Goal: Task Accomplishment & Management: Use online tool/utility

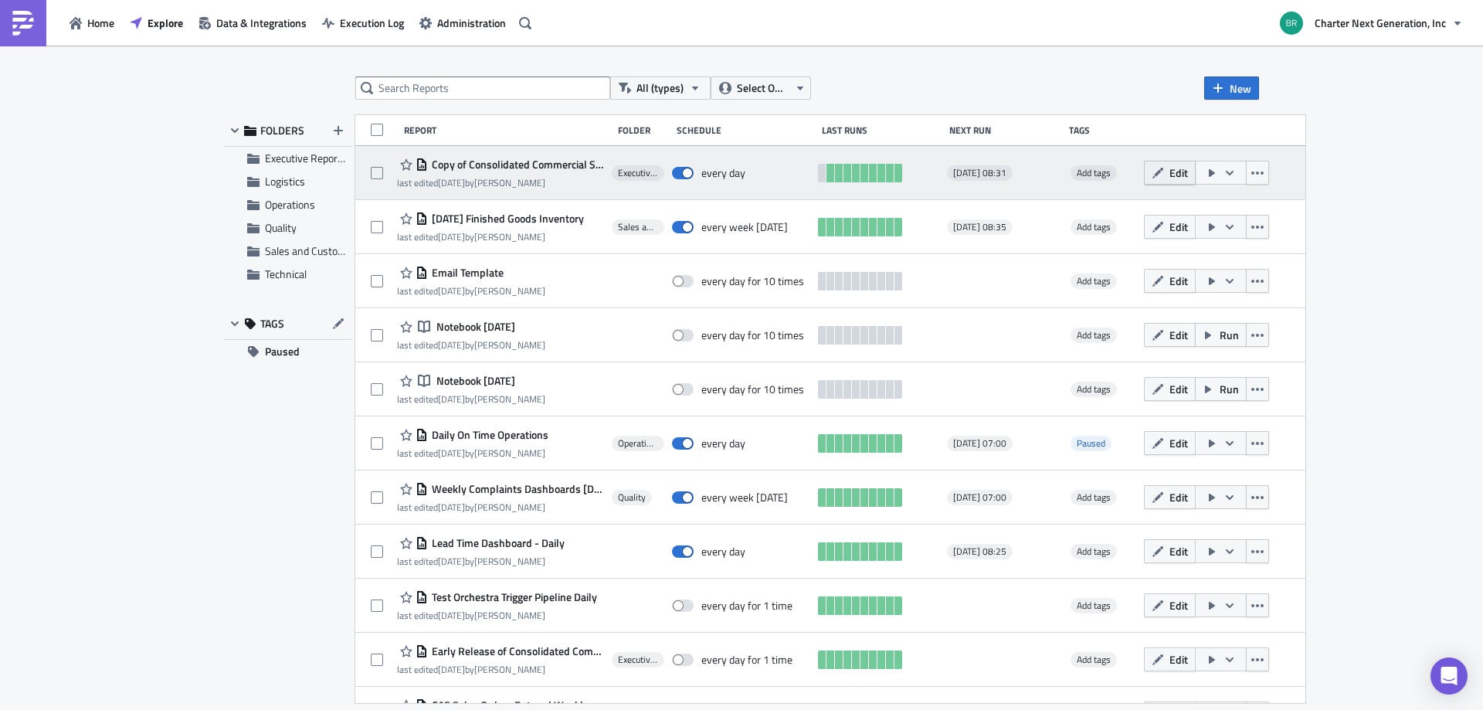
click at [1188, 174] on span "Edit" at bounding box center [1178, 172] width 19 height 16
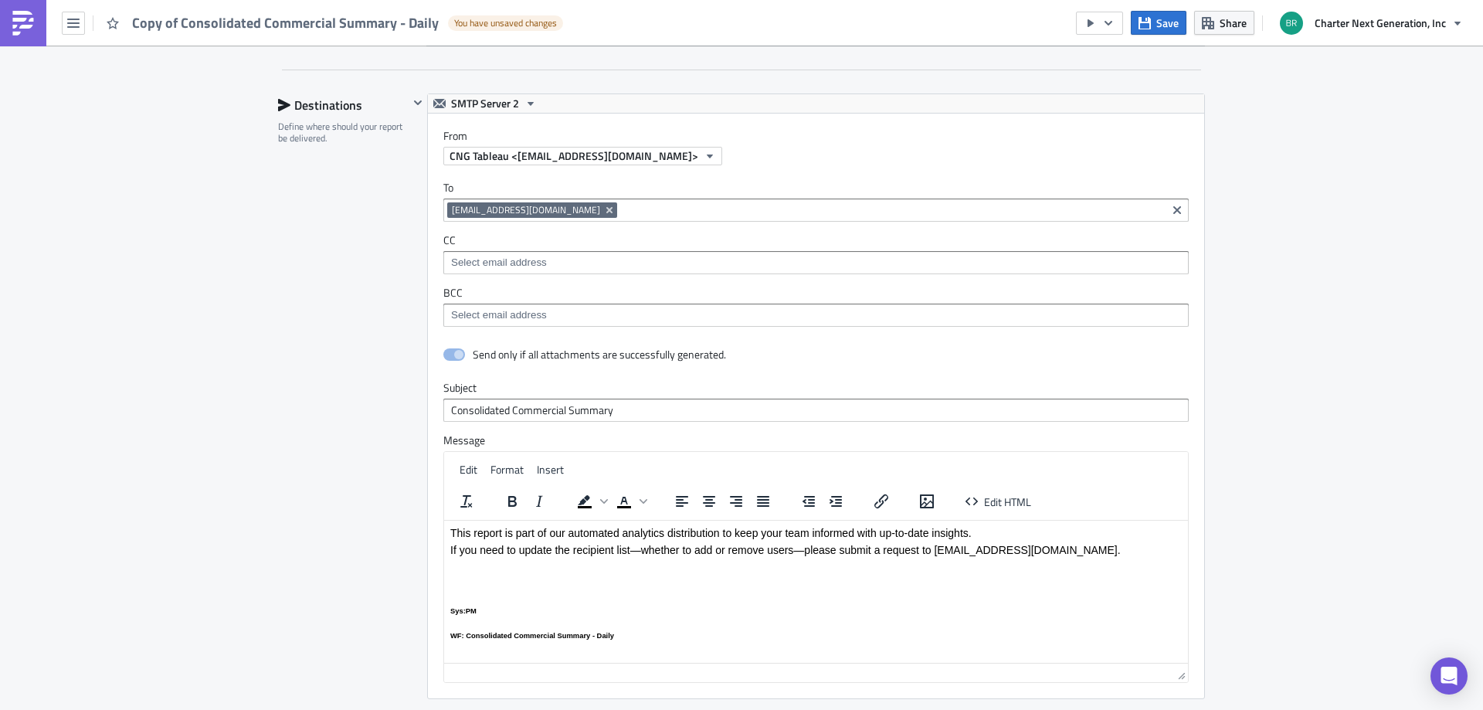
scroll to position [1004, 0]
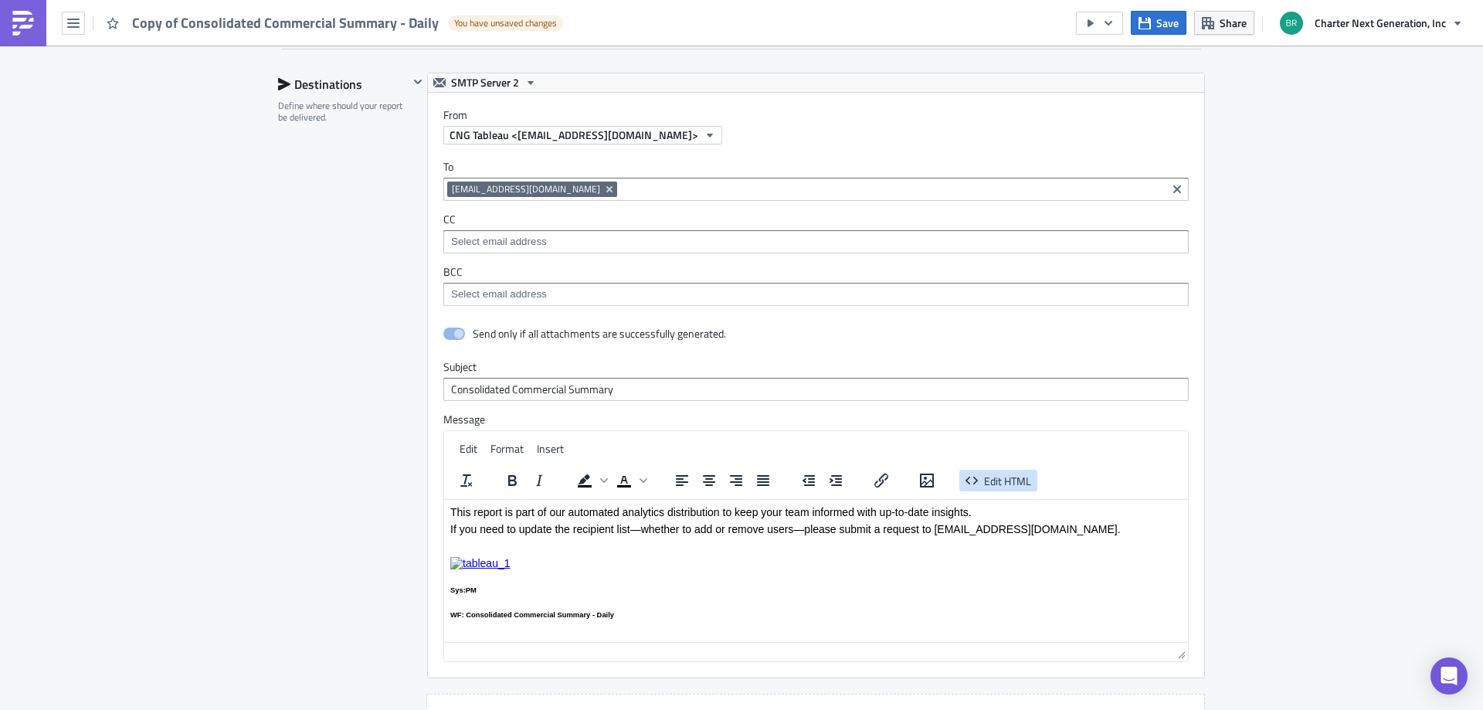
click at [1016, 480] on span "Edit HTML" at bounding box center [1007, 480] width 47 height 16
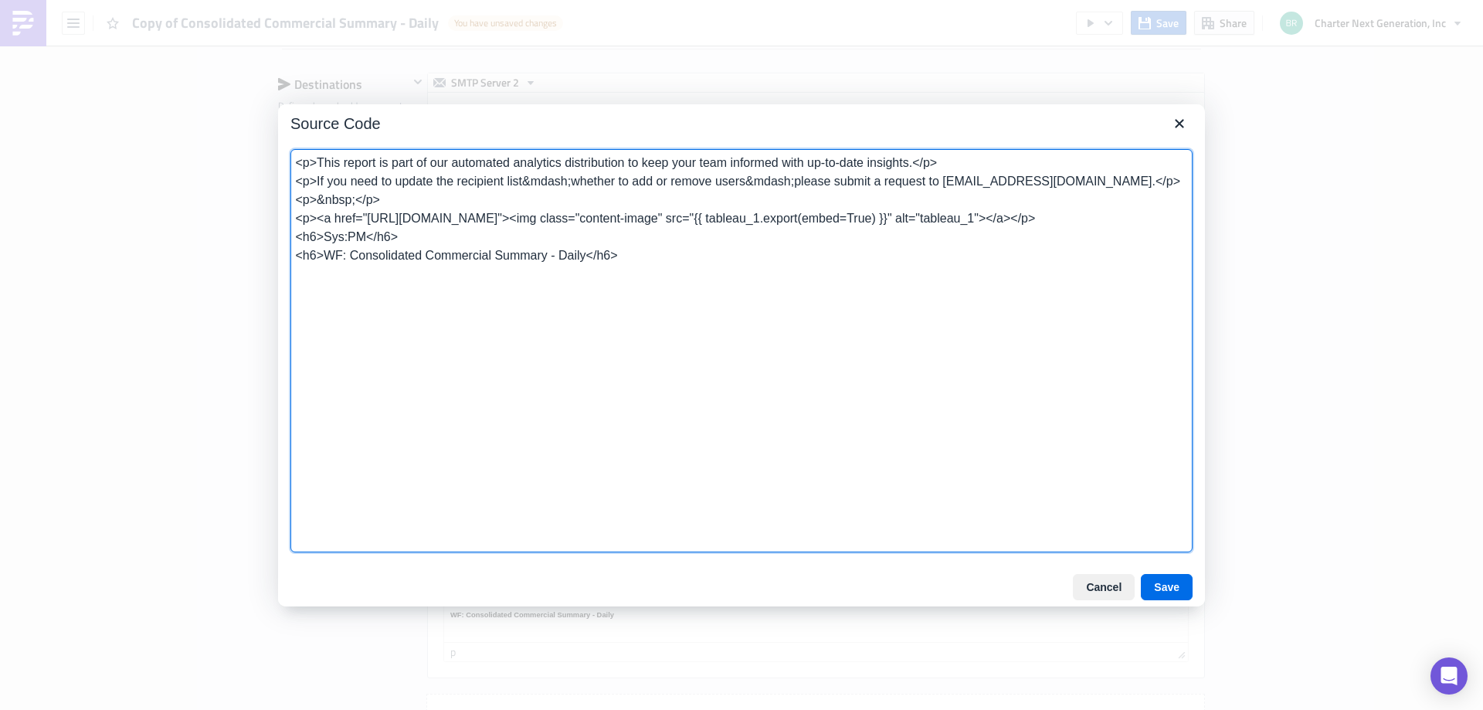
click at [1100, 572] on div "Cancel Save" at bounding box center [741, 587] width 927 height 39
click at [1107, 585] on button "Cancel" at bounding box center [1104, 587] width 62 height 26
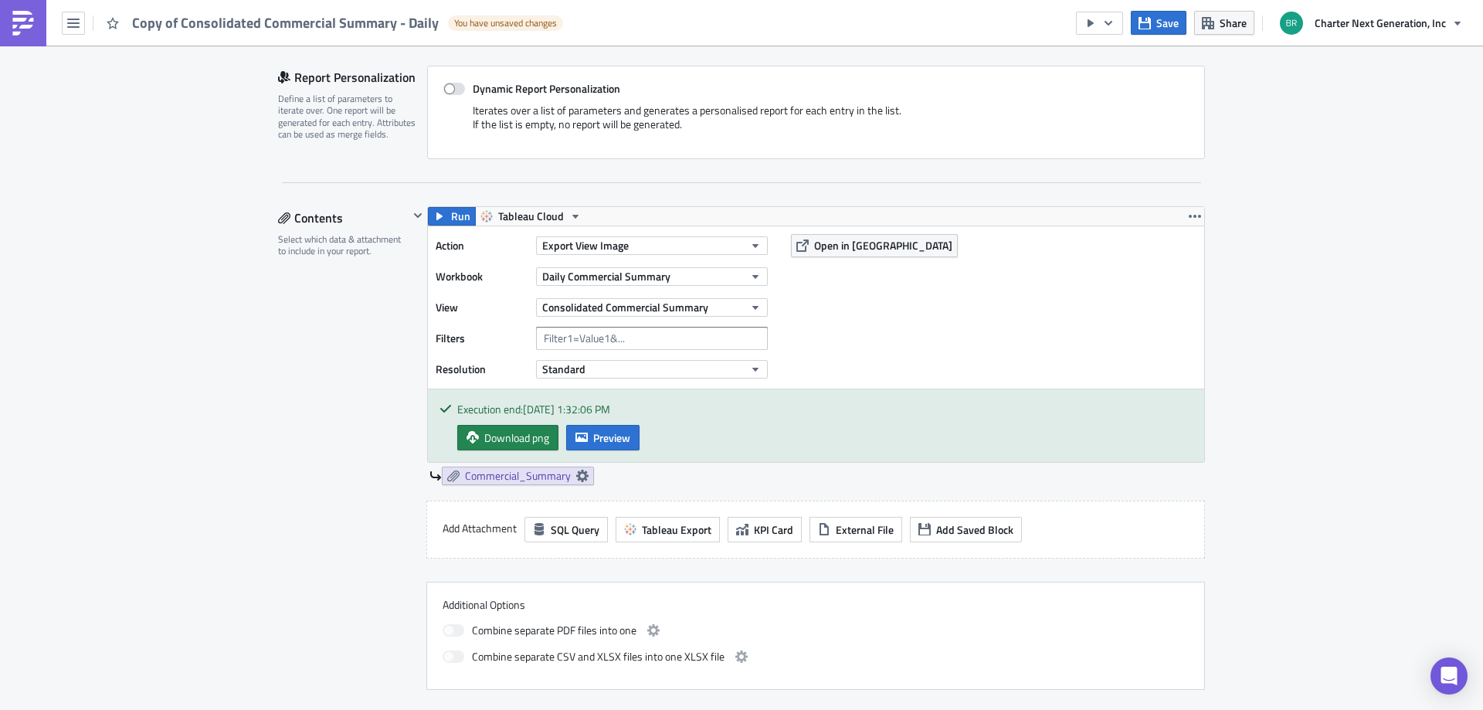
scroll to position [0, 0]
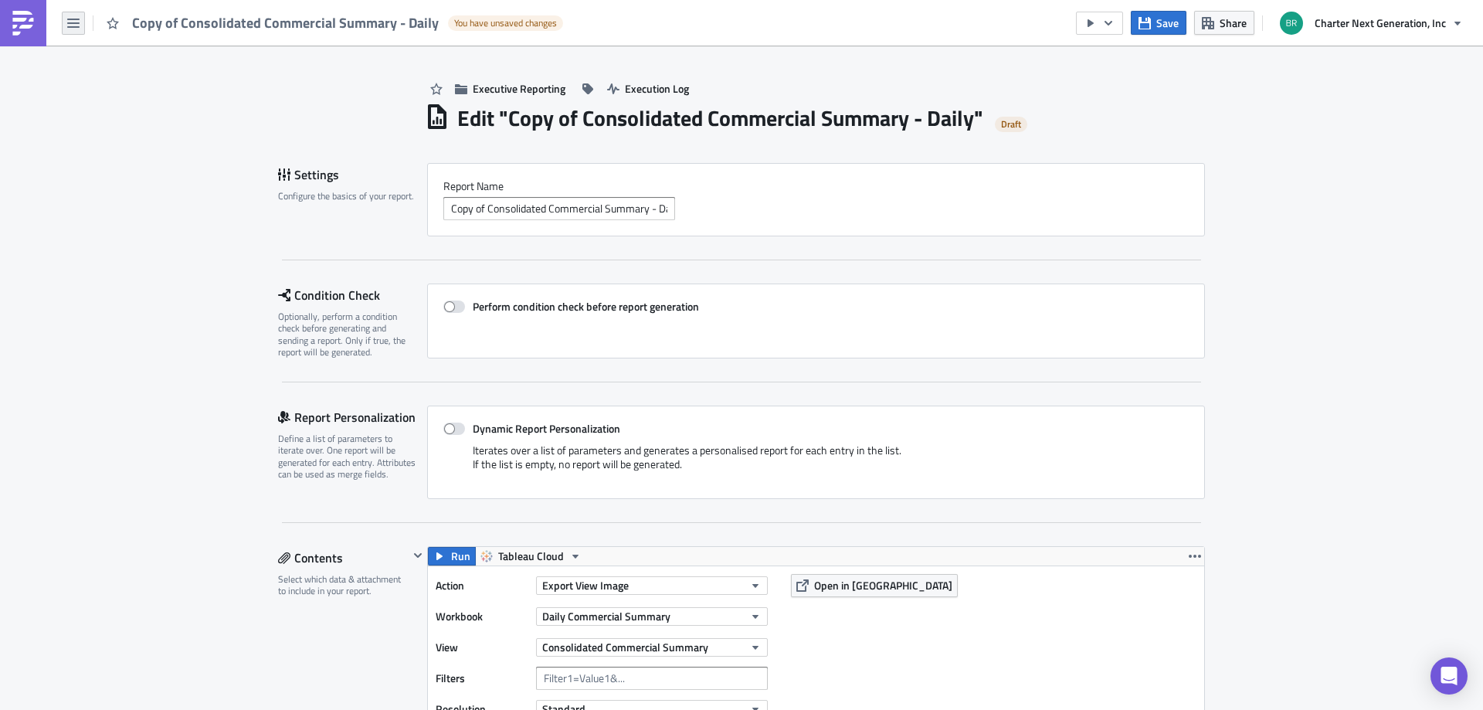
click at [83, 15] on button "button" at bounding box center [73, 23] width 23 height 23
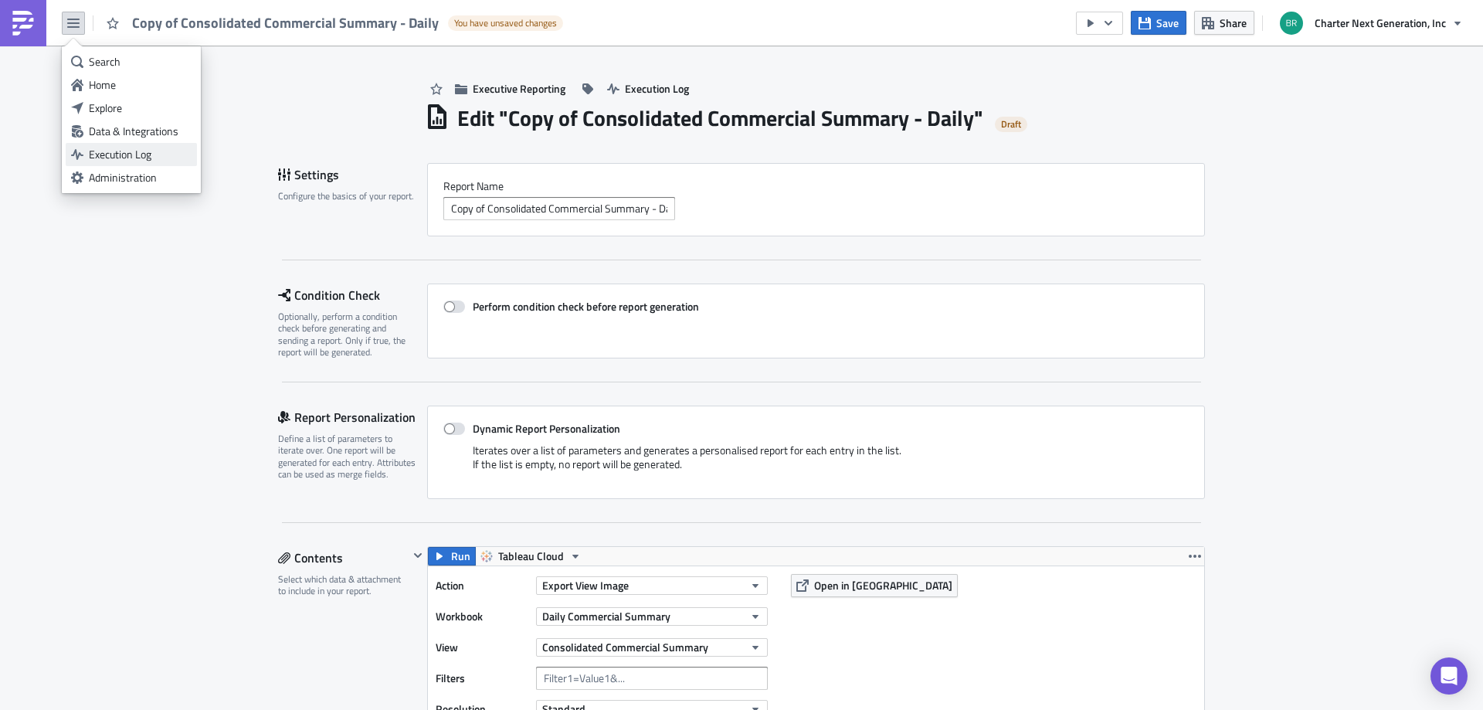
click at [124, 151] on div "Execution Log" at bounding box center [140, 154] width 103 height 15
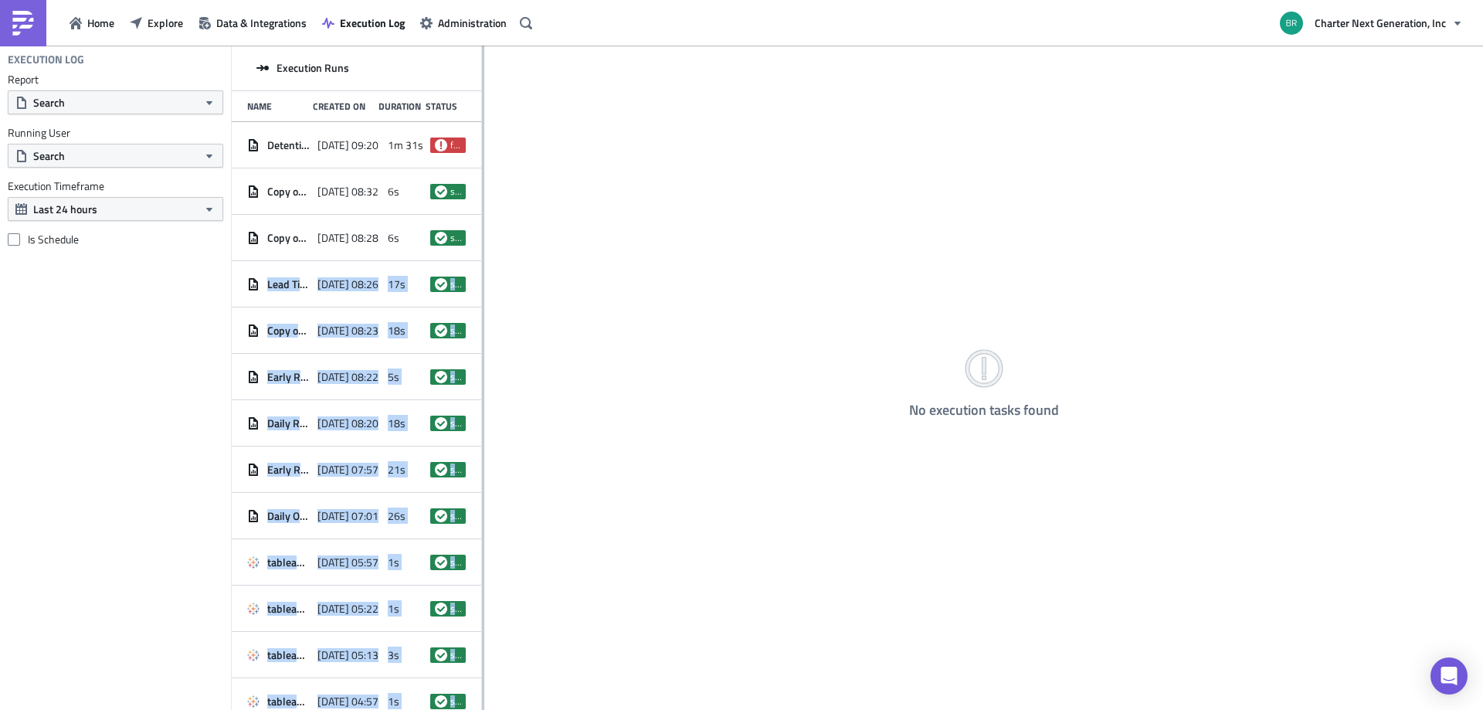
click at [483, 241] on div "Execution Runs Name Created On Duration Status Detention Dashboard Burst Notebo…" at bounding box center [857, 379] width 1251 height 666
click at [481, 243] on div "Execution Runs Name Created On Duration Status Detention Dashboard Burst Notebo…" at bounding box center [357, 379] width 250 height 666
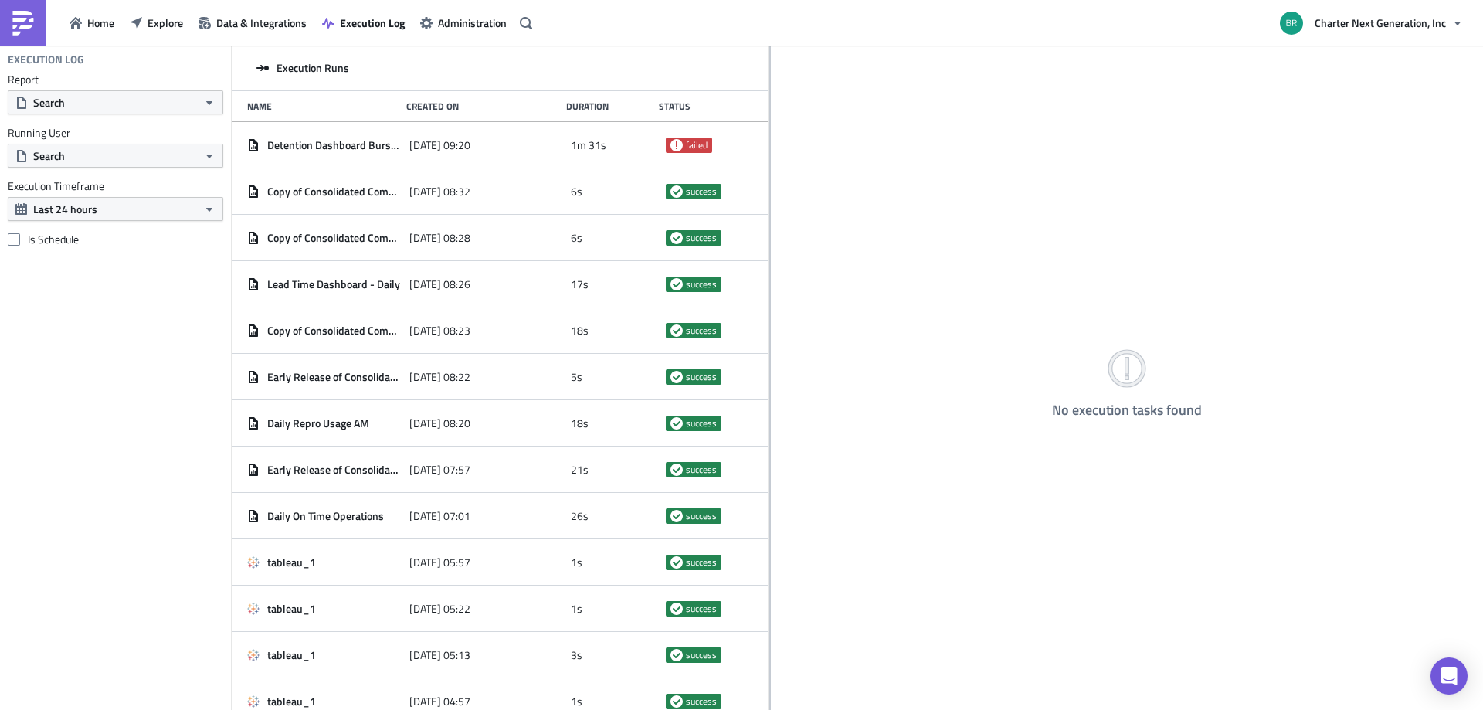
drag, startPoint x: 483, startPoint y: 243, endPoint x: 778, endPoint y: 254, distance: 295.2
click at [771, 254] on div at bounding box center [769, 379] width 2 height 666
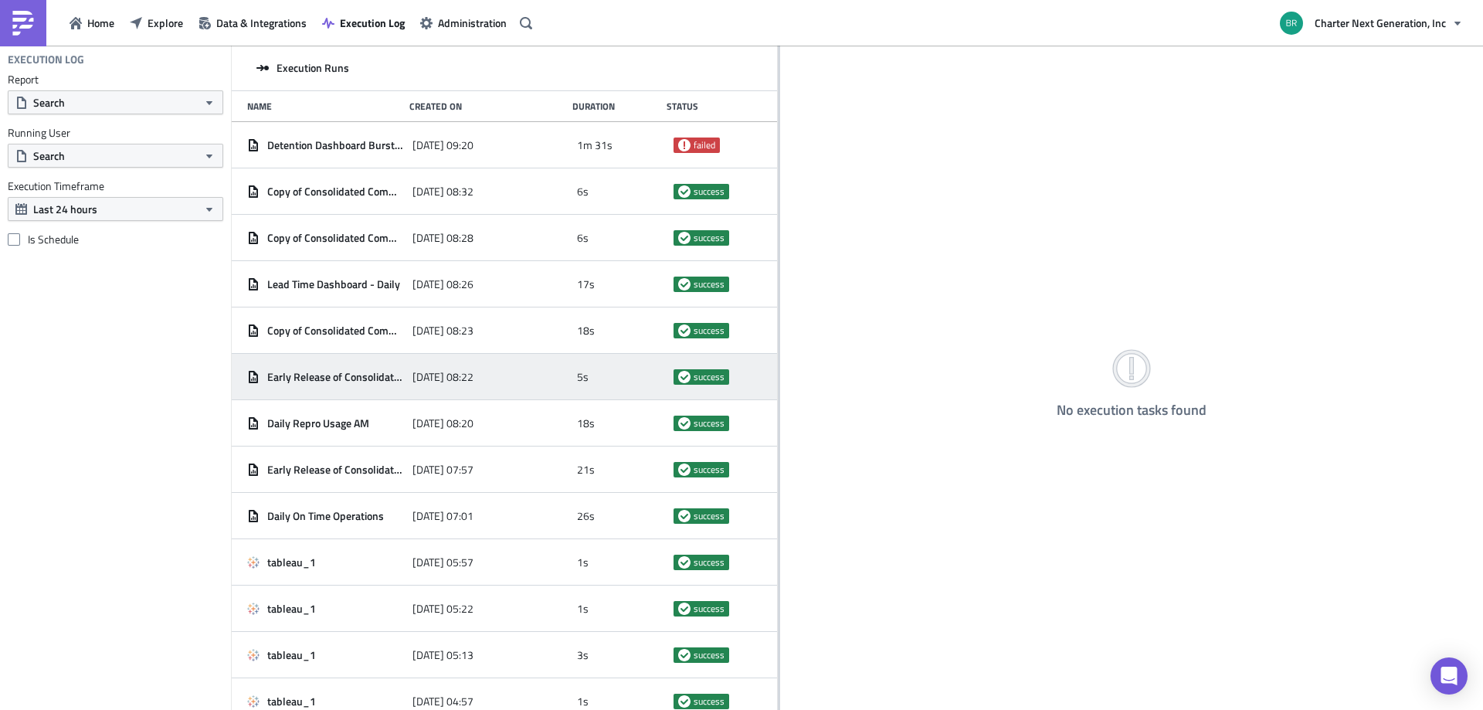
click at [344, 368] on div "Early Release of Consolidated Commercial Summary - Daily" at bounding box center [326, 377] width 158 height 28
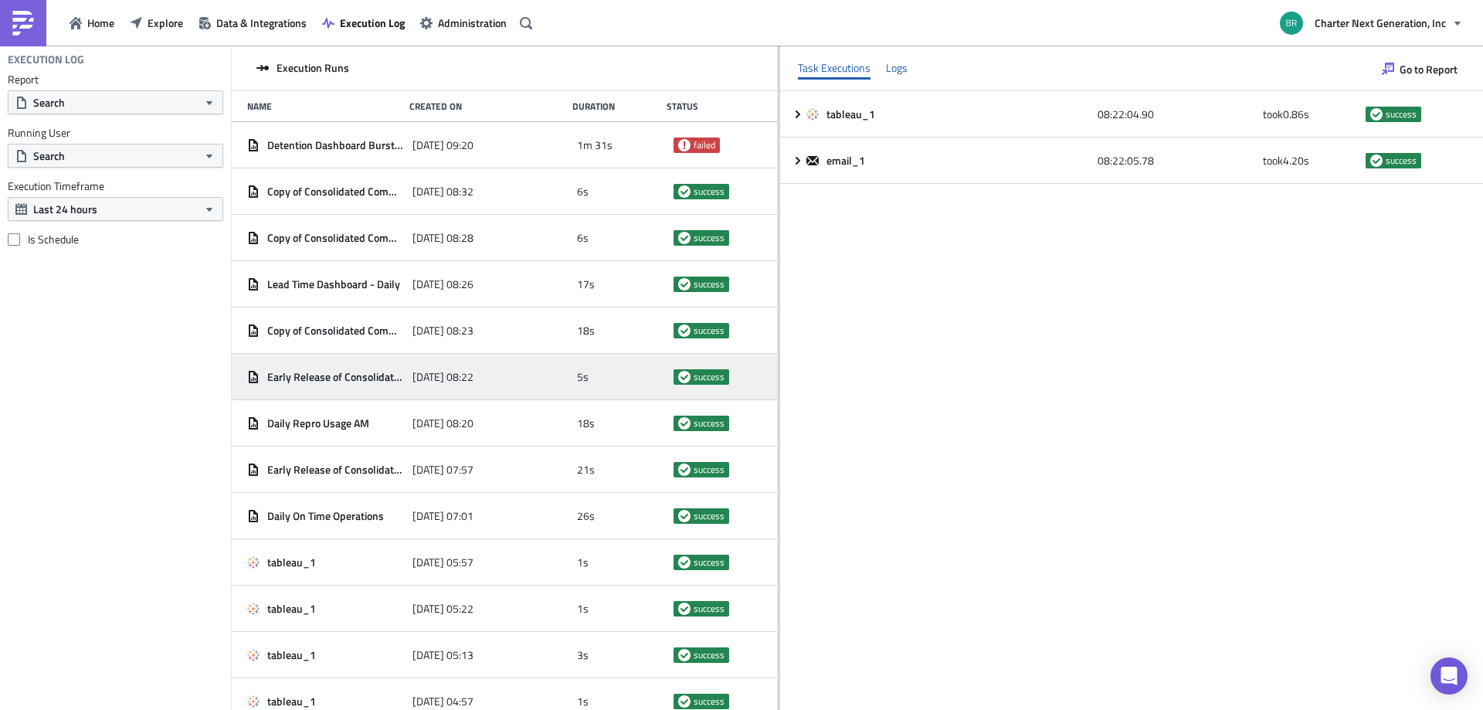
click at [900, 67] on div "Logs" at bounding box center [897, 67] width 22 height 23
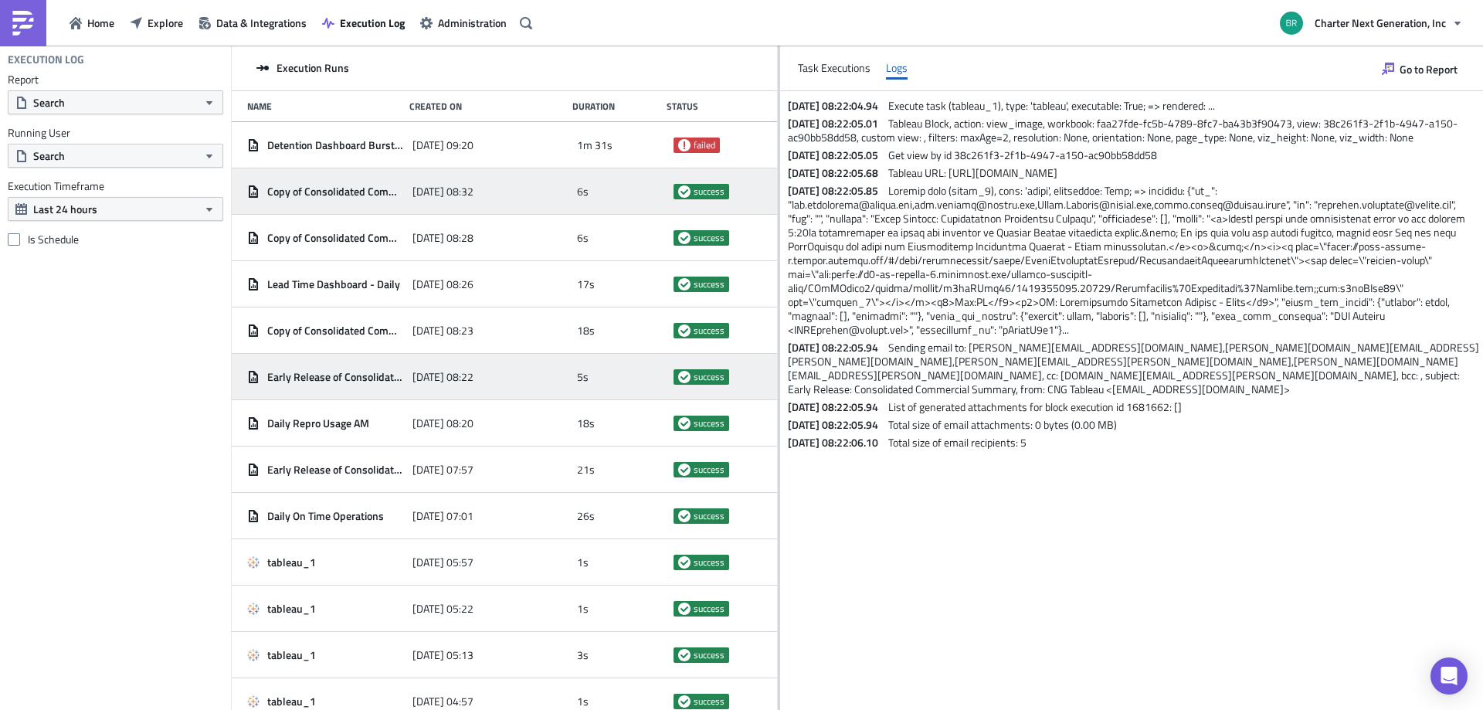
click at [577, 202] on div "6s" at bounding box center [621, 192] width 88 height 28
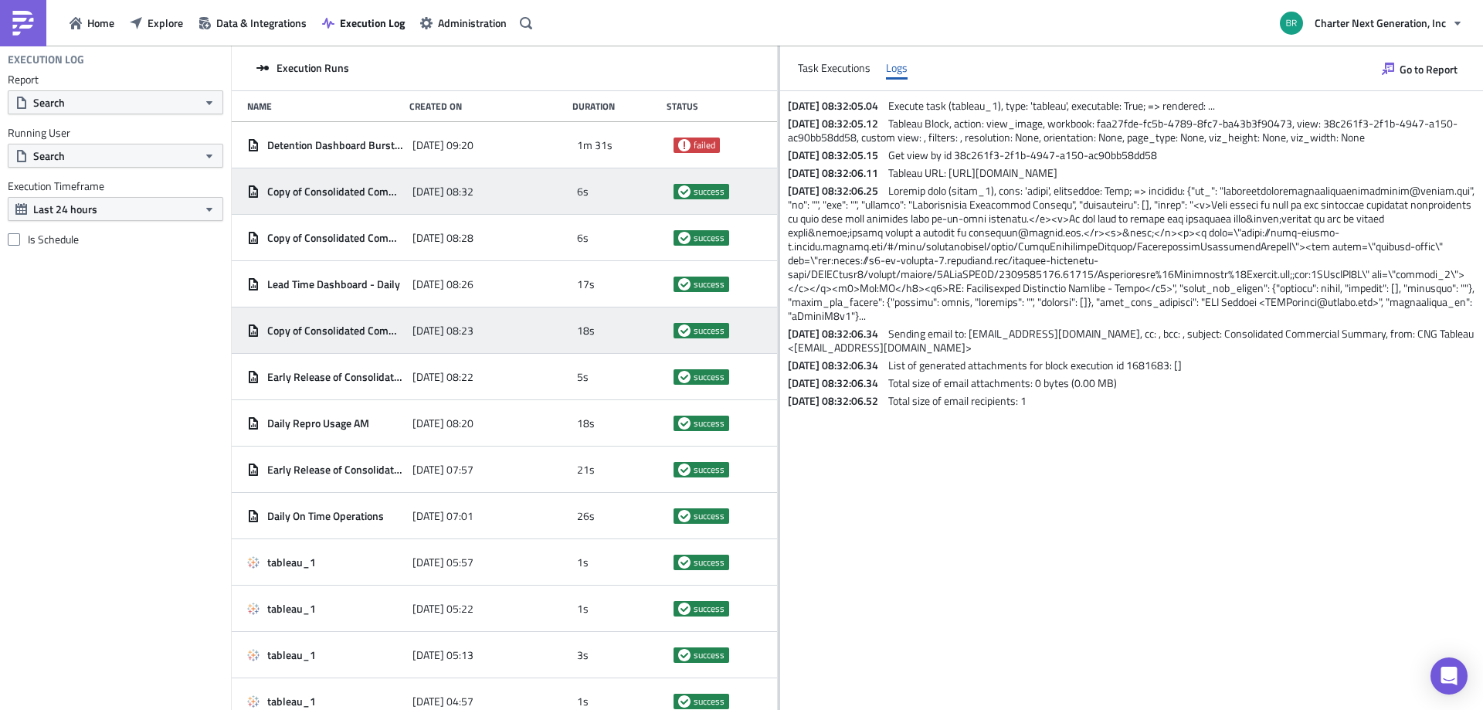
click at [345, 327] on span "Copy of Consolidated Commercial Summary - Daily" at bounding box center [335, 331] width 137 height 14
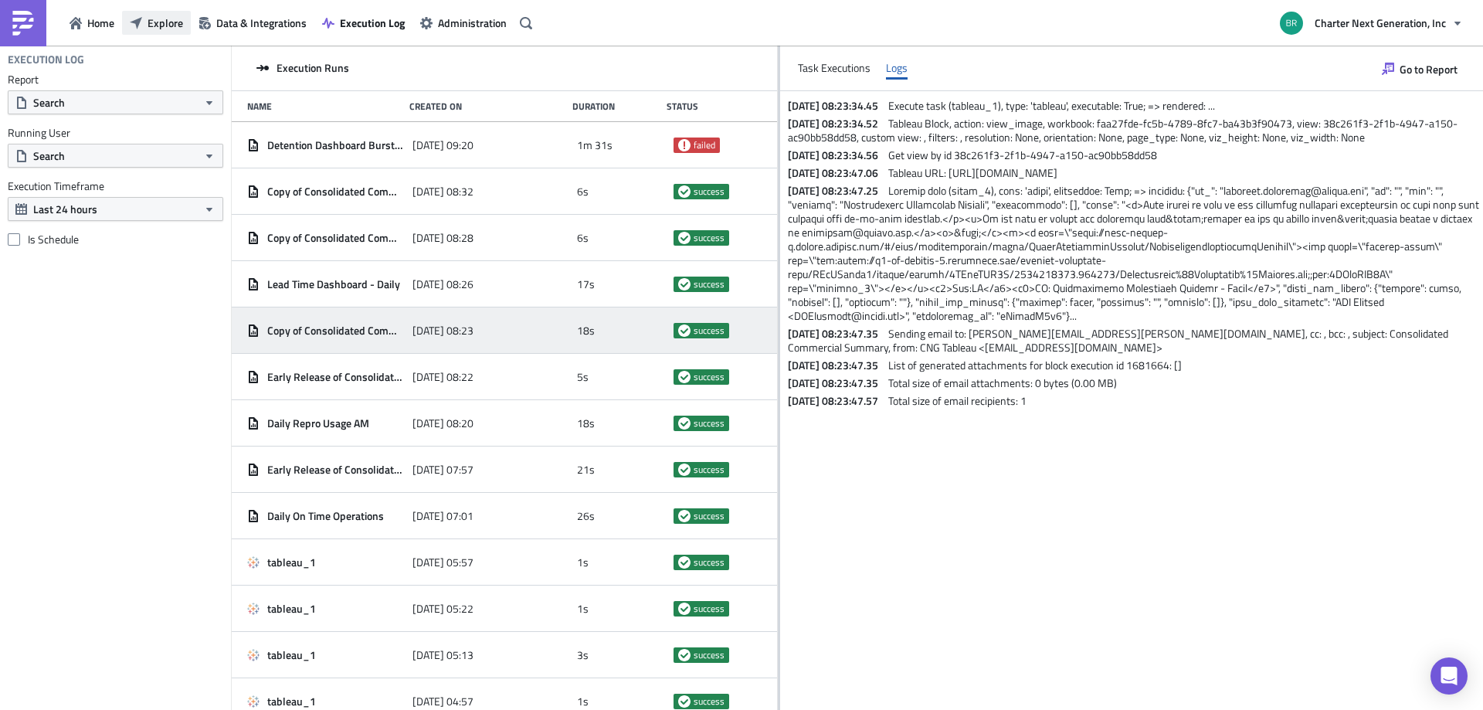
click at [160, 20] on span "Explore" at bounding box center [166, 23] width 36 height 16
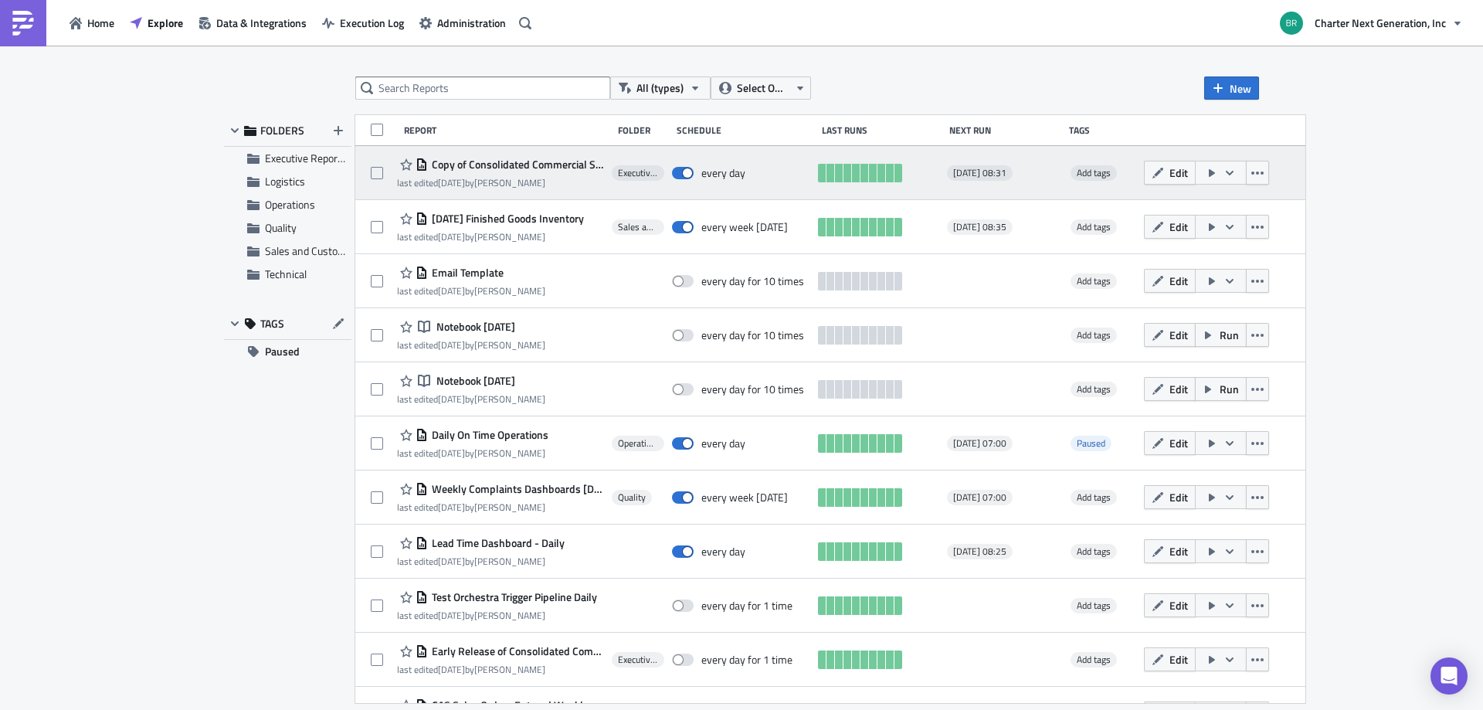
click at [465, 158] on span "Copy of Consolidated Commercial Summary - Daily" at bounding box center [516, 165] width 177 height 14
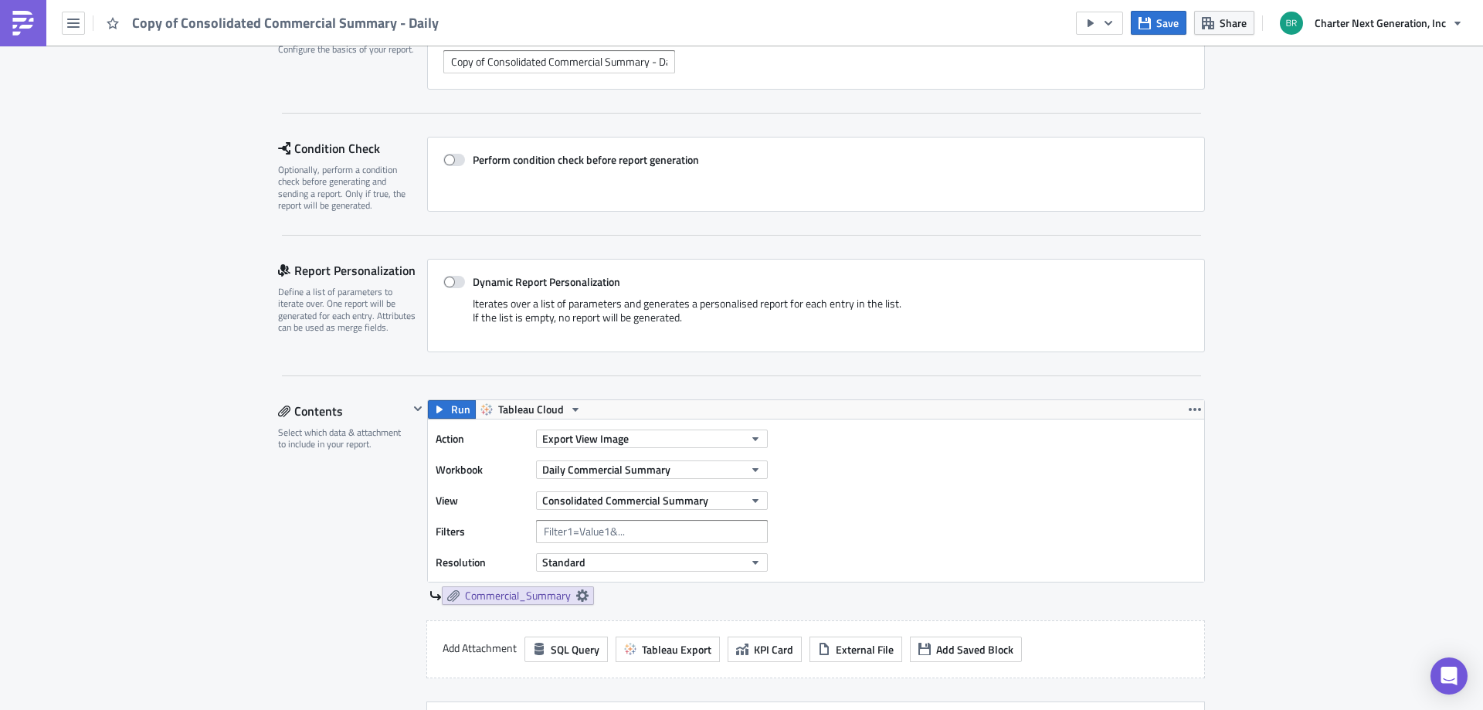
scroll to position [154, 0]
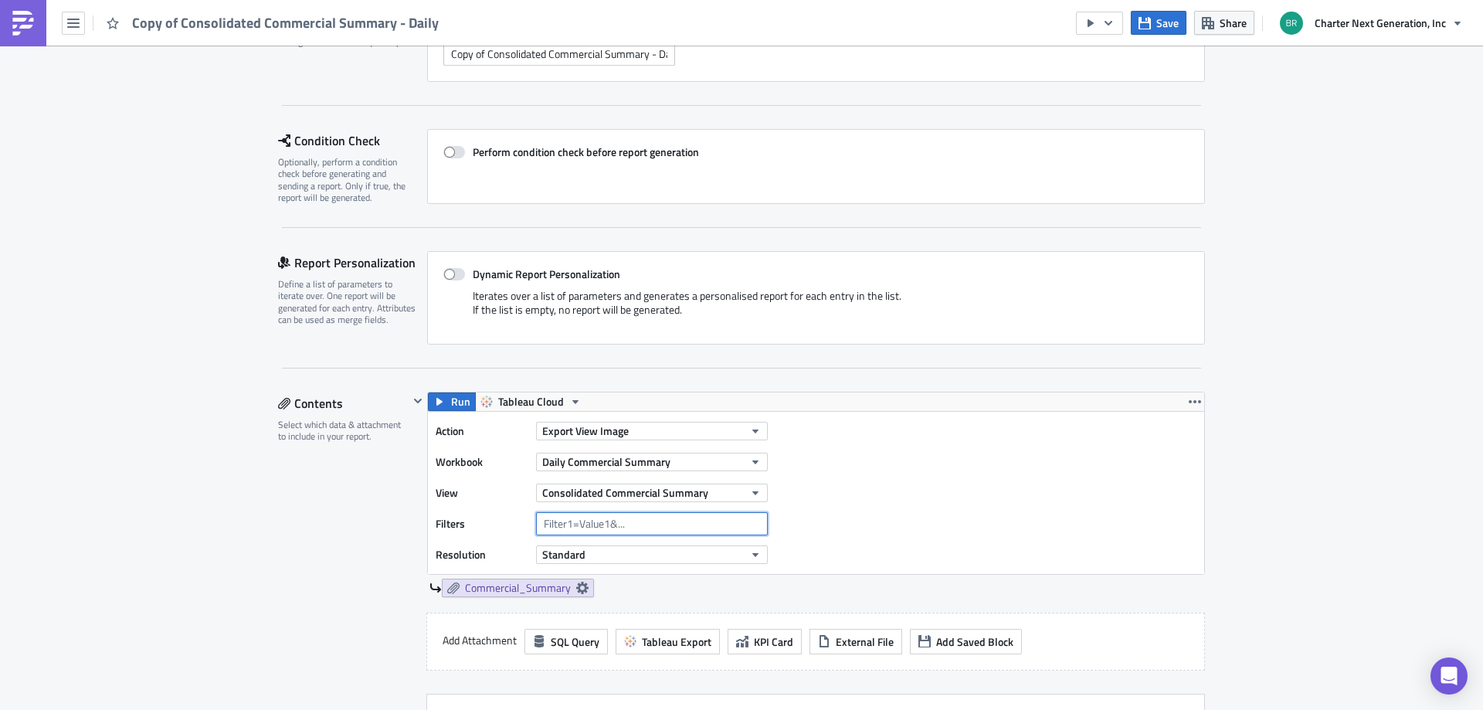
click at [650, 531] on input "text" at bounding box center [652, 523] width 232 height 23
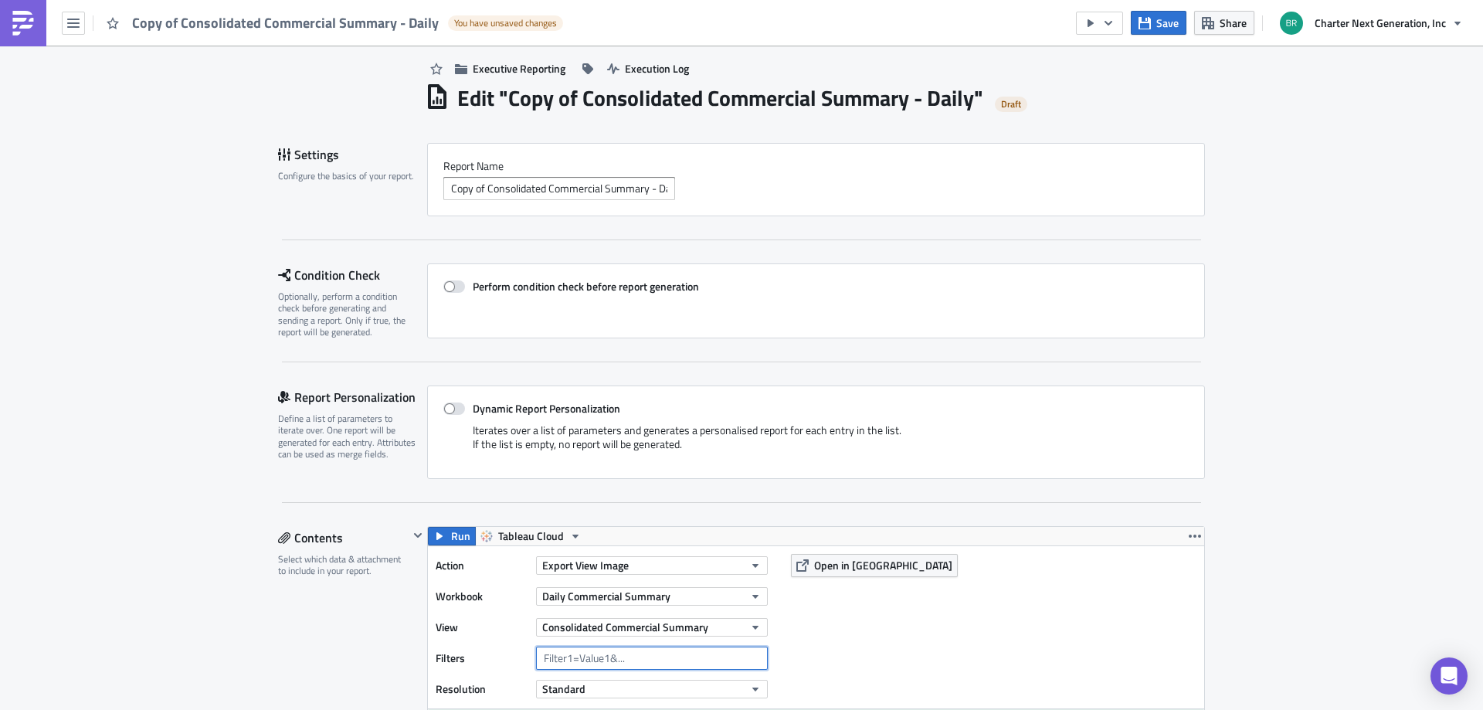
scroll to position [0, 0]
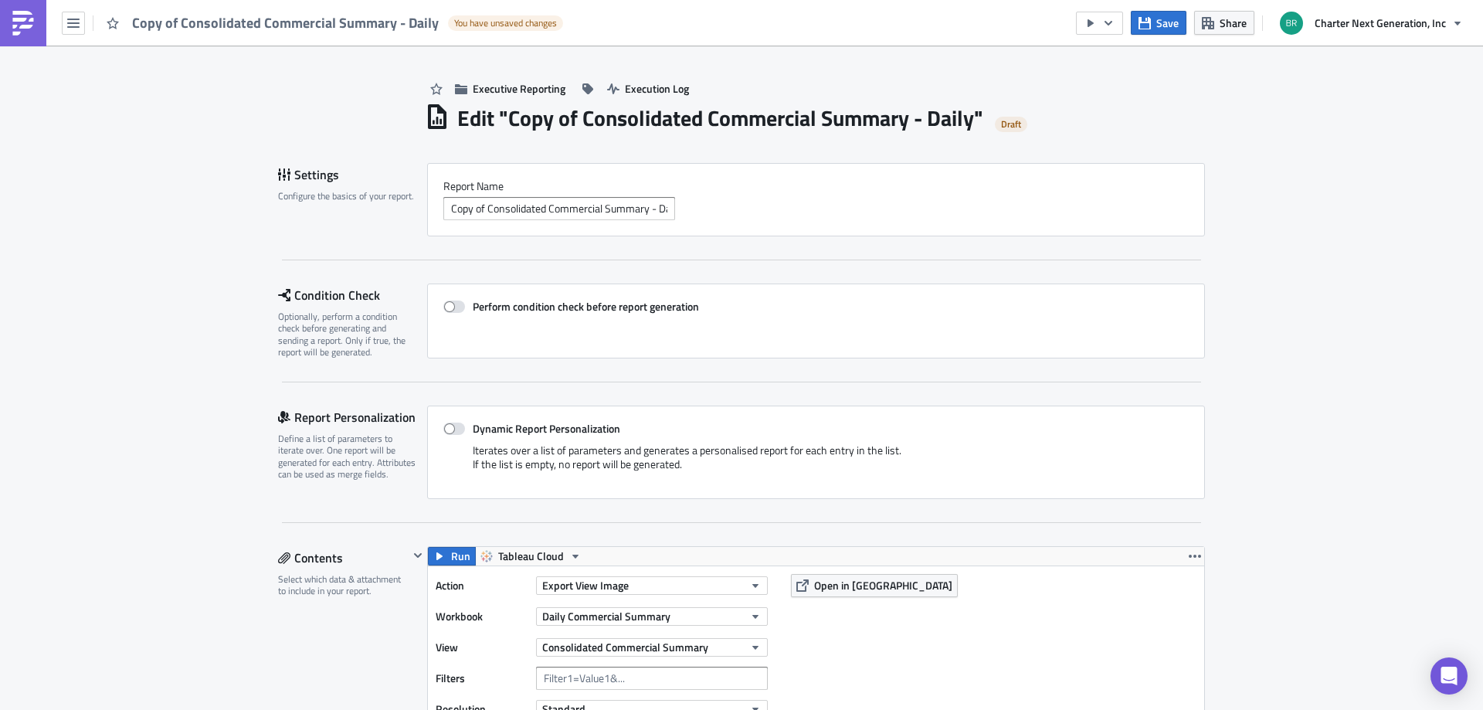
click at [86, 16] on div "Copy of Consolidated Commercial Summary - Daily You have unsaved changes" at bounding box center [285, 23] width 571 height 46
click at [74, 22] on icon "button" at bounding box center [73, 23] width 12 height 9
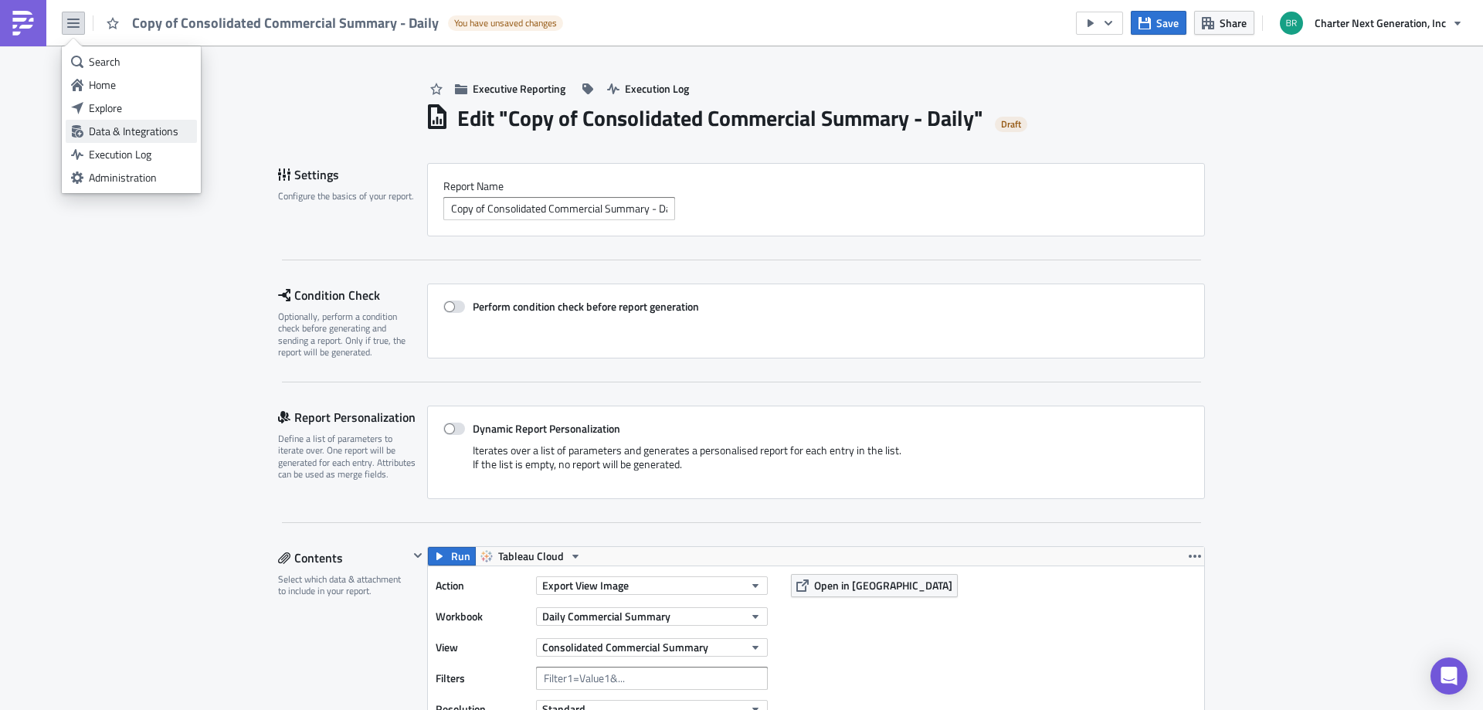
click at [122, 132] on div "Data & Integrations" at bounding box center [140, 131] width 103 height 15
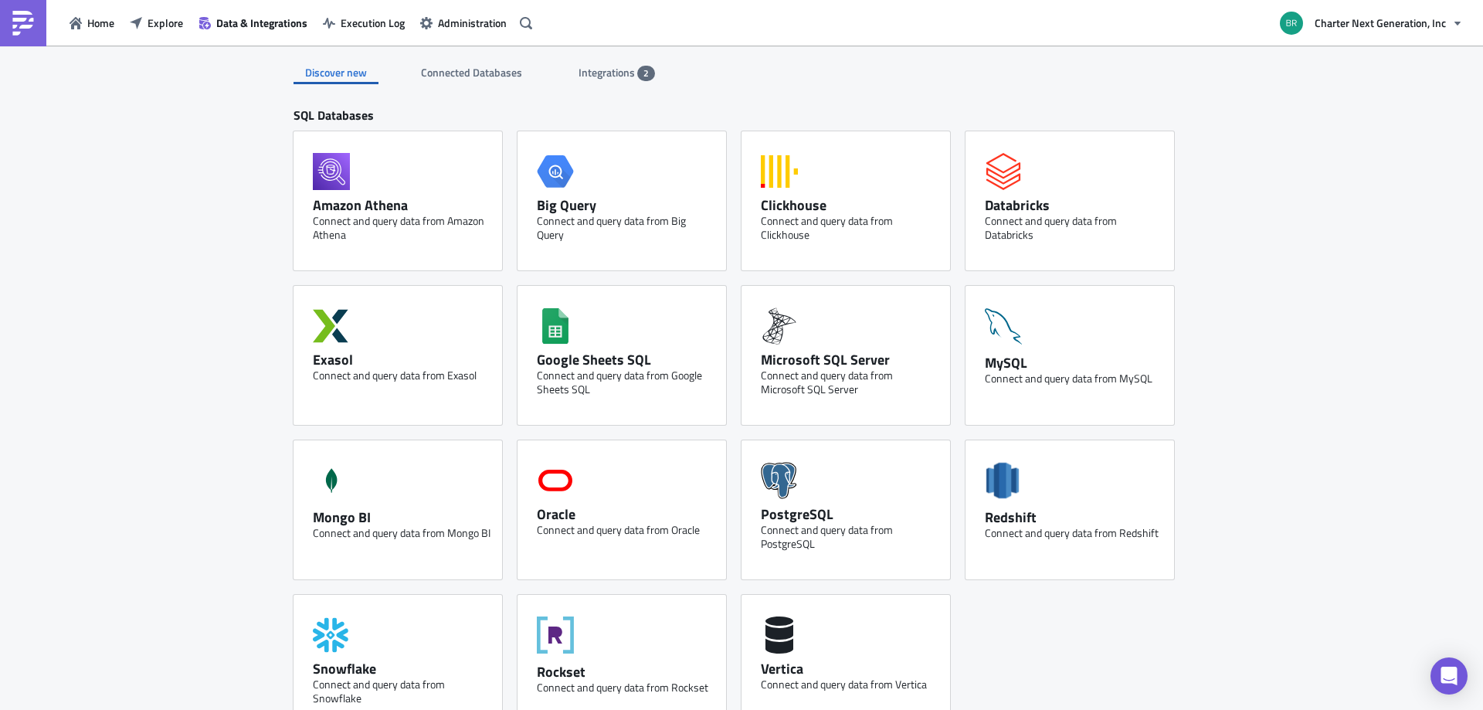
click at [605, 73] on span "Integrations" at bounding box center [607, 72] width 59 height 16
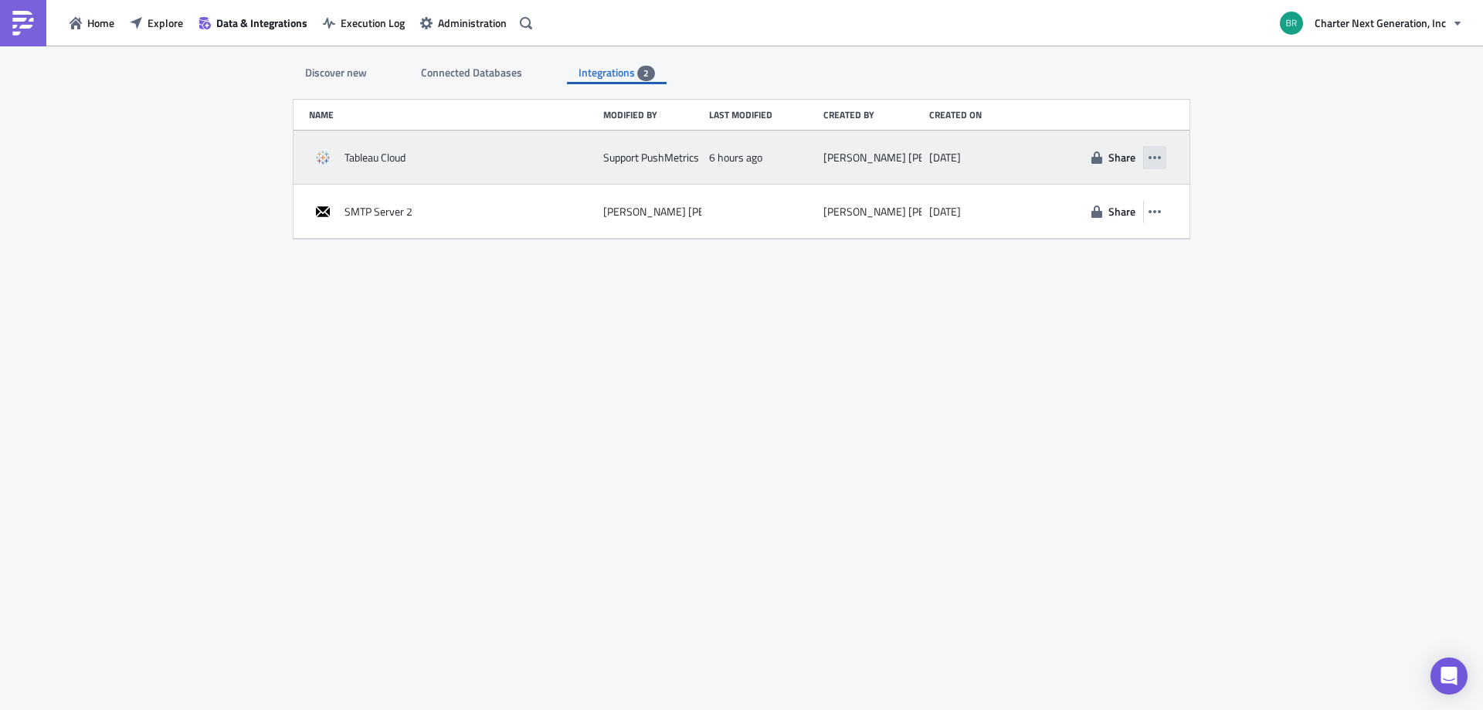
click at [1160, 161] on icon "button" at bounding box center [1154, 157] width 12 height 12
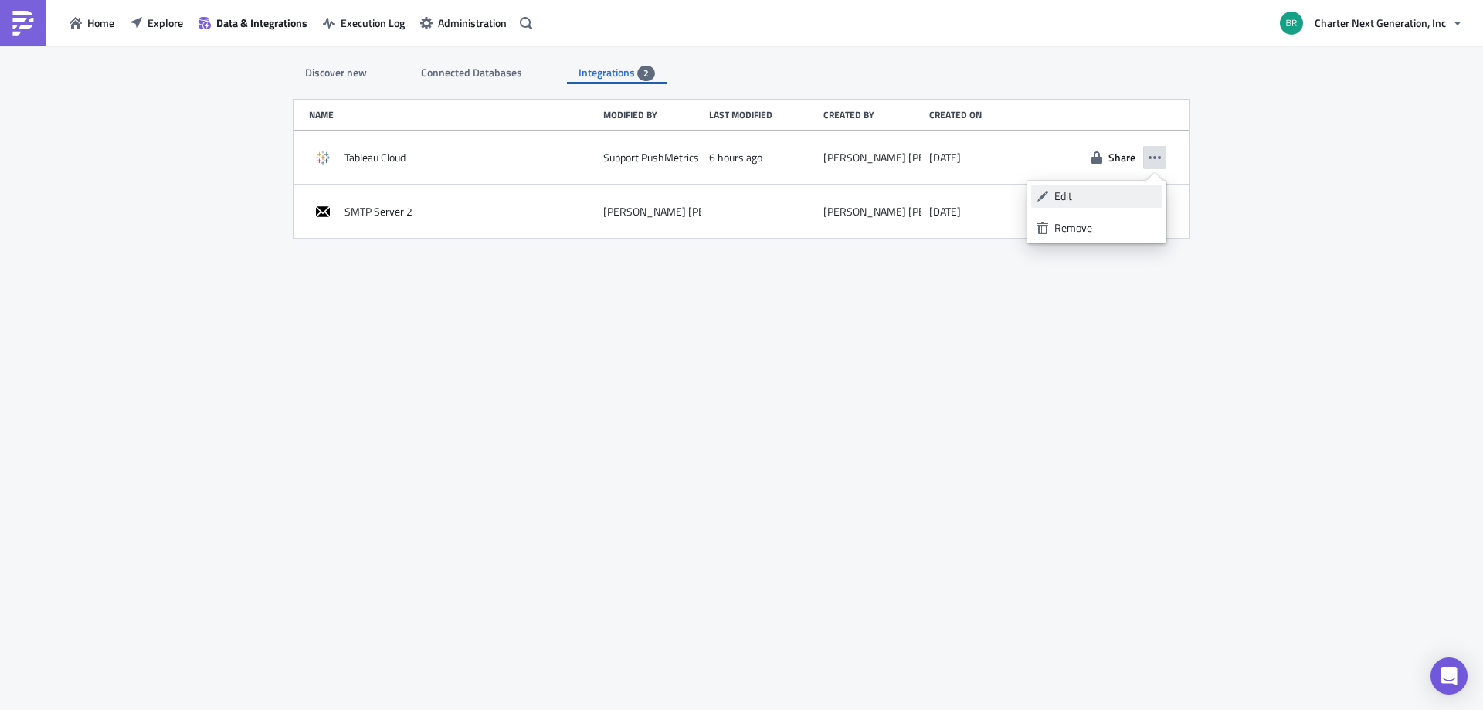
click at [1073, 195] on div "Edit" at bounding box center [1105, 195] width 103 height 15
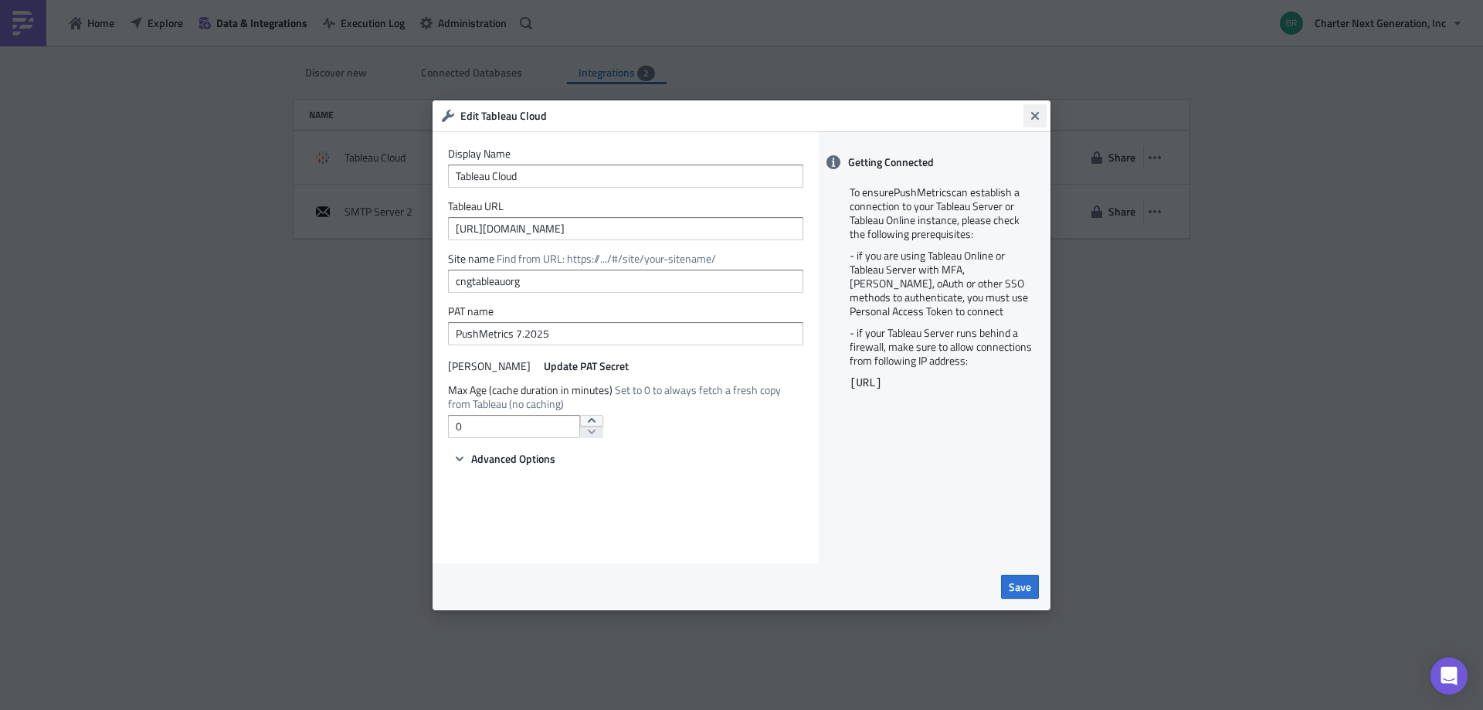
click at [1036, 106] on button "Close" at bounding box center [1034, 115] width 23 height 23
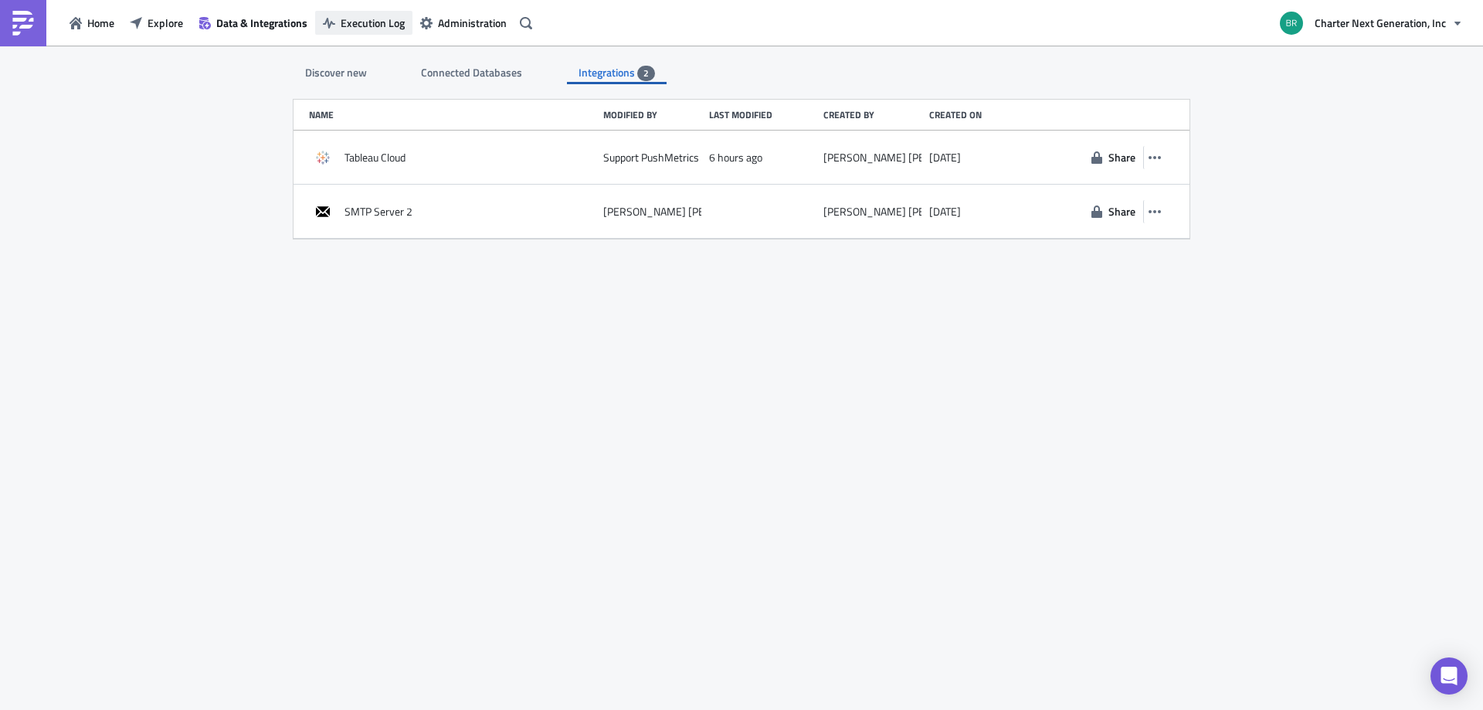
click at [361, 32] on button "Execution Log" at bounding box center [363, 23] width 97 height 24
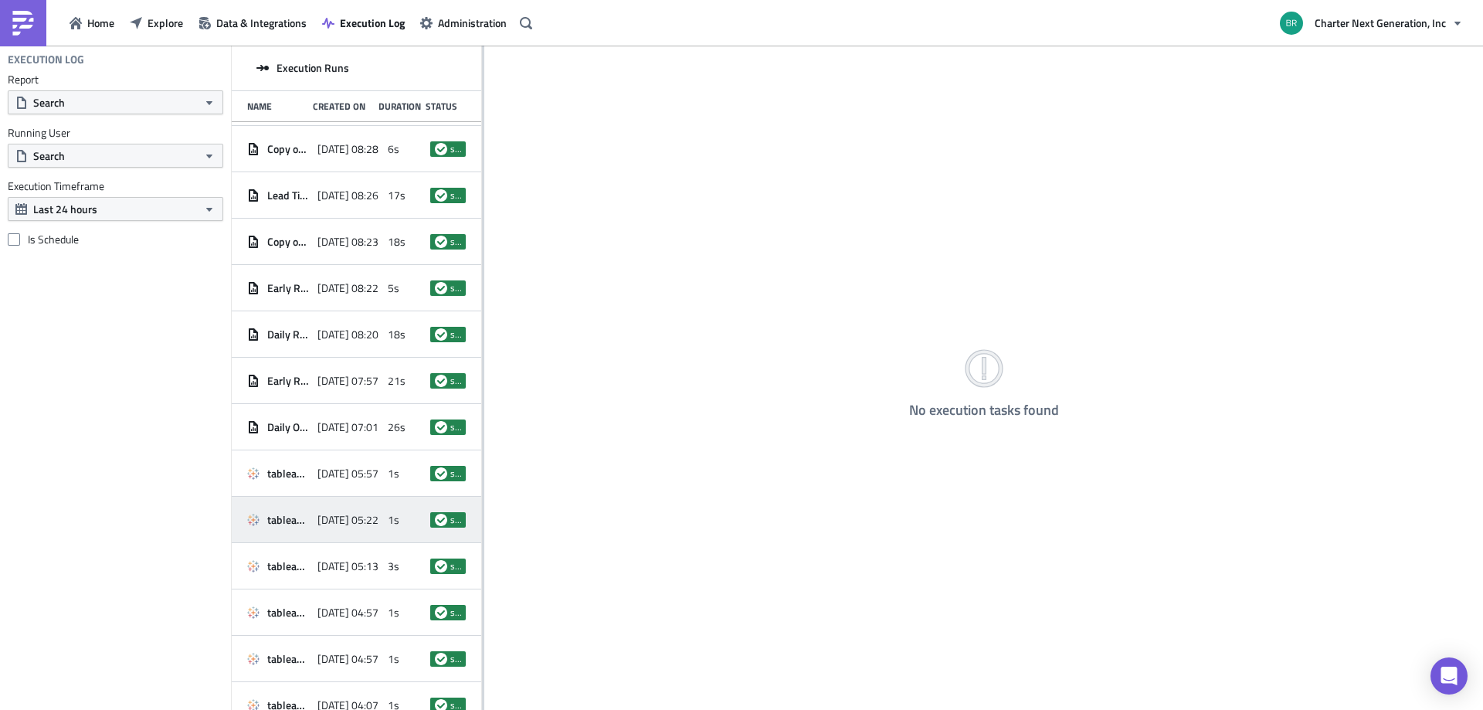
scroll to position [144, 0]
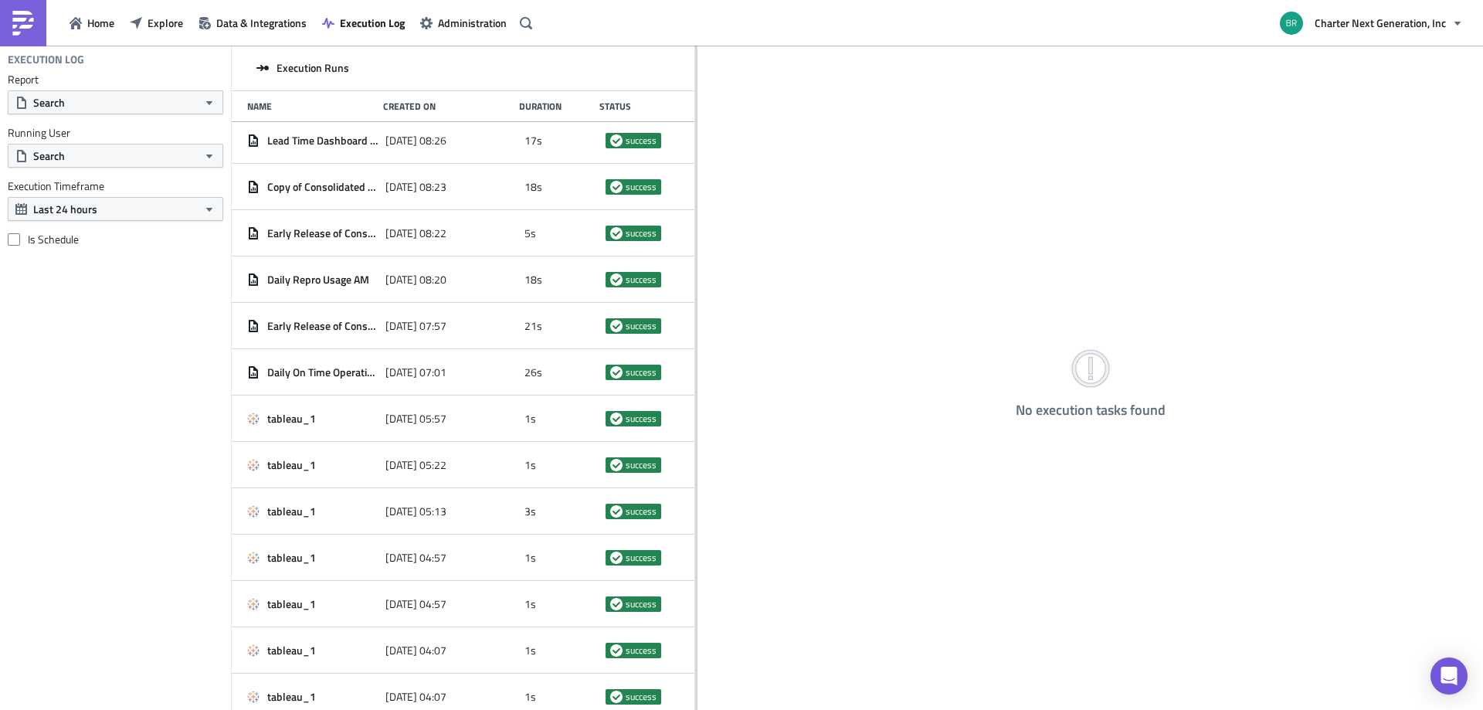
drag, startPoint x: 482, startPoint y: 449, endPoint x: 706, endPoint y: 448, distance: 224.0
click at [697, 448] on div at bounding box center [696, 379] width 2 height 666
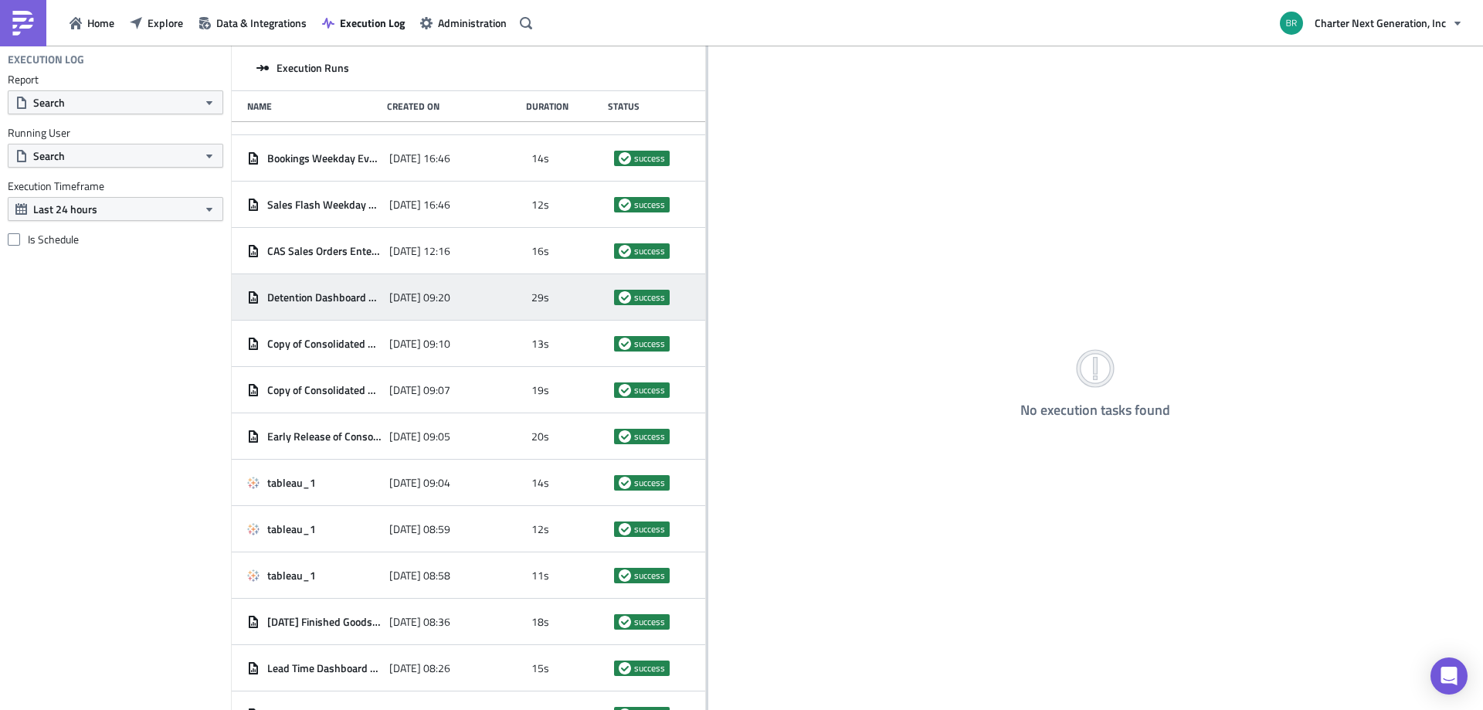
scroll to position [1070, 0]
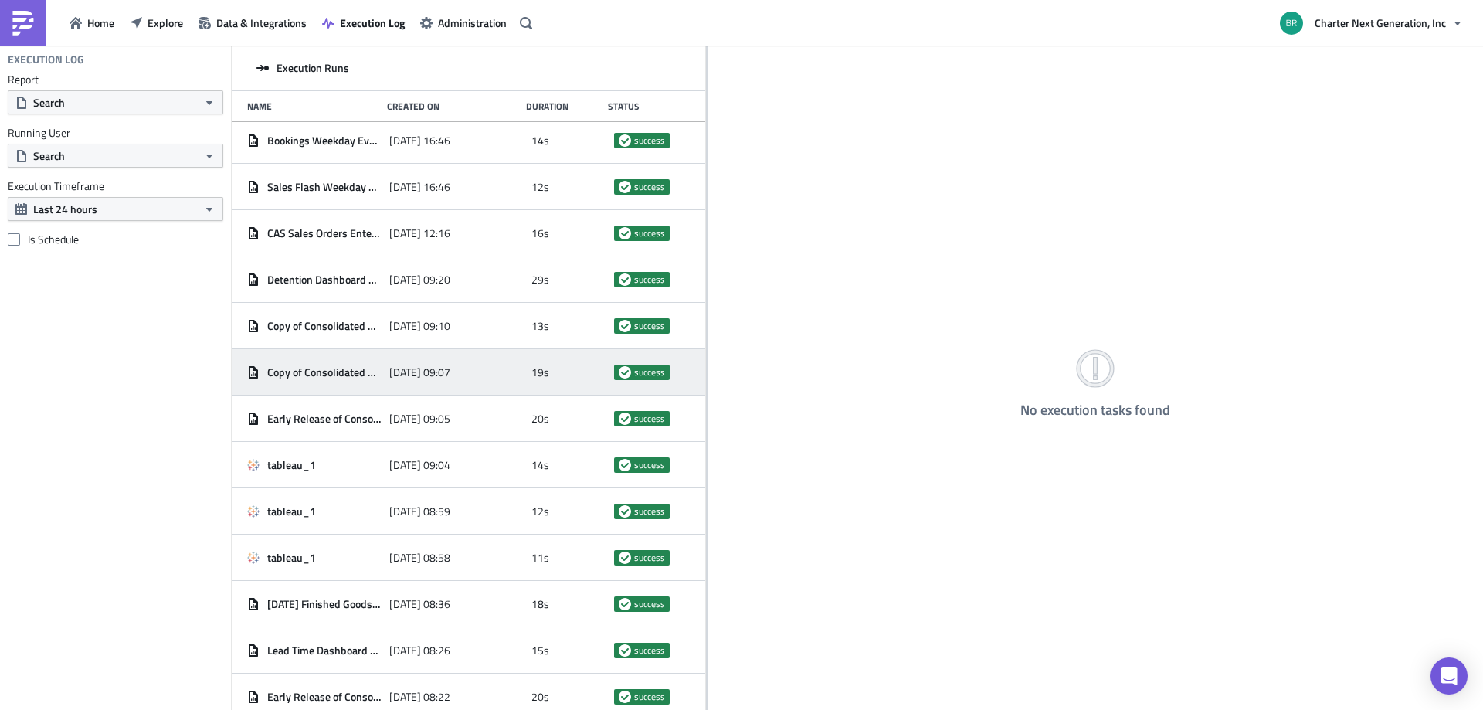
click at [389, 365] on span "[DATE] 09:07" at bounding box center [419, 372] width 61 height 14
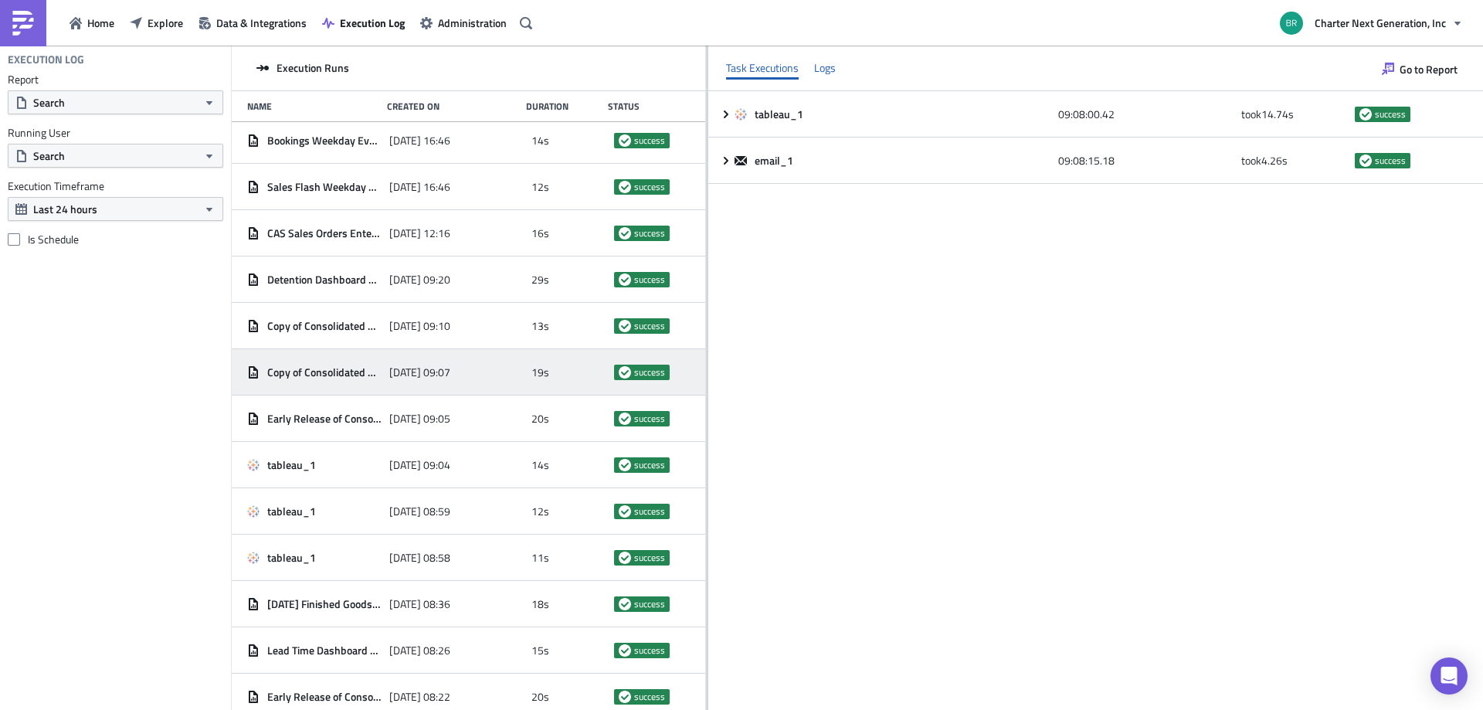
click at [828, 63] on div "Logs" at bounding box center [825, 67] width 22 height 23
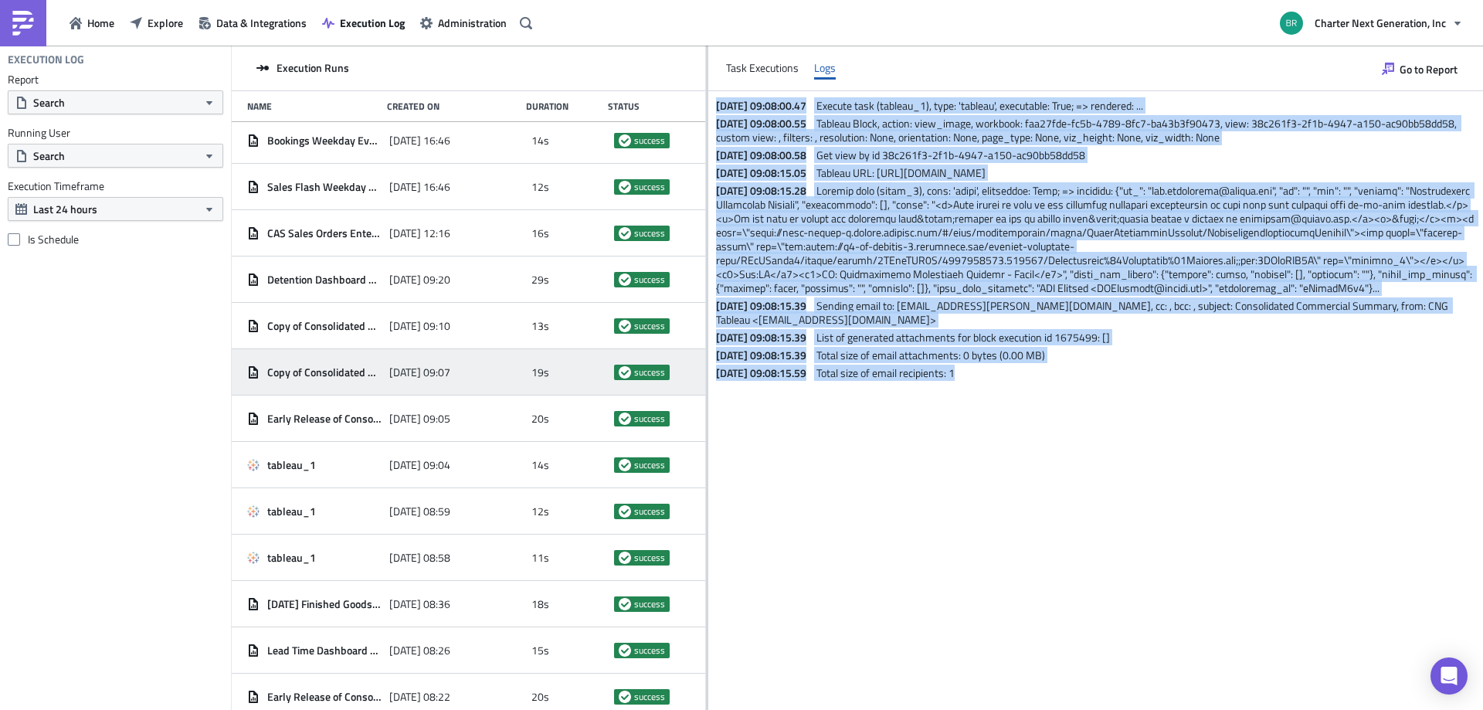
drag, startPoint x: 1010, startPoint y: 399, endPoint x: 714, endPoint y: 104, distance: 417.8
click at [714, 104] on div "[DATE] 09:08:00.47 Execute task (tableau_1), type: 'tableau', executable: True;…" at bounding box center [1095, 235] width 775 height 289
copy div "7009-23-39 10:56:79.89 Loremip dolo (sitamet_5), cons: 'adipisc', elitseddoe: T…"
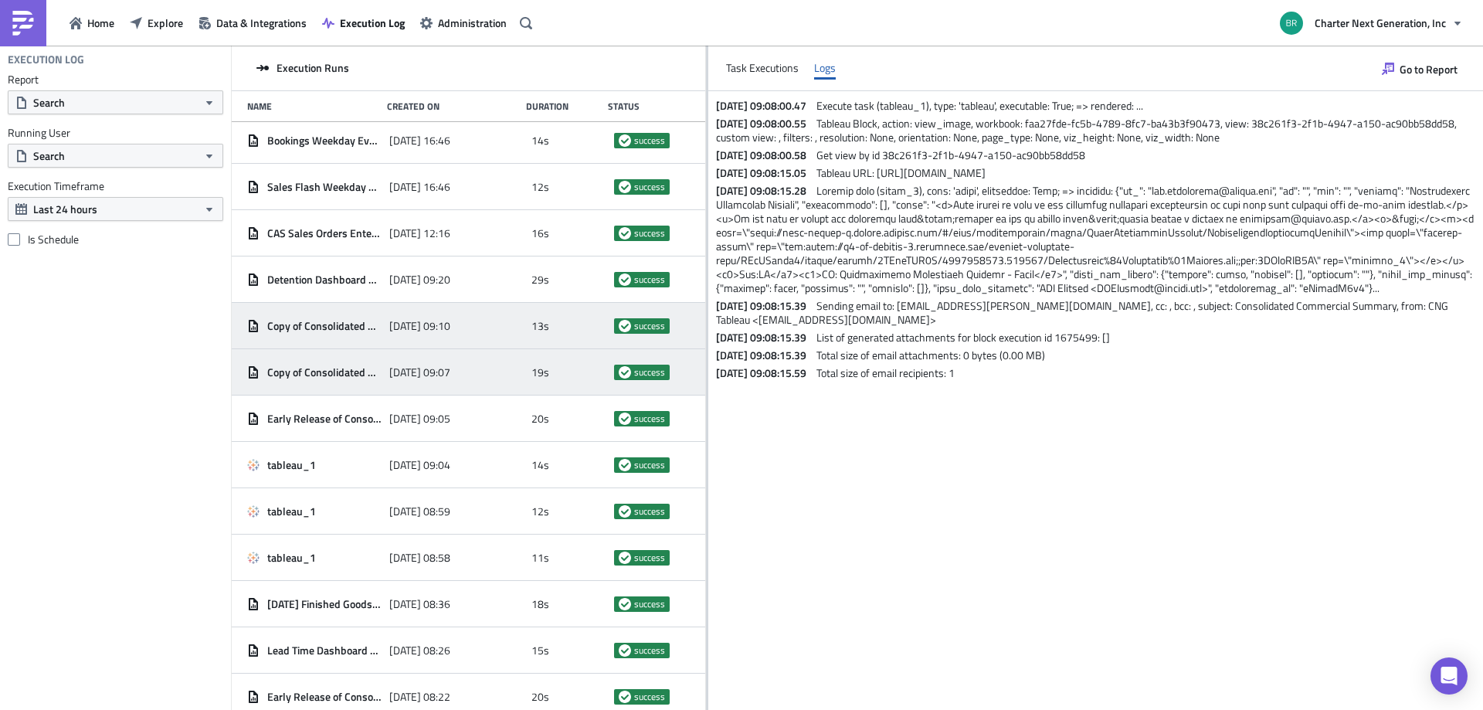
click at [333, 330] on span "Copy of Consolidated Commercial Summary - Daily" at bounding box center [324, 326] width 114 height 14
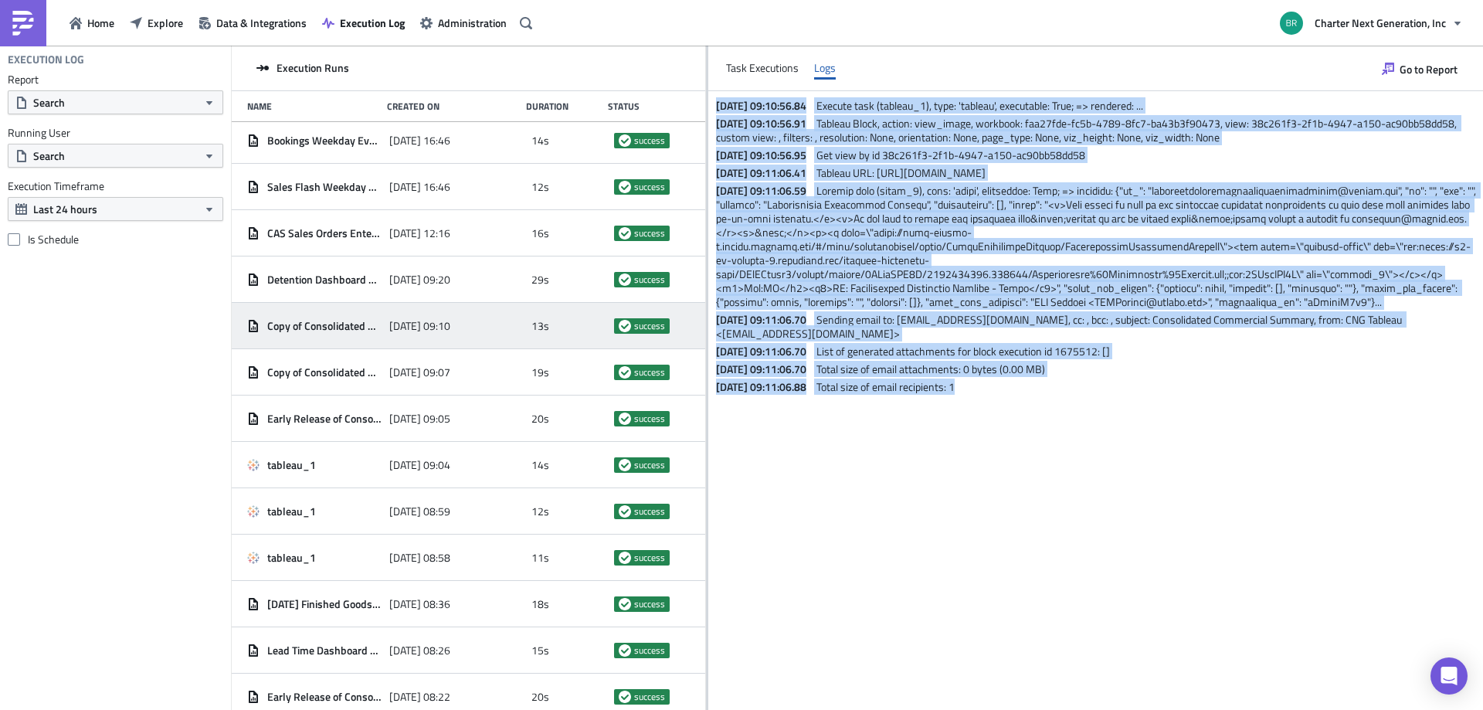
drag, startPoint x: 1000, startPoint y: 419, endPoint x: 716, endPoint y: 107, distance: 421.5
click at [716, 107] on div "2025-08-25 09:10:56.84 Execute task (tableau_1), type: 'tableau', executable: T…" at bounding box center [1095, 242] width 775 height 303
copy div "2025-08-25 09:10:56.84 Execute task (tableau_1), type: 'tableau', executable: T…"
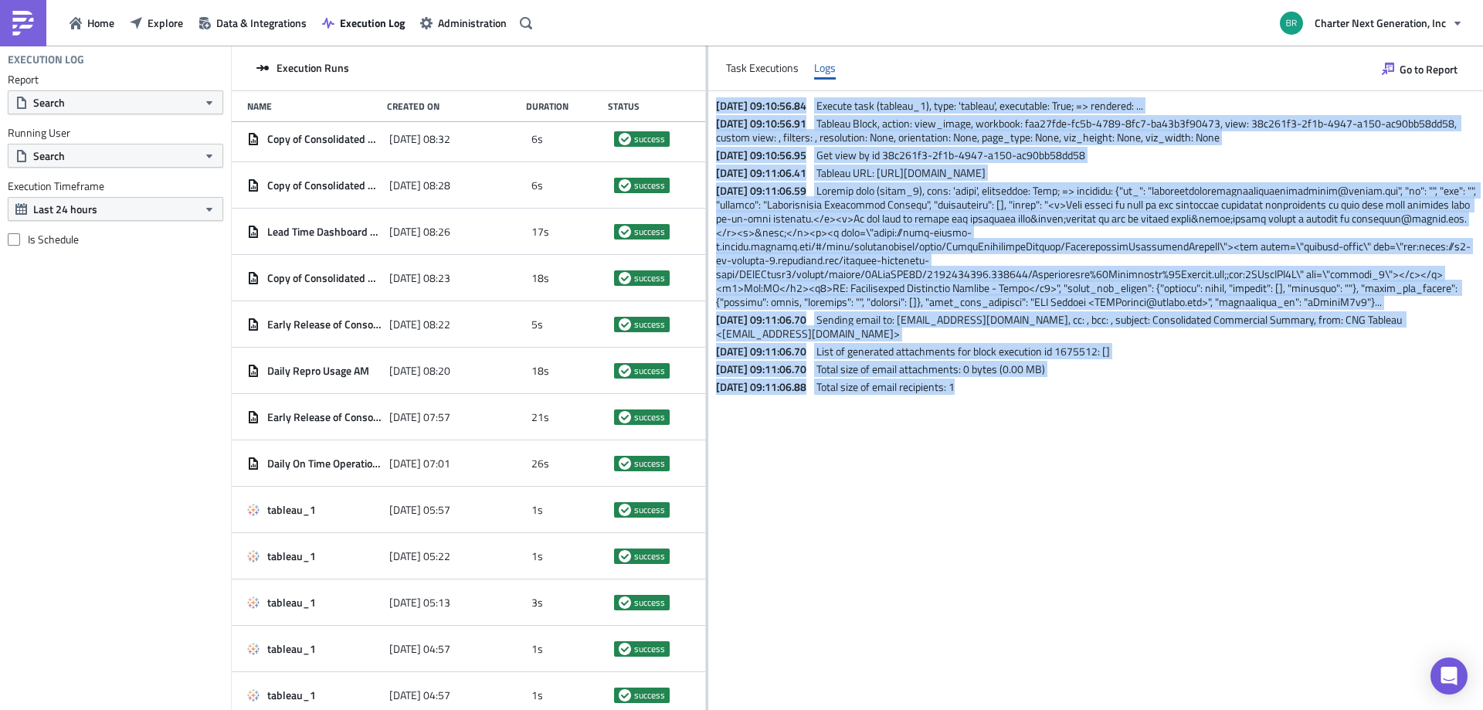
scroll to position [0, 0]
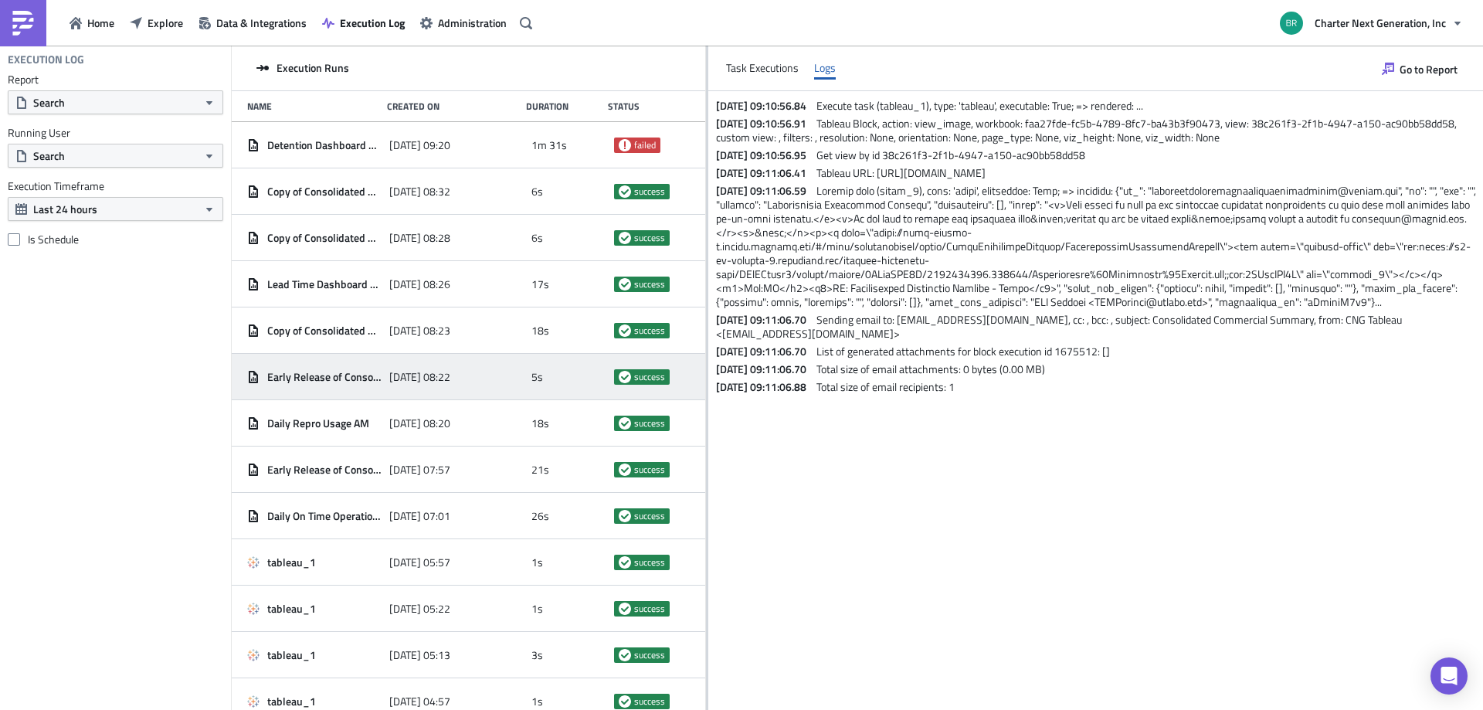
click at [368, 367] on div "Early Release of Consolidated Commercial Summary - Daily" at bounding box center [314, 377] width 134 height 28
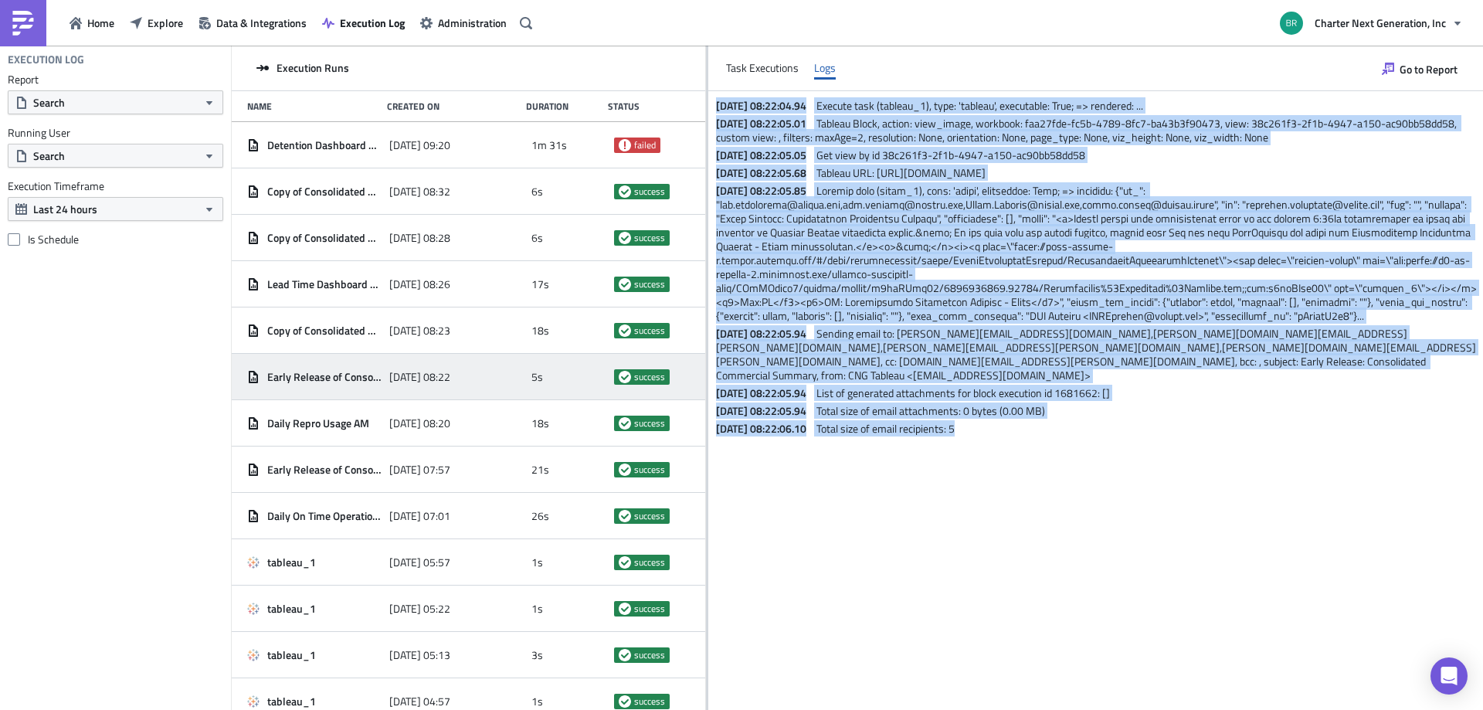
drag, startPoint x: 996, startPoint y: 410, endPoint x: 713, endPoint y: 108, distance: 414.1
click at [713, 108] on div "2025-08-26 08:22:04.94 Execute task (tableau_1), type: 'tableau', executable: T…" at bounding box center [1095, 263] width 775 height 344
copy div "2025-08-26 08:22:04.94 Execute task (tableau_1), type: 'tableau', executable: T…"
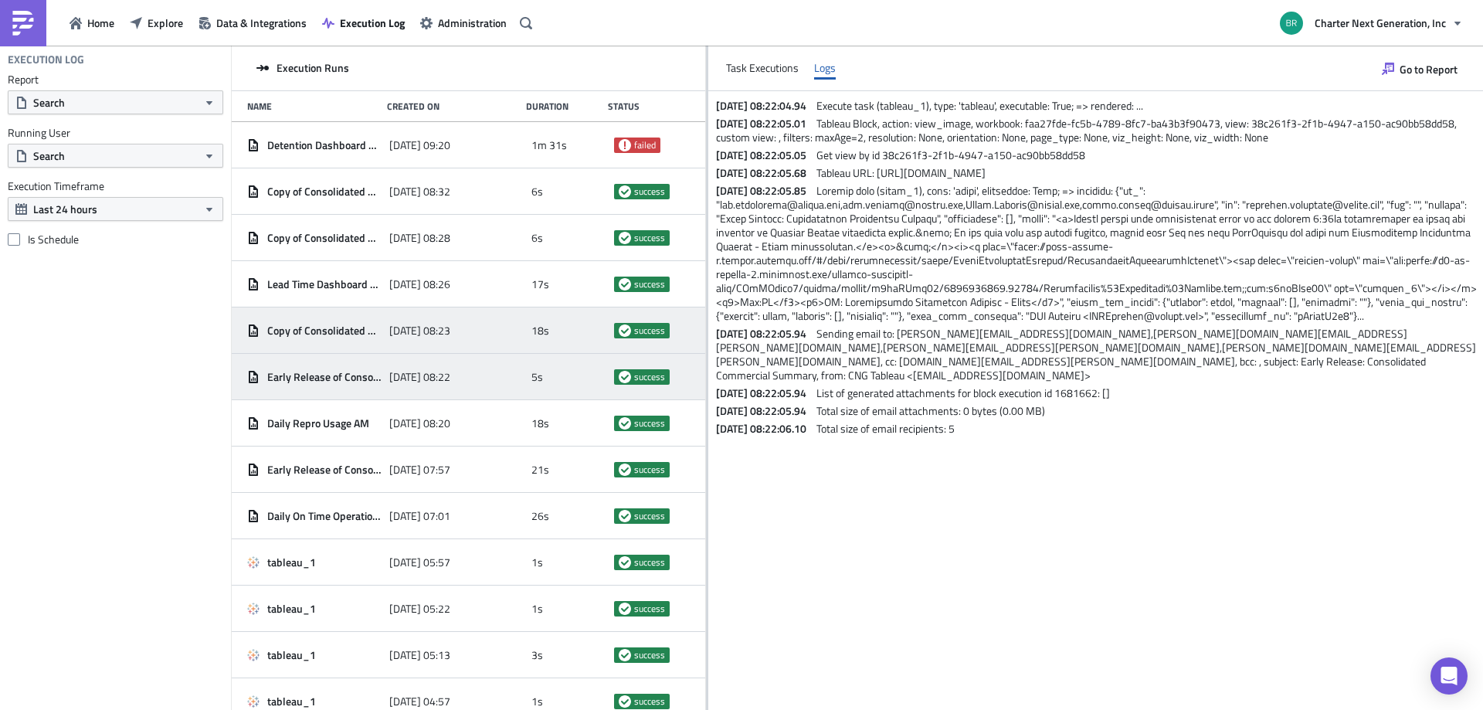
click at [412, 339] on div "[DATE] 08:23" at bounding box center [456, 331] width 134 height 28
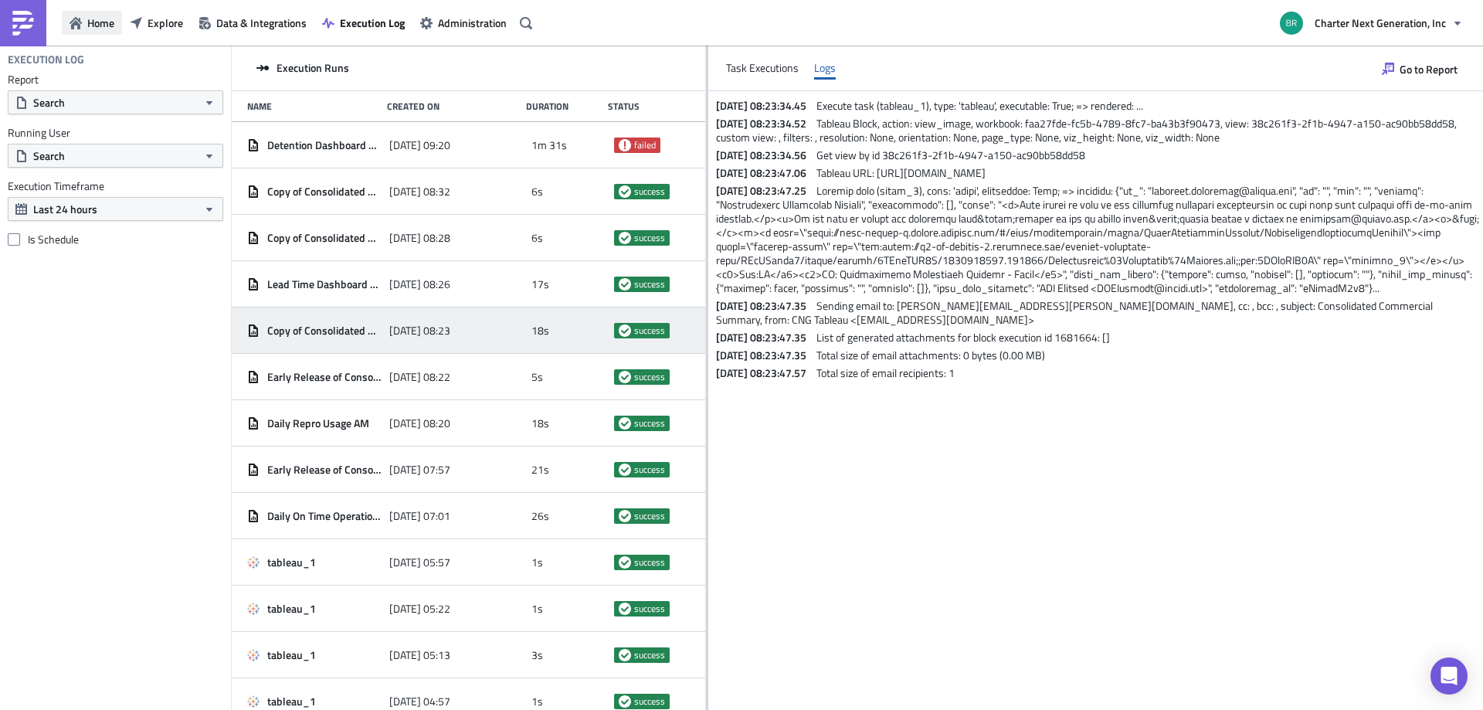
click at [110, 19] on span "Home" at bounding box center [100, 23] width 27 height 16
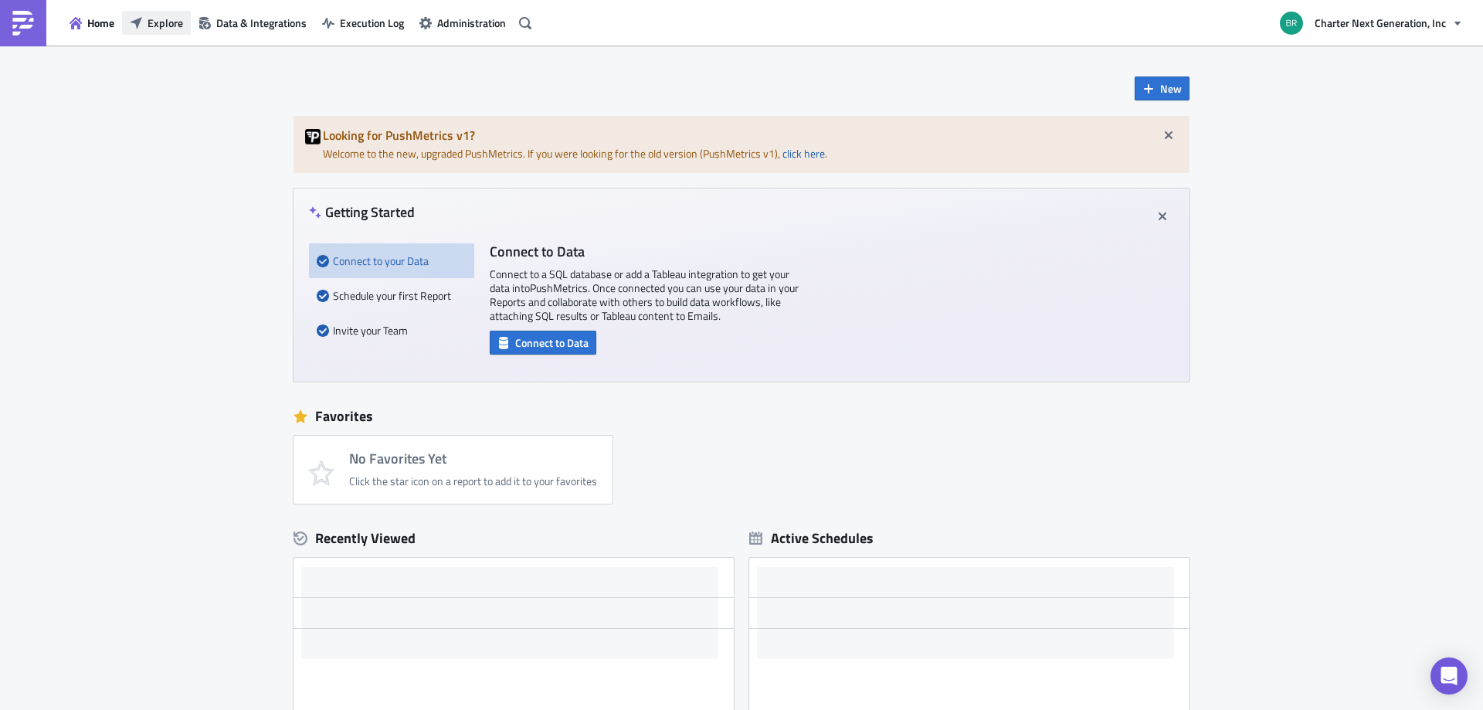
click at [155, 20] on span "Explore" at bounding box center [166, 23] width 36 height 16
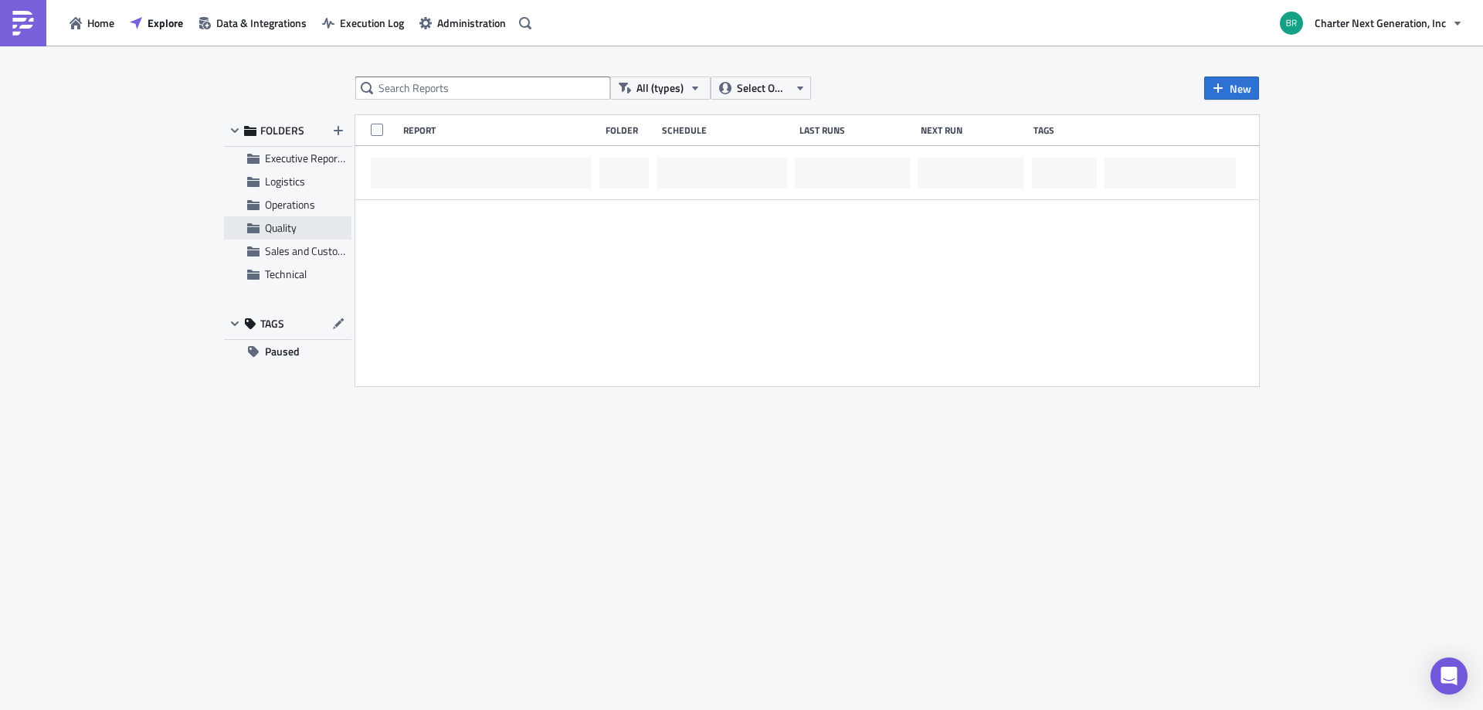
click at [280, 226] on span "Quality" at bounding box center [281, 227] width 32 height 16
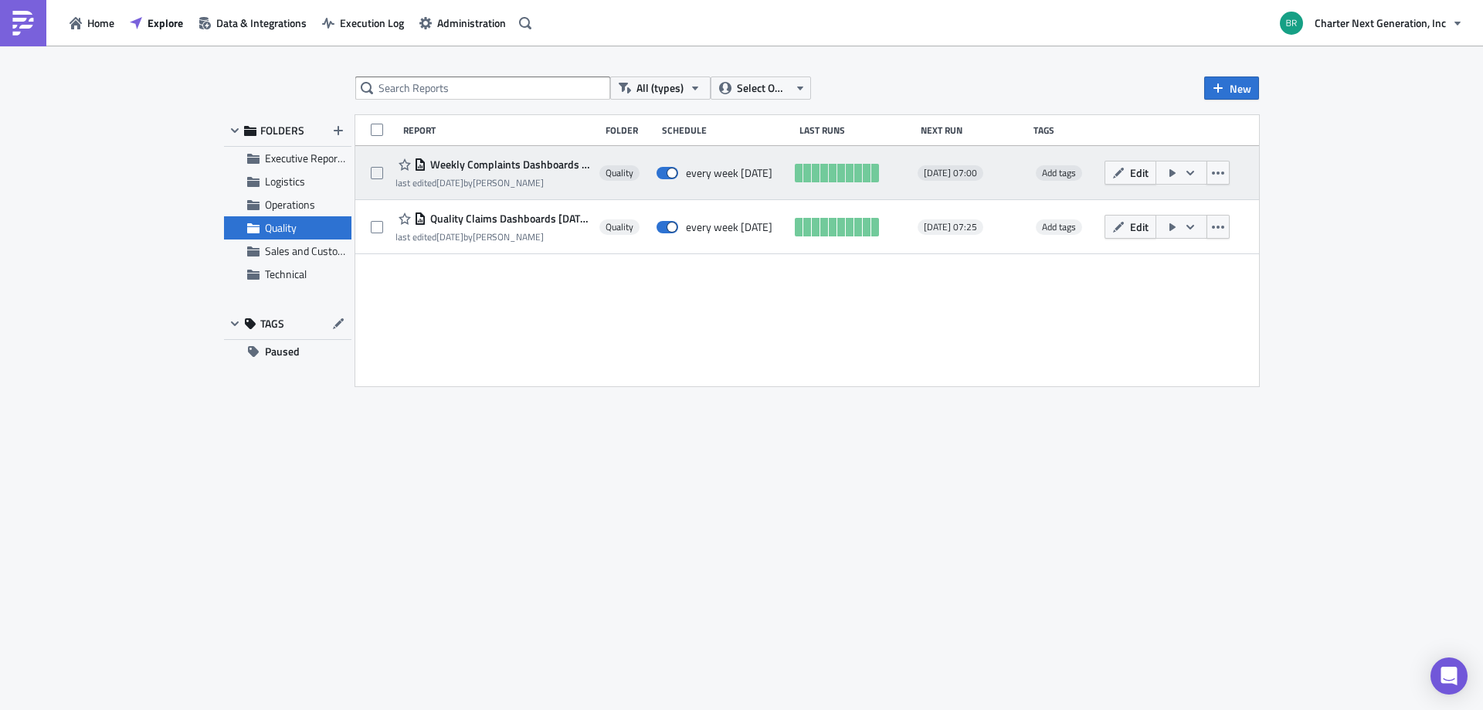
click at [480, 163] on span "Weekly Complaints Dashboards Monday AM" at bounding box center [508, 165] width 165 height 14
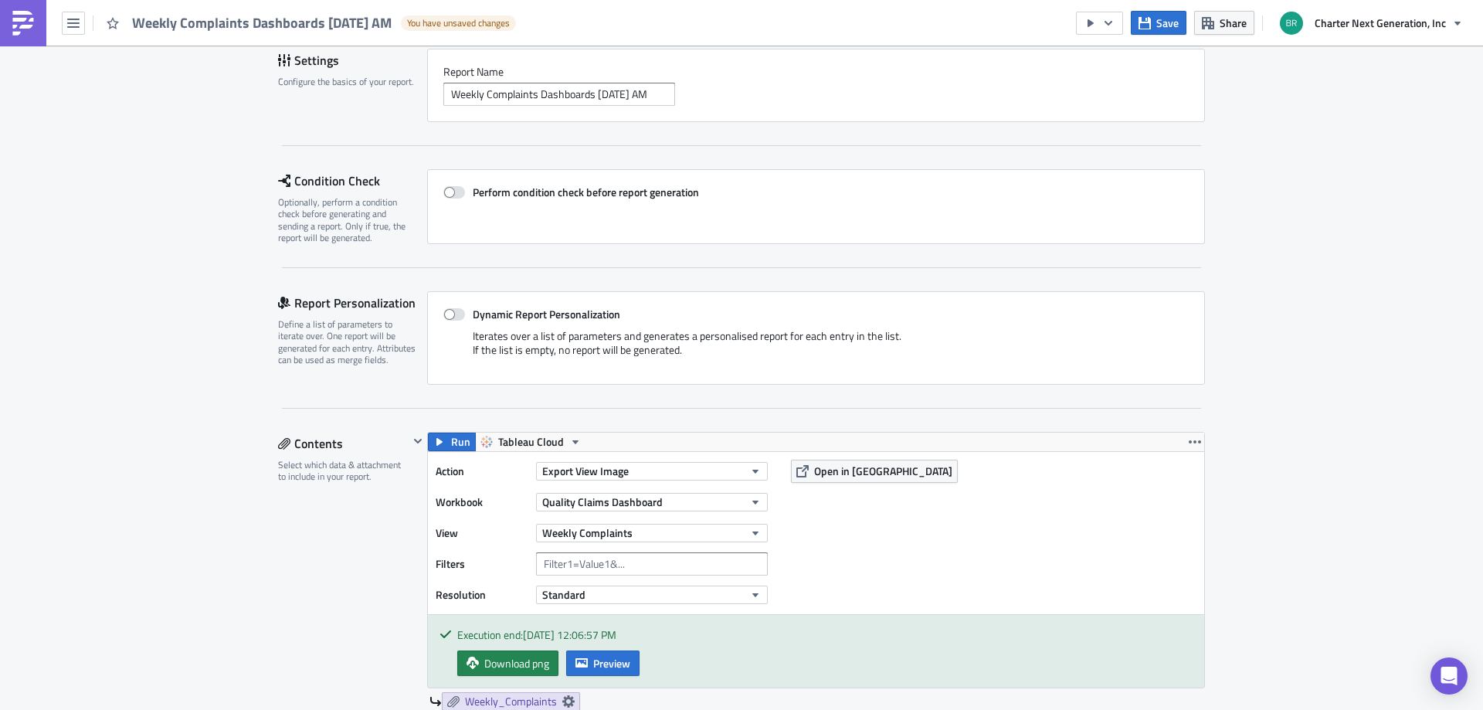
scroll to position [232, 0]
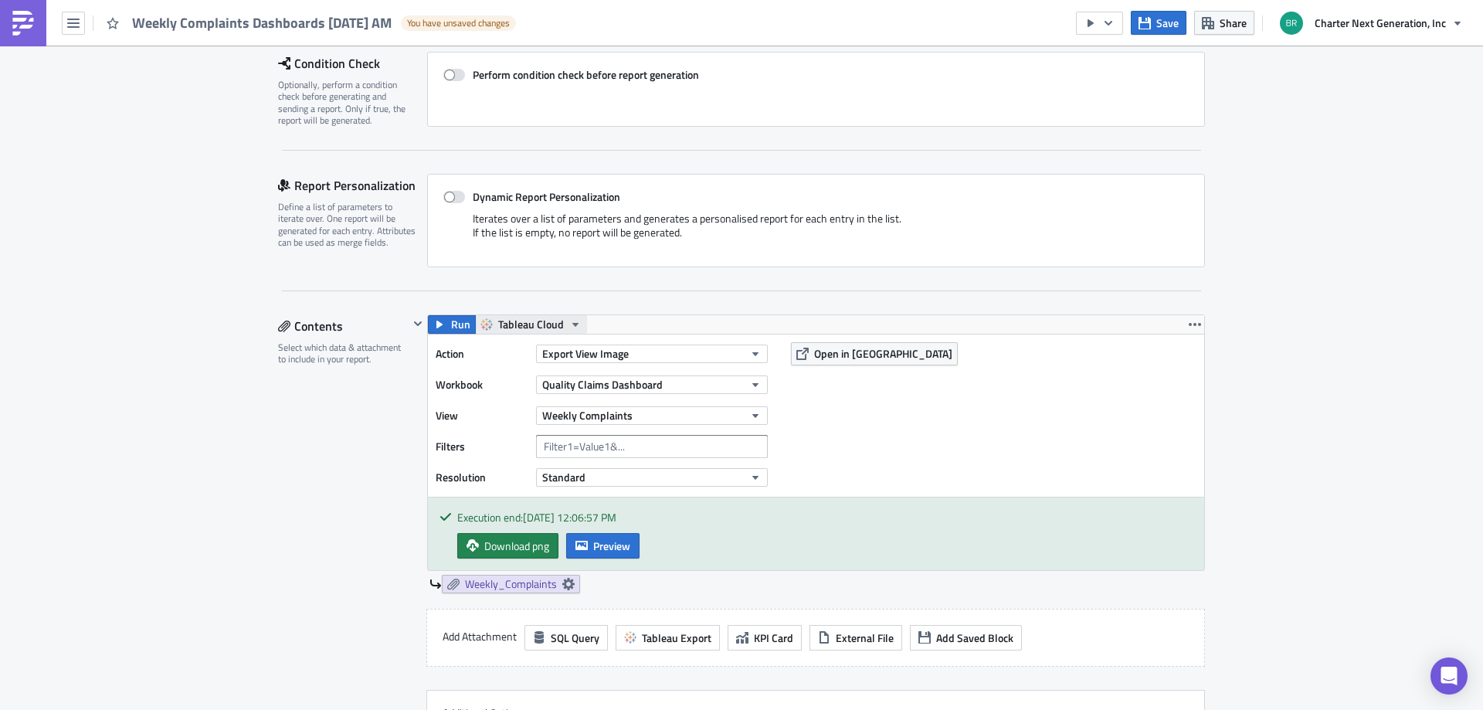
click at [553, 317] on span "Tableau Cloud" at bounding box center [531, 324] width 66 height 19
click at [675, 317] on div "Run Tableau Cloud" at bounding box center [816, 324] width 776 height 19
click at [656, 353] on button "Export View Image" at bounding box center [652, 353] width 232 height 19
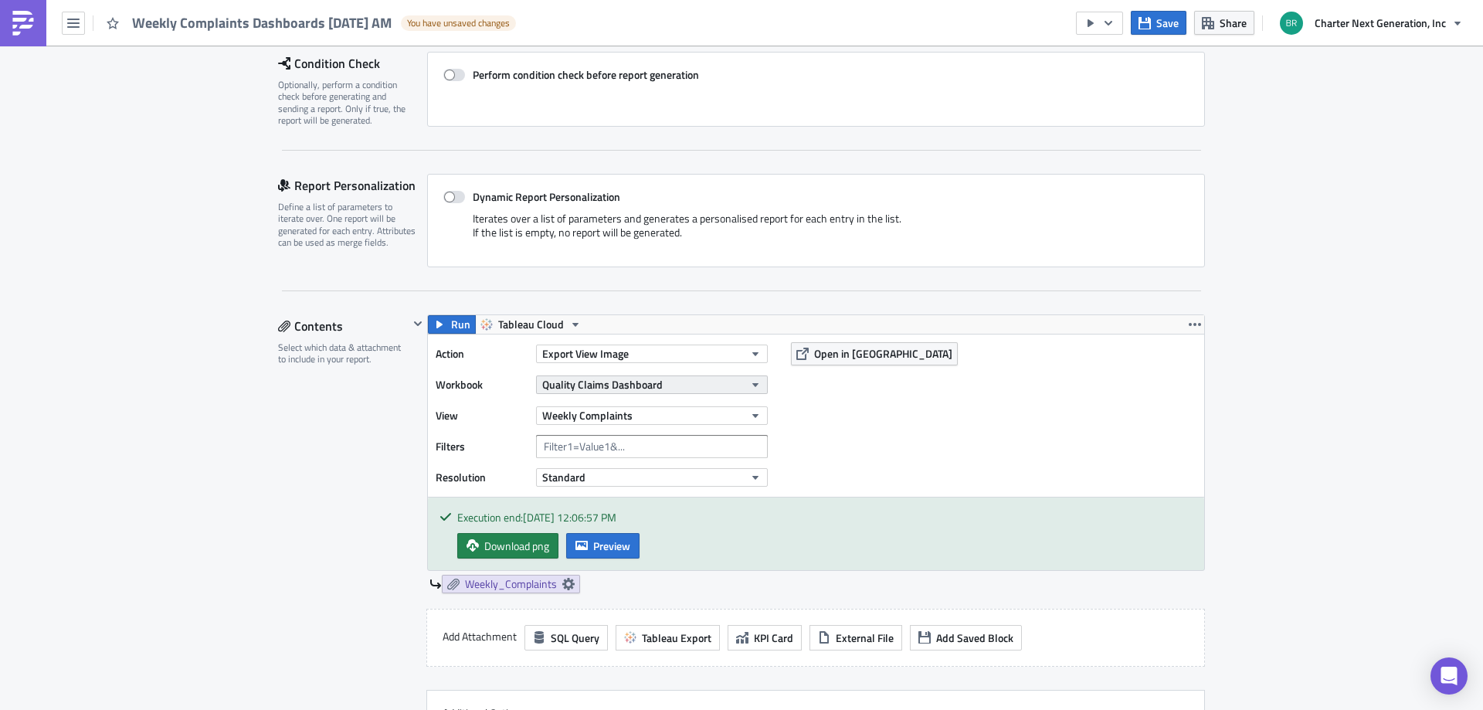
click at [567, 385] on span "Quality Claims Dashboard" at bounding box center [602, 384] width 120 height 16
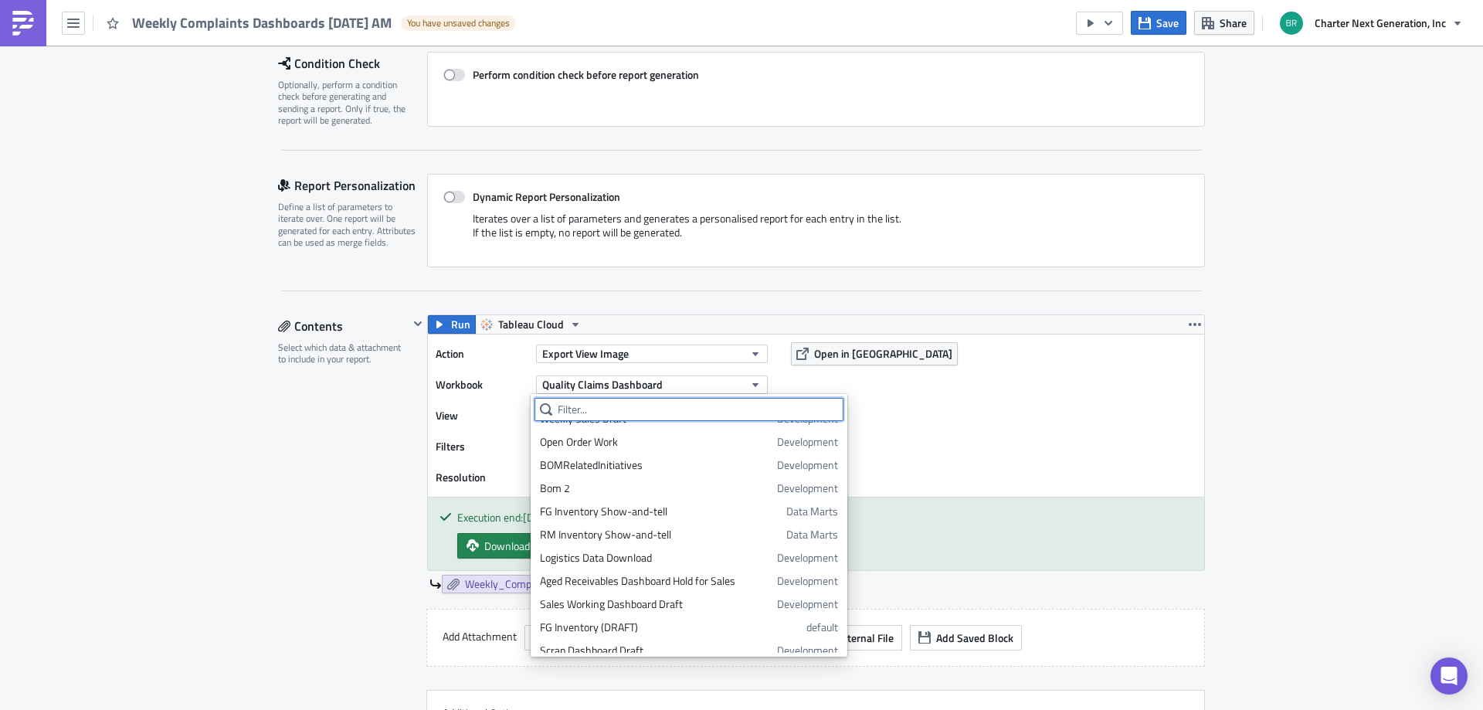
scroll to position [0, 0]
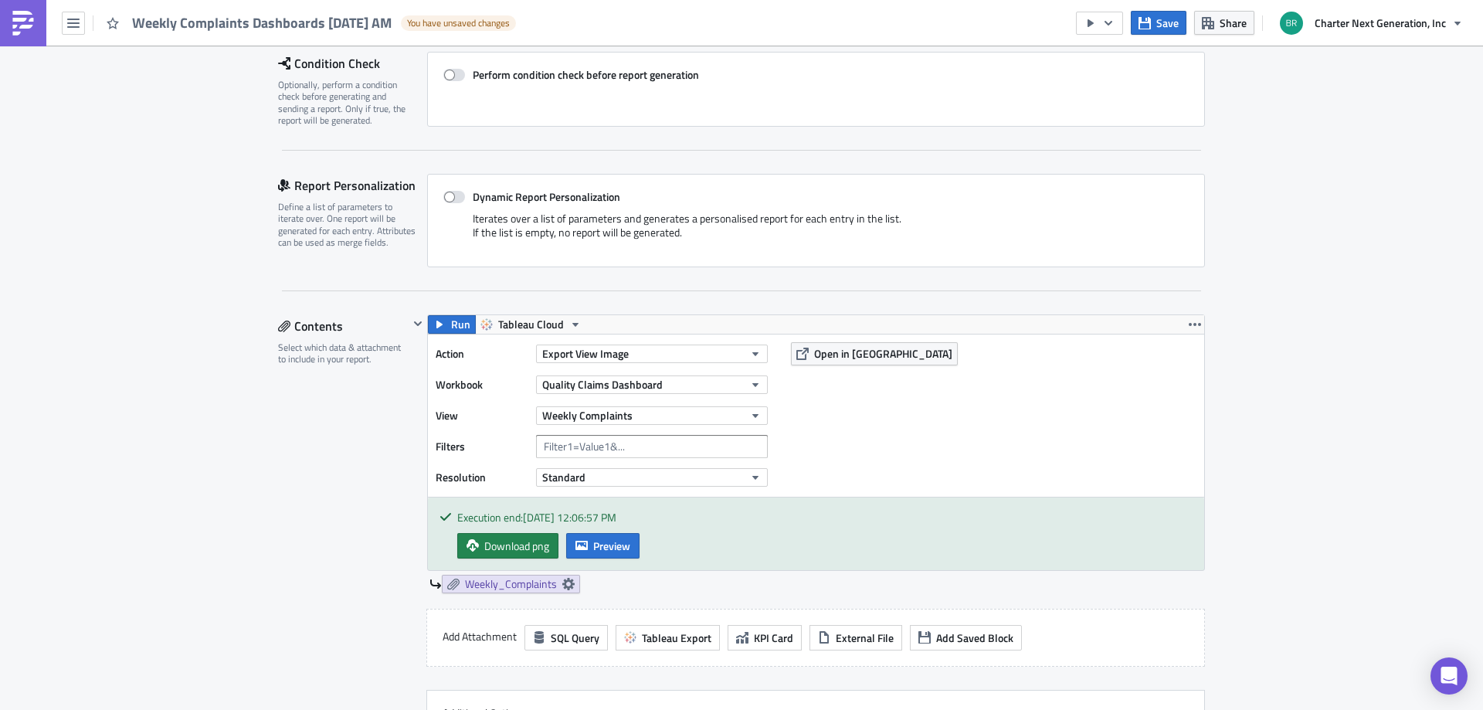
click at [923, 394] on div "Action Export View Image Workbook Quality Claims Dashboard View Weekly Complain…" at bounding box center [816, 415] width 776 height 162
click at [597, 413] on span "Weekly Complaints" at bounding box center [587, 415] width 90 height 16
click at [826, 433] on div "Action Export View Image Workbook Quality Claims Dashboard View Weekly Complain…" at bounding box center [816, 415] width 776 height 162
click at [604, 476] on button "Standard" at bounding box center [652, 477] width 232 height 19
click at [889, 459] on div "Action Export View Image Workbook Quality Claims Dashboard View Weekly Complain…" at bounding box center [816, 415] width 776 height 162
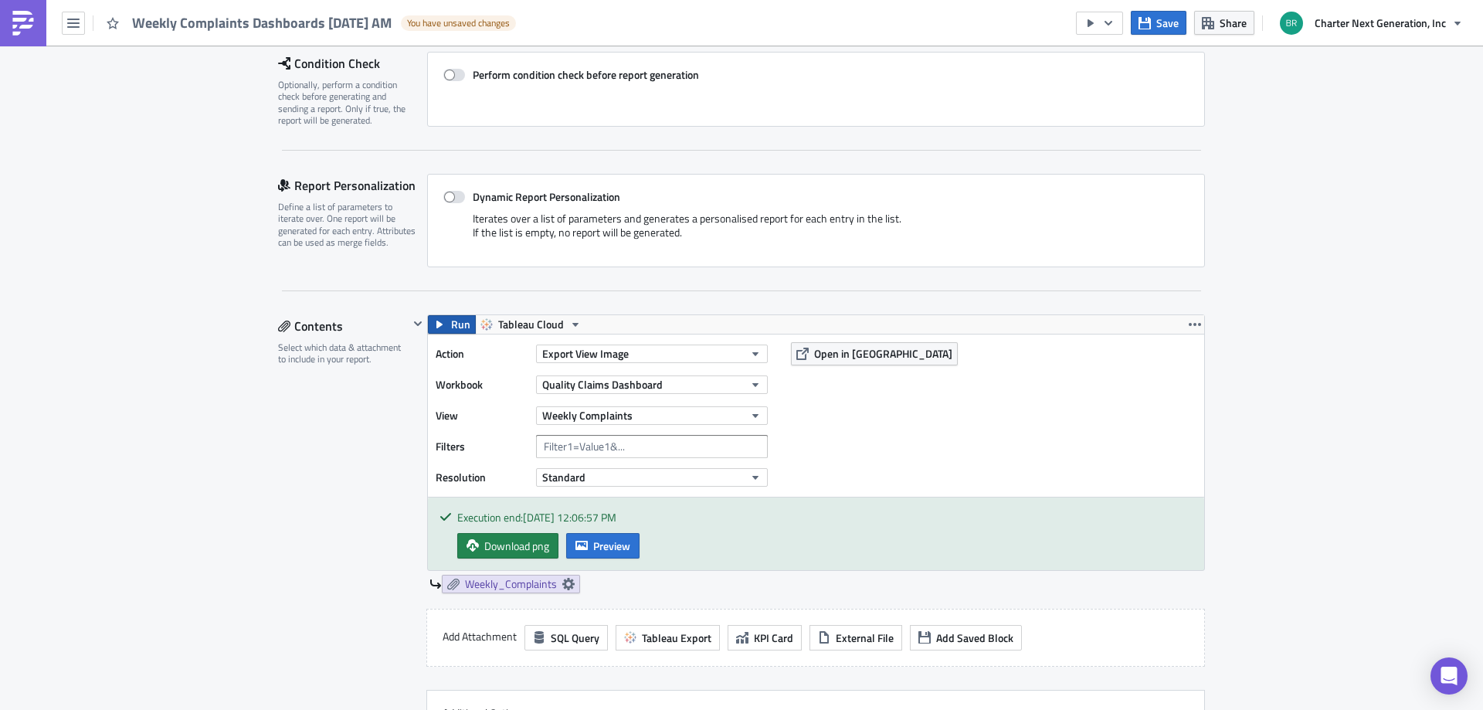
click at [443, 332] on button "Run" at bounding box center [452, 324] width 48 height 19
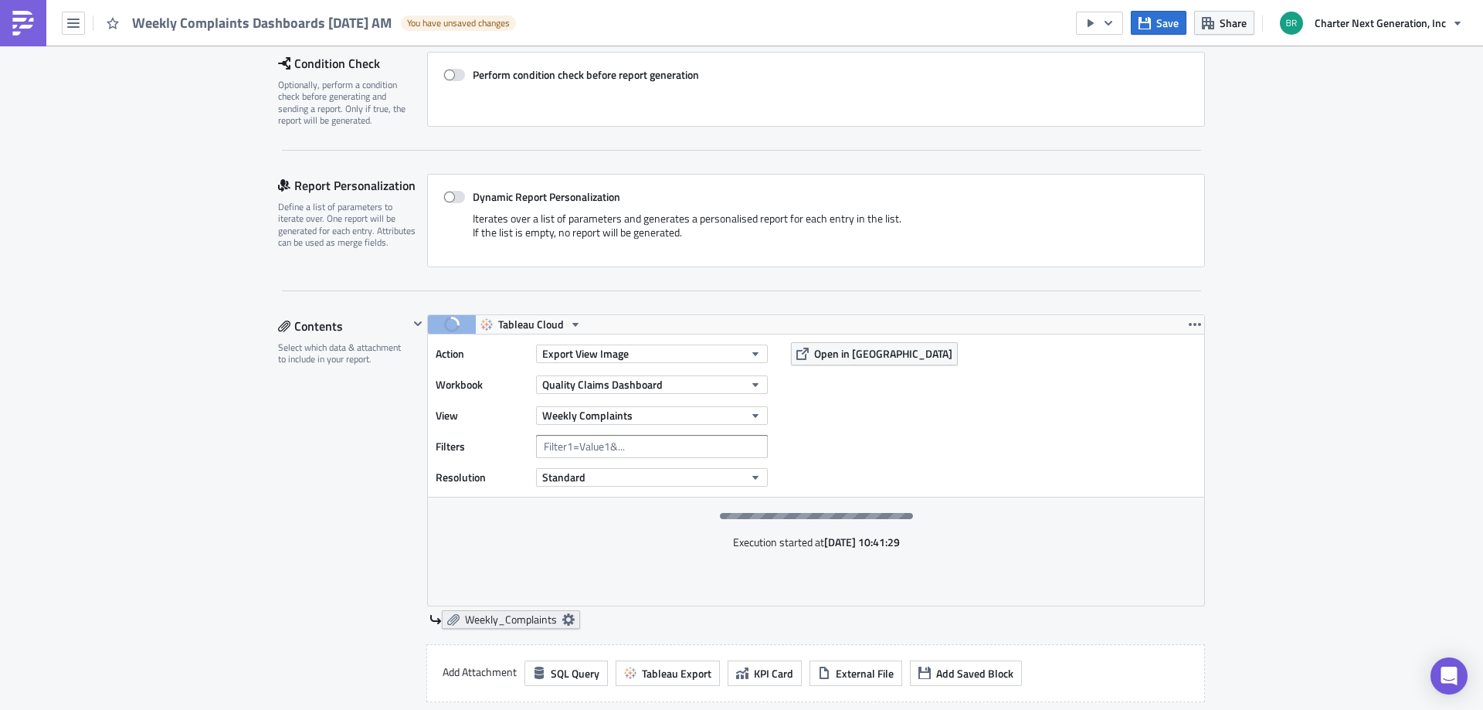
click at [562, 618] on icon at bounding box center [568, 619] width 12 height 12
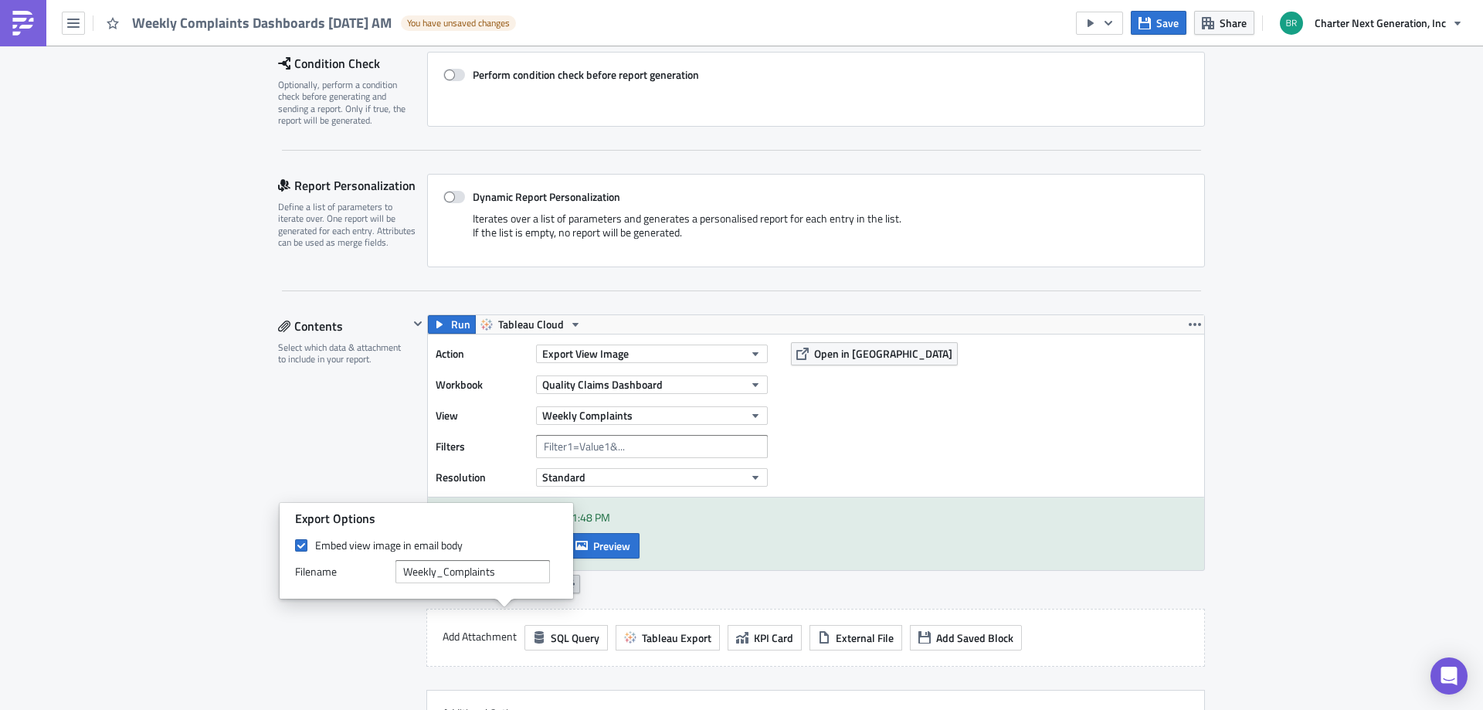
click at [392, 619] on div "Contents Select which data & attachment to include in your report." at bounding box center [343, 555] width 131 height 483
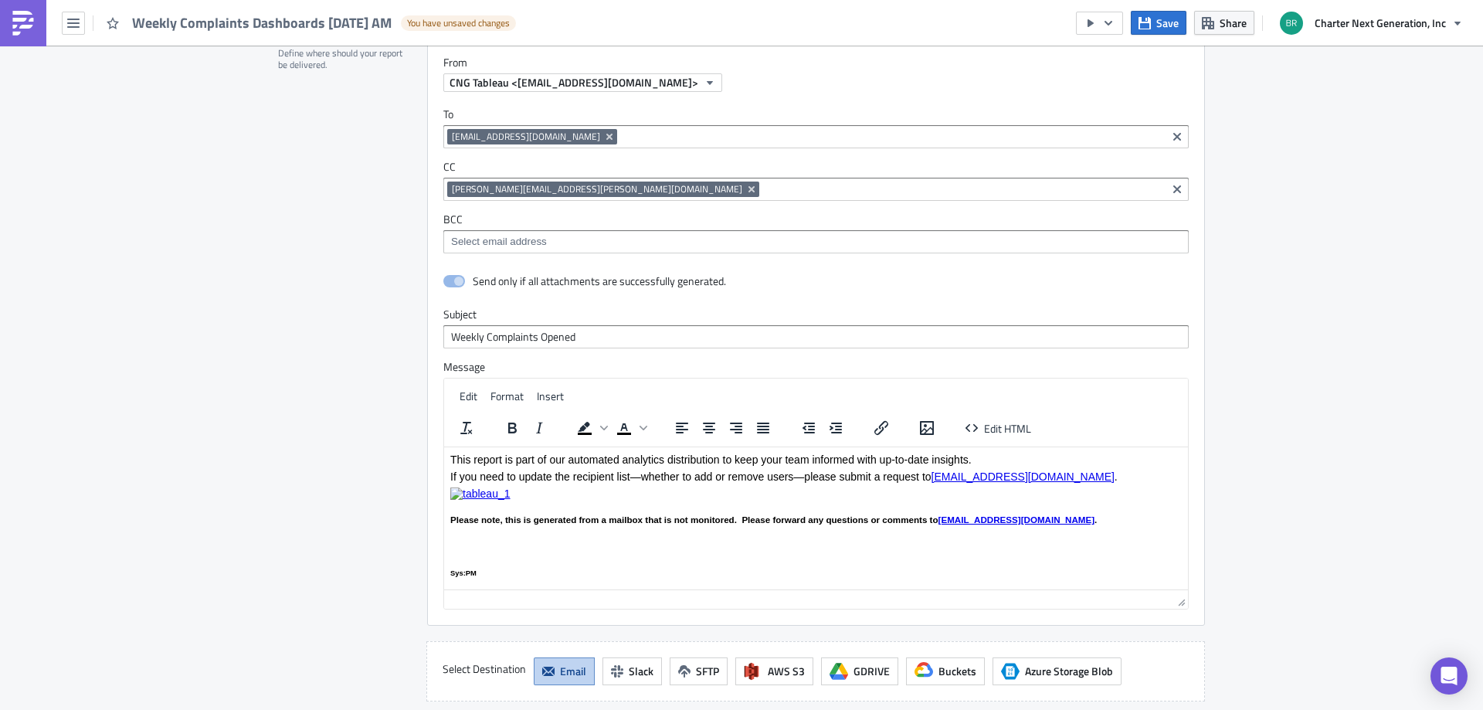
scroll to position [1081, 0]
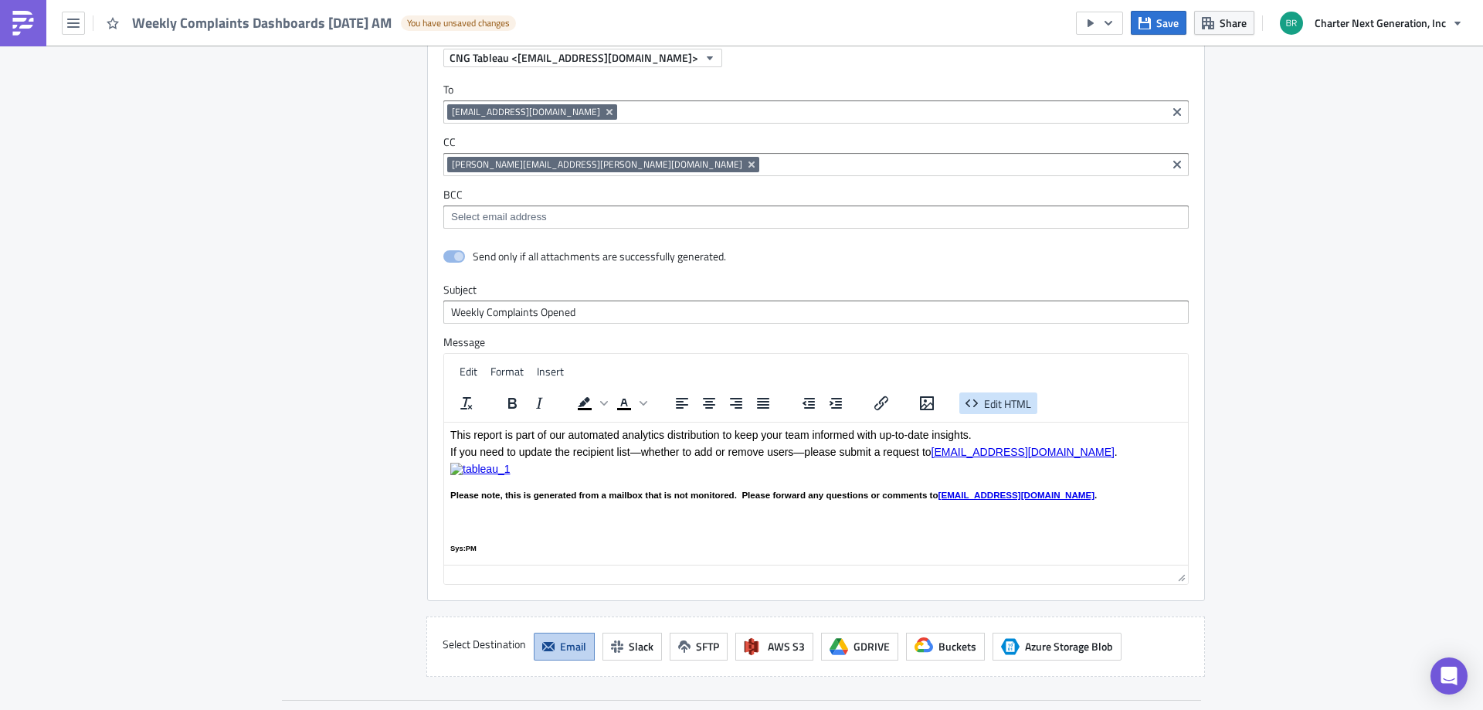
click at [992, 395] on span "Edit HTML" at bounding box center [1007, 403] width 47 height 16
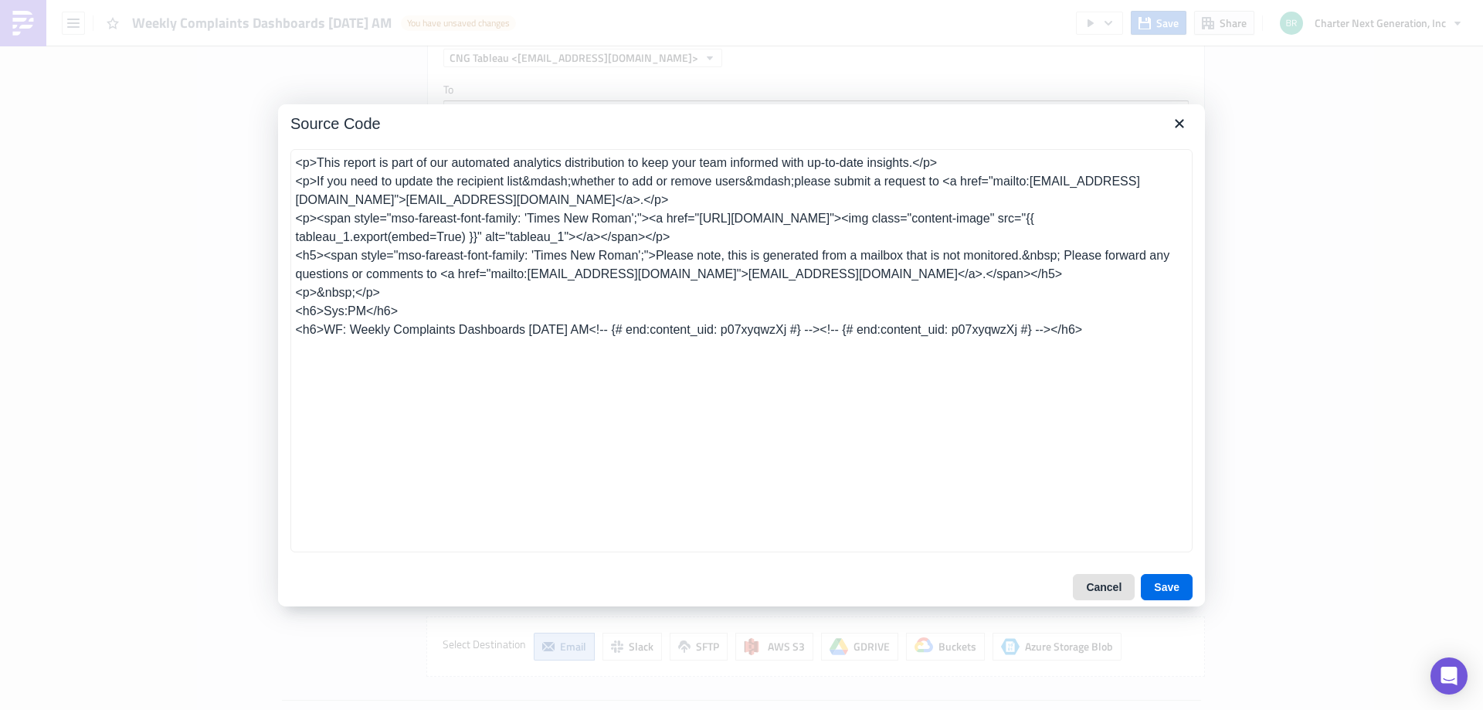
click at [1103, 582] on button "Cancel" at bounding box center [1104, 587] width 62 height 26
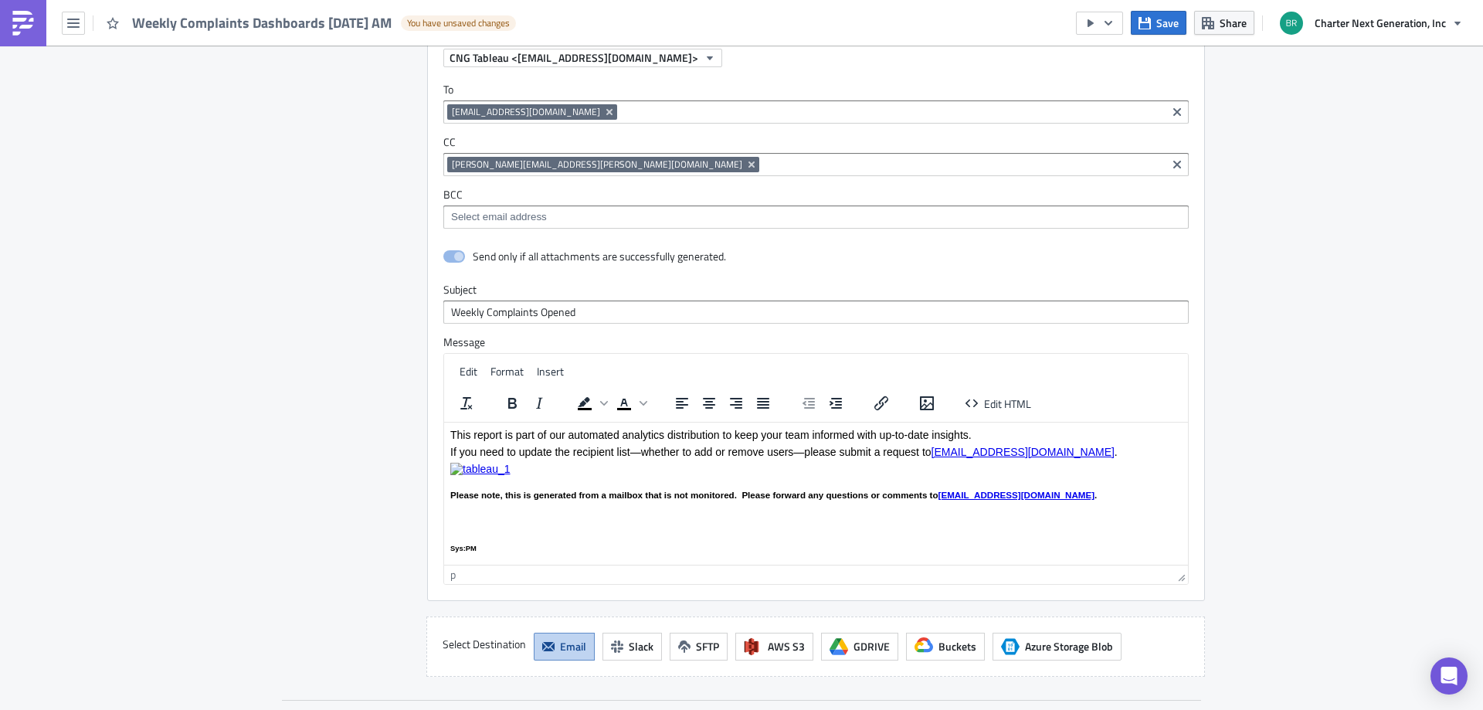
scroll to position [154, 0]
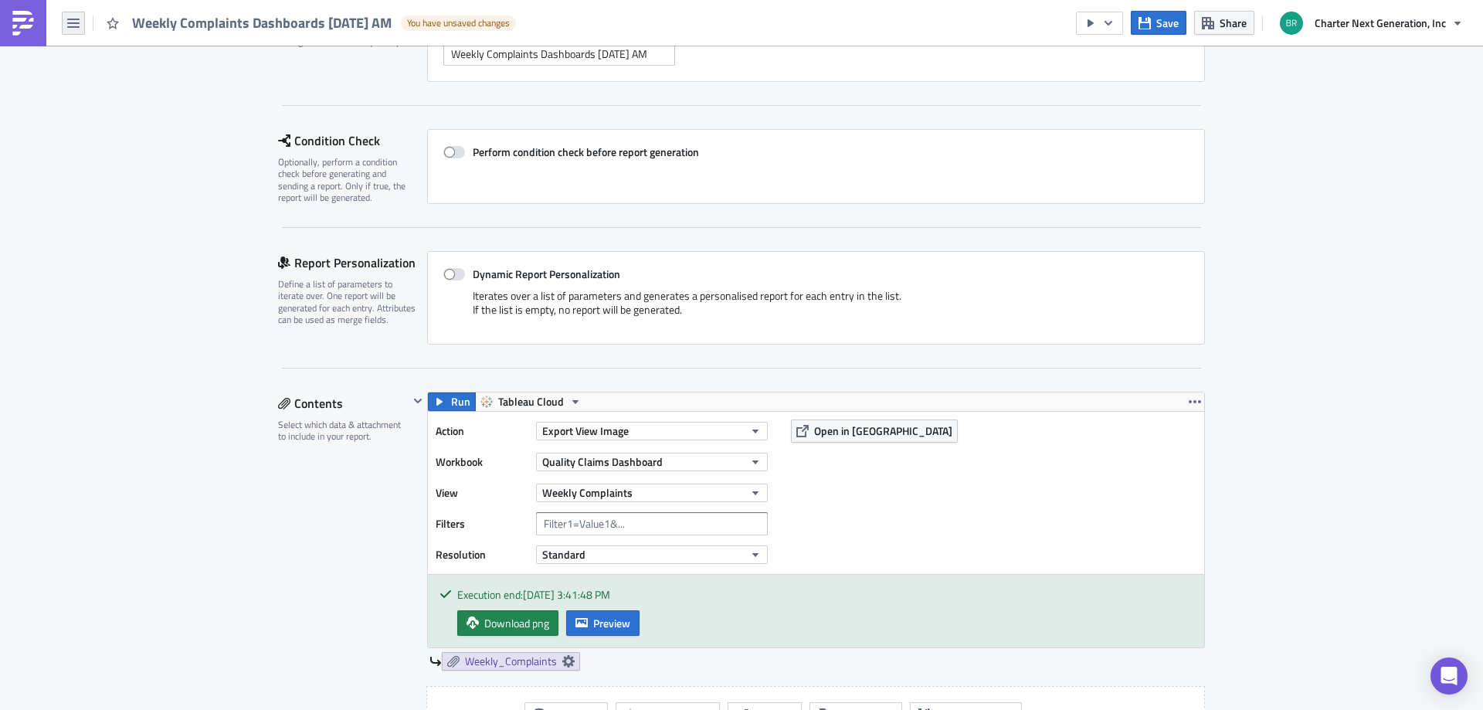
click at [77, 24] on icon "button" at bounding box center [73, 23] width 12 height 12
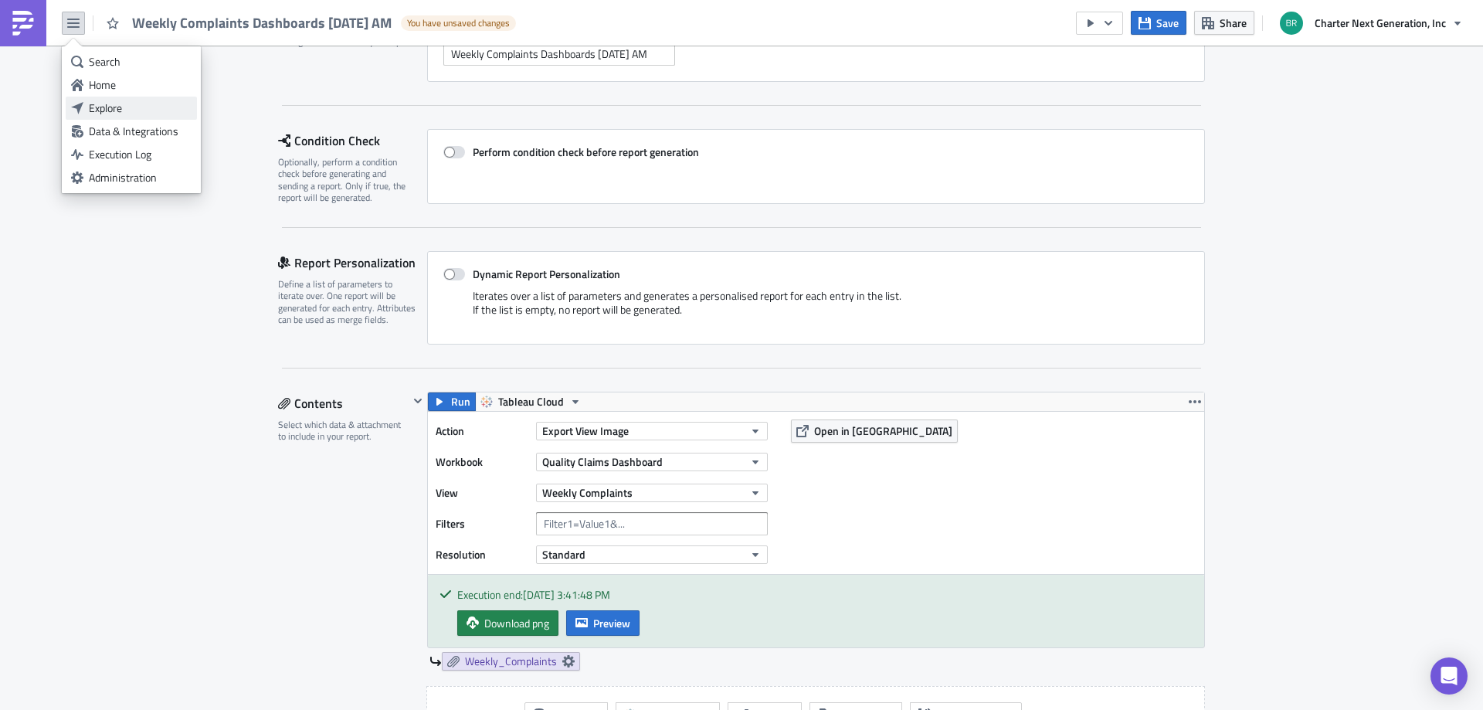
click at [128, 97] on link "Explore" at bounding box center [131, 108] width 131 height 23
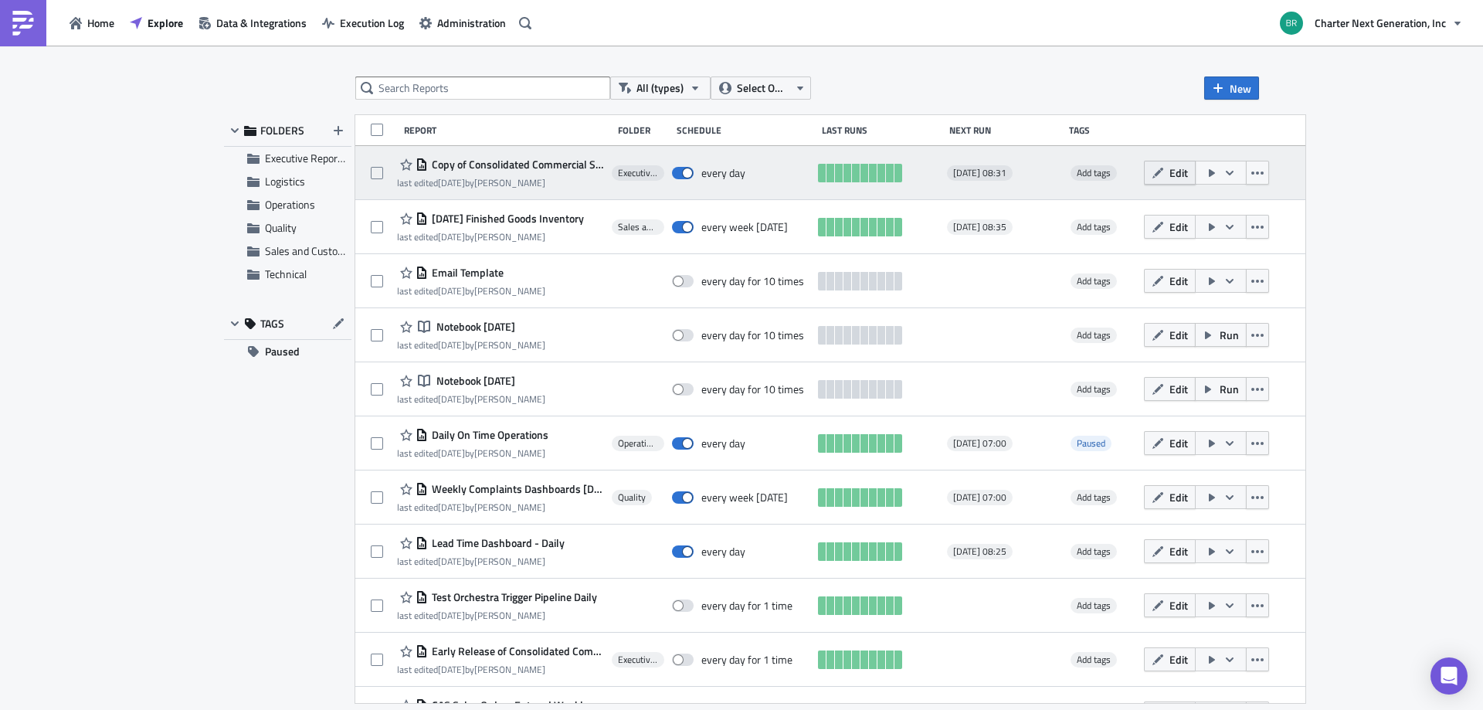
click at [1188, 177] on span "Edit" at bounding box center [1178, 172] width 19 height 16
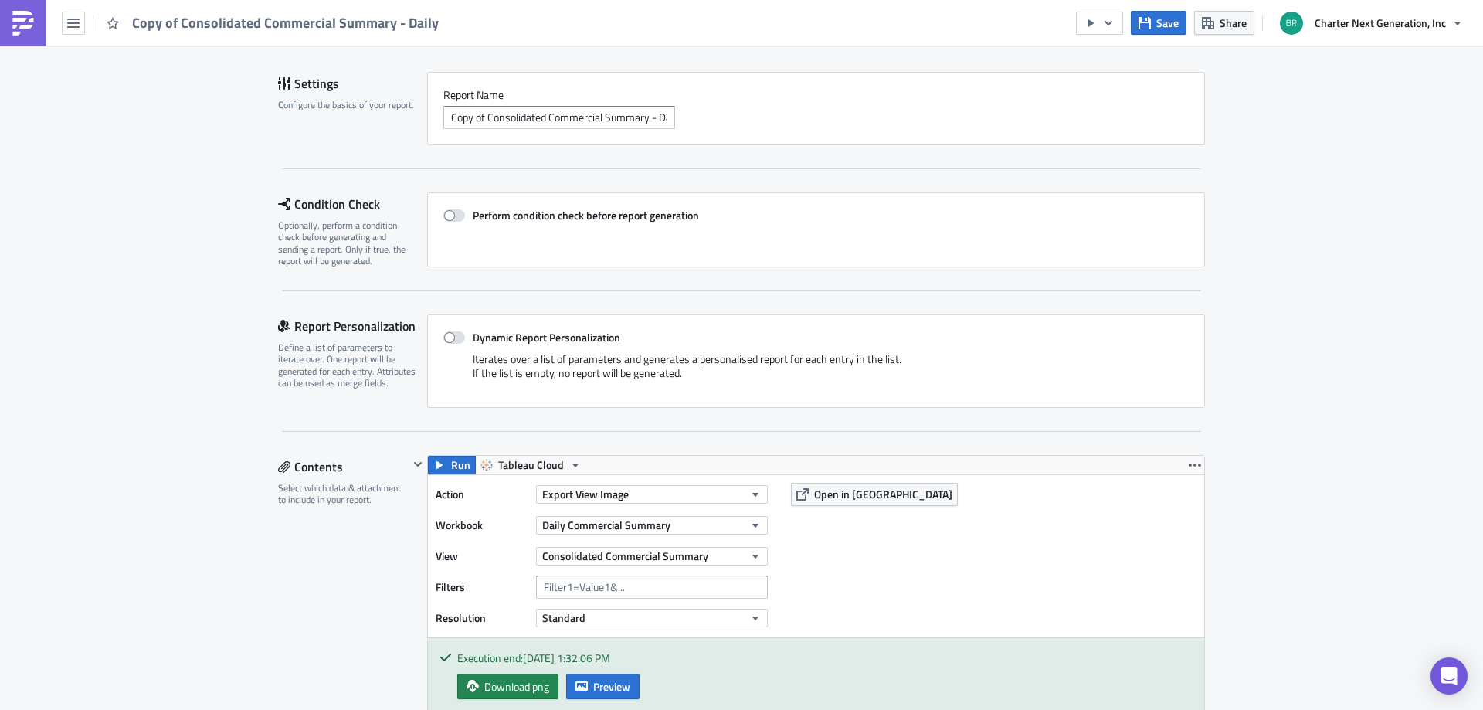
scroll to position [309, 0]
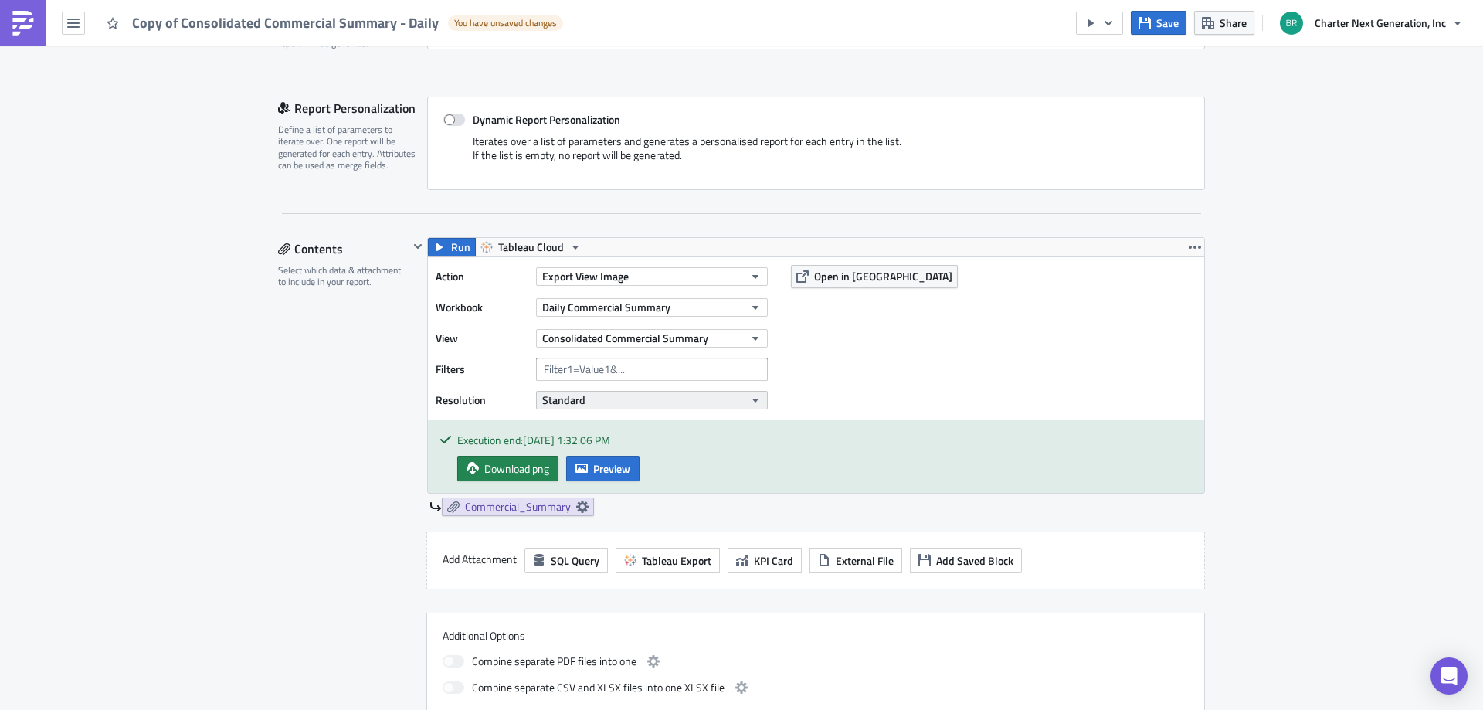
click at [647, 401] on button "Standard" at bounding box center [652, 400] width 232 height 19
click at [802, 384] on div "Action Export View Image Workbook Daily Commercial Summary View Consolidated Co…" at bounding box center [816, 338] width 776 height 162
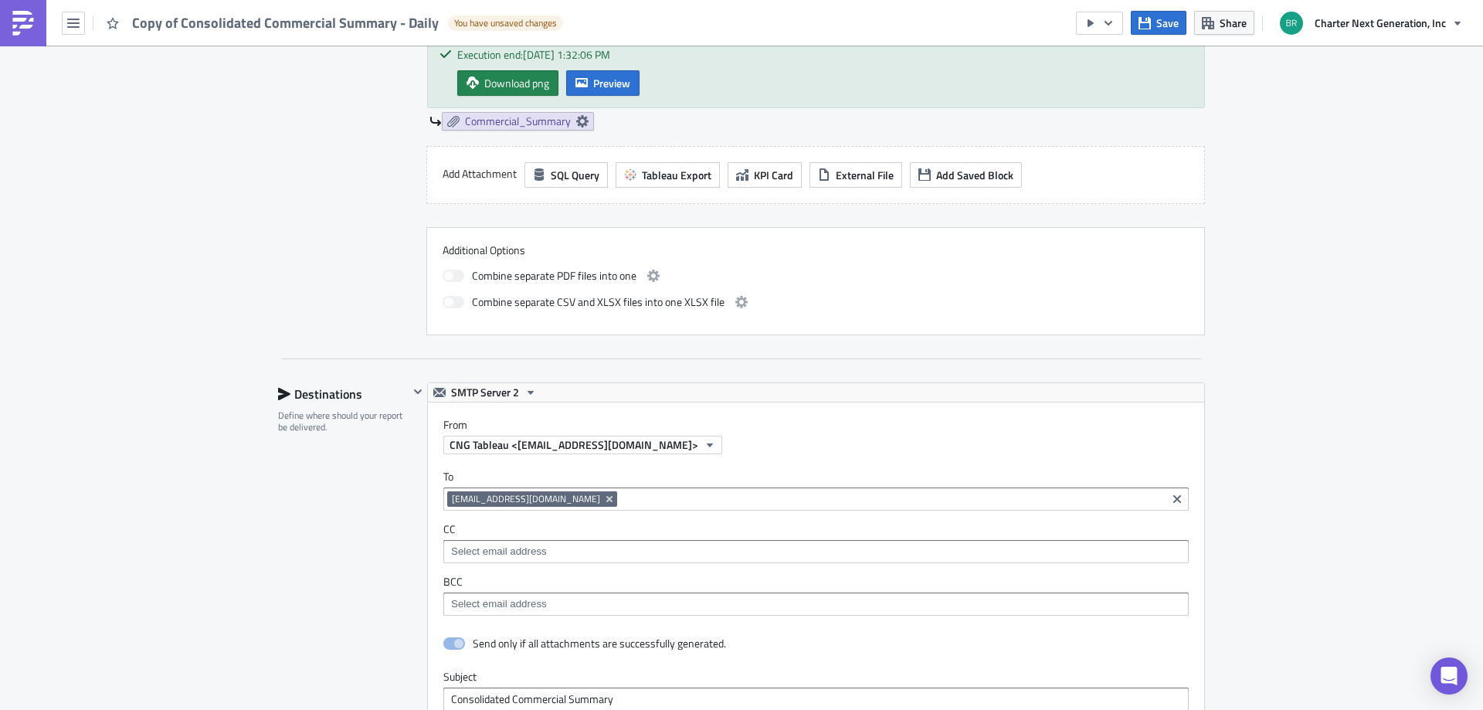
scroll to position [695, 0]
click at [578, 116] on icon at bounding box center [582, 120] width 12 height 12
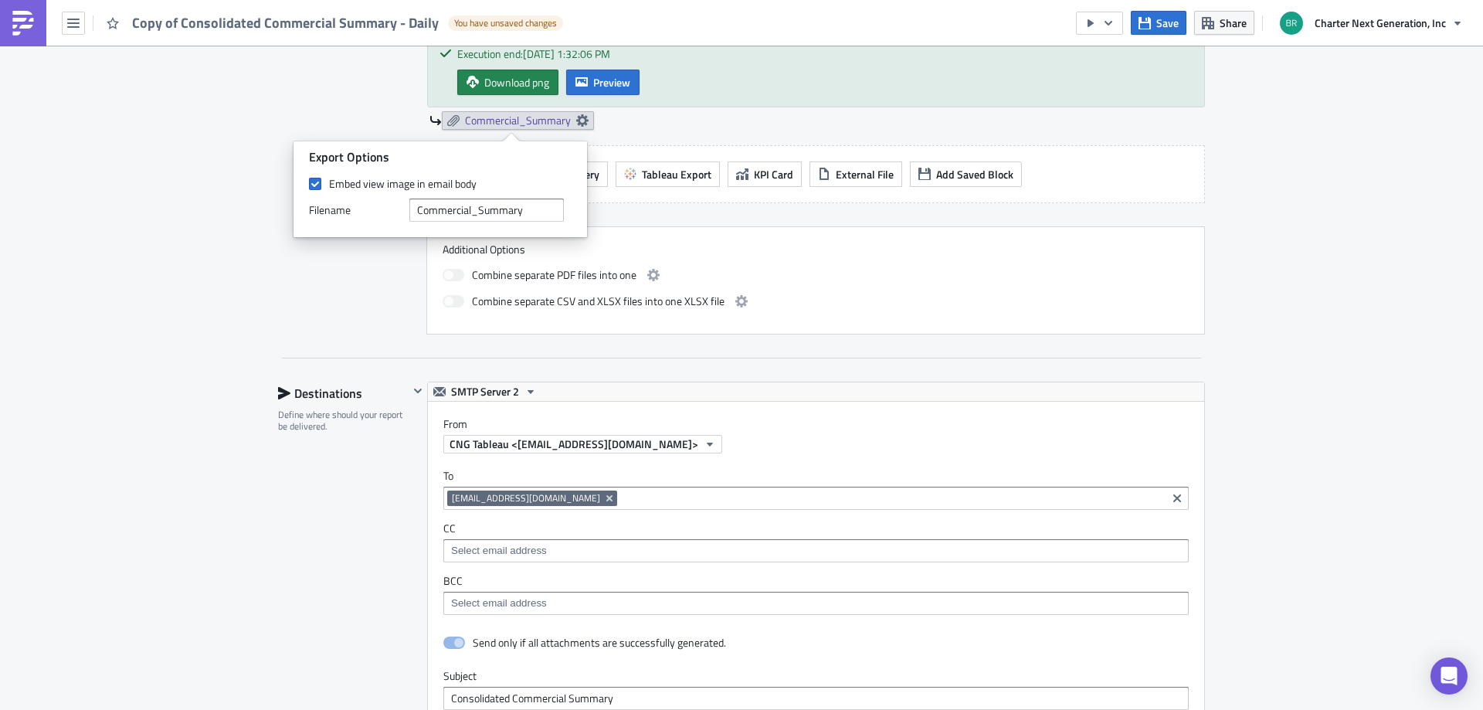
drag, startPoint x: 271, startPoint y: 299, endPoint x: 282, endPoint y: 305, distance: 12.5
click at [272, 300] on div "Executive Reporting Execution Log Edit " Copy of Consolidated Commercial Summar…" at bounding box center [742, 349] width 958 height 1997
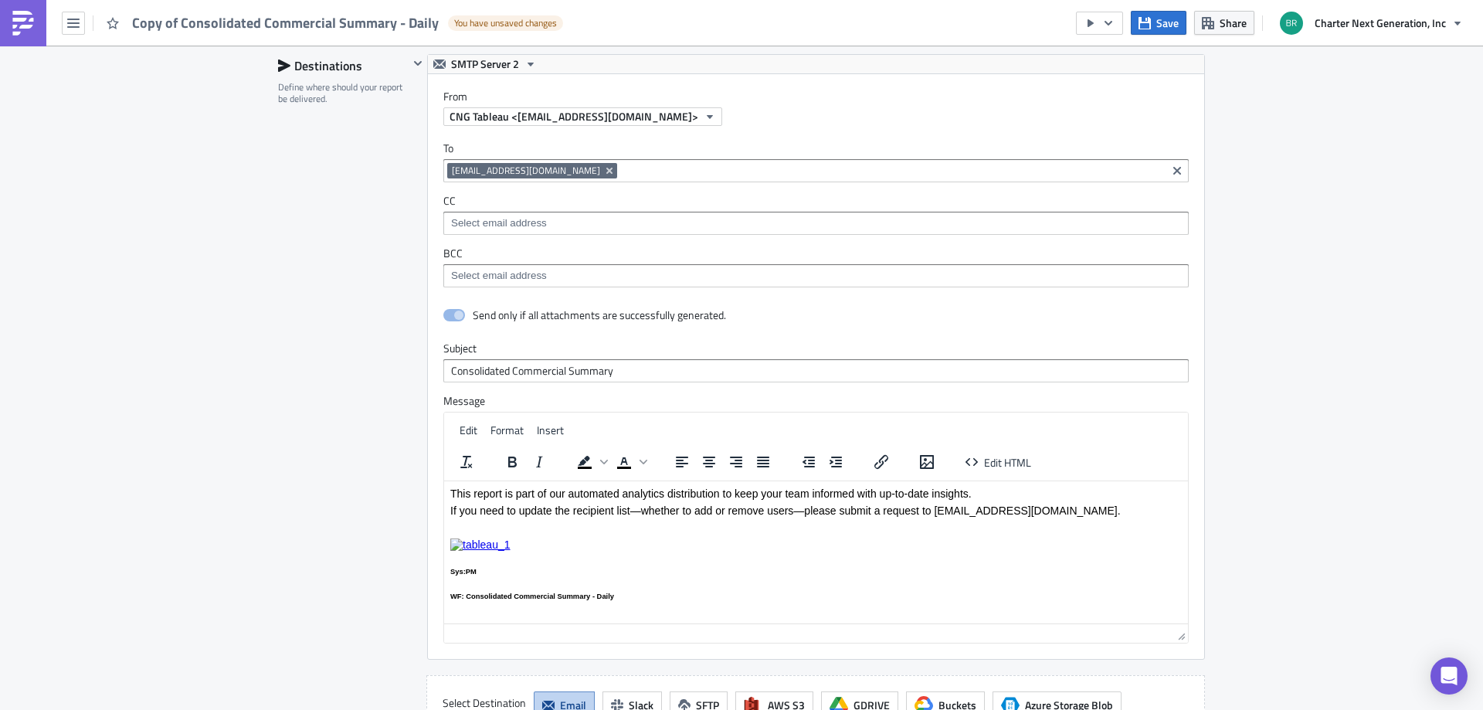
scroll to position [1081, 0]
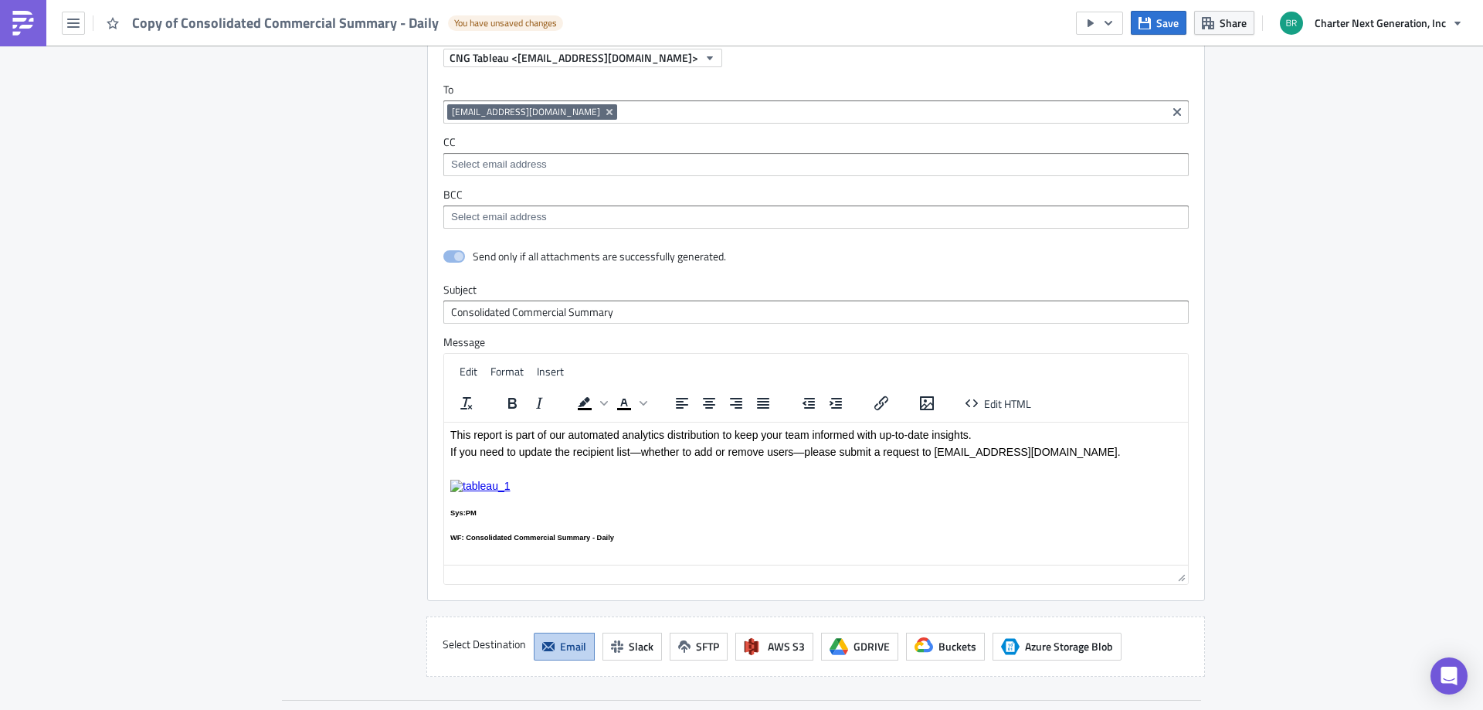
click at [493, 487] on img "Rich Text Area. Press ALT-0 for help." at bounding box center [480, 485] width 60 height 12
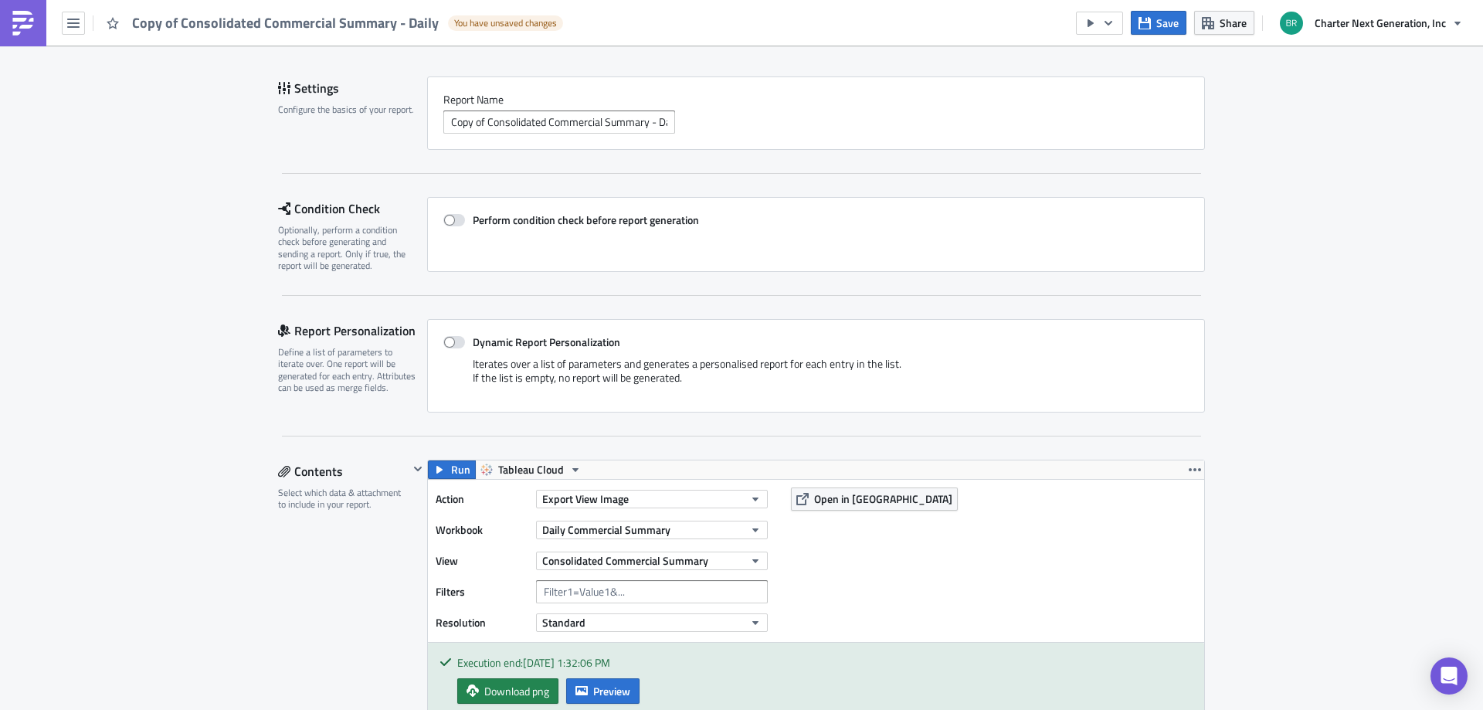
scroll to position [85, 0]
click at [458, 223] on span at bounding box center [454, 221] width 22 height 12
click at [456, 223] on input "Perform condition check before report generation" at bounding box center [451, 222] width 10 height 10
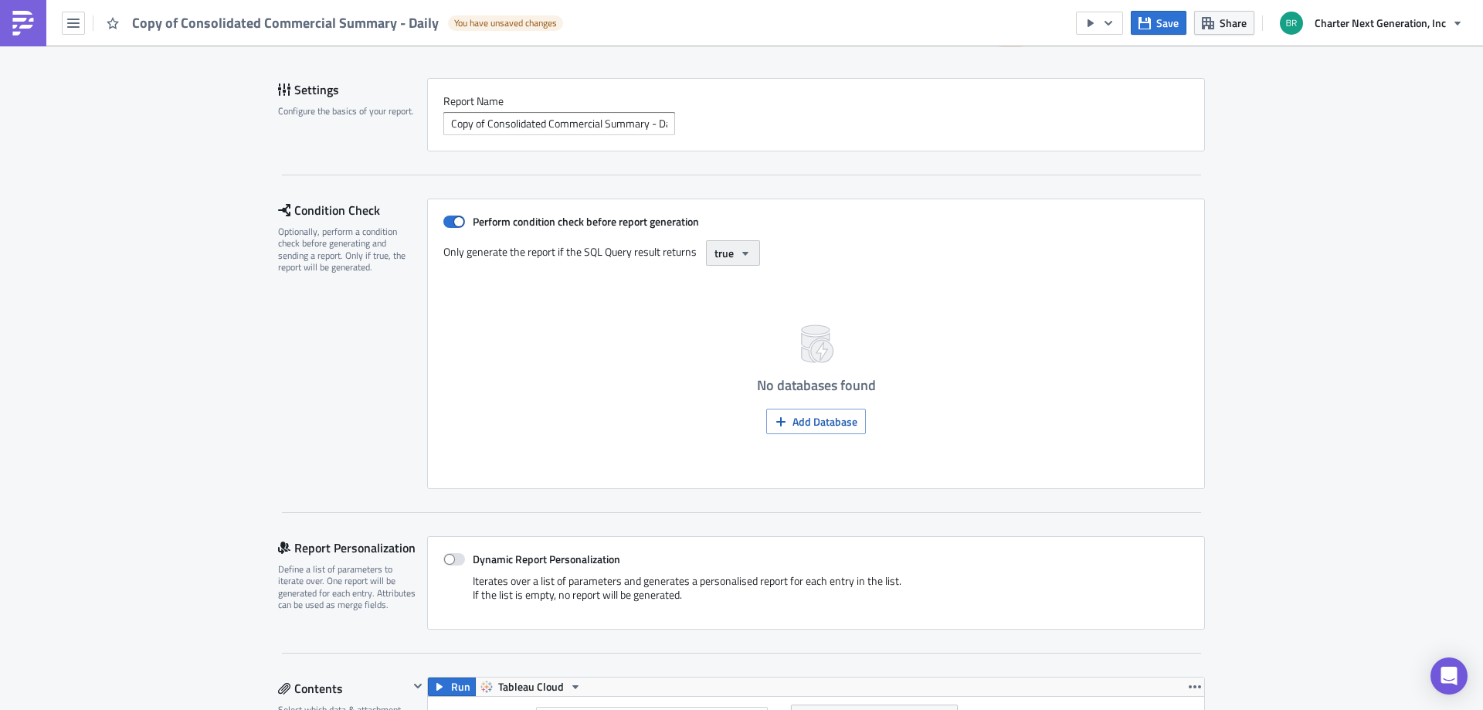
click at [742, 252] on icon "button" at bounding box center [745, 253] width 6 height 4
click at [519, 321] on div "No databases found Add Database" at bounding box center [815, 374] width 745 height 195
click at [826, 426] on span "Add Database" at bounding box center [824, 421] width 65 height 16
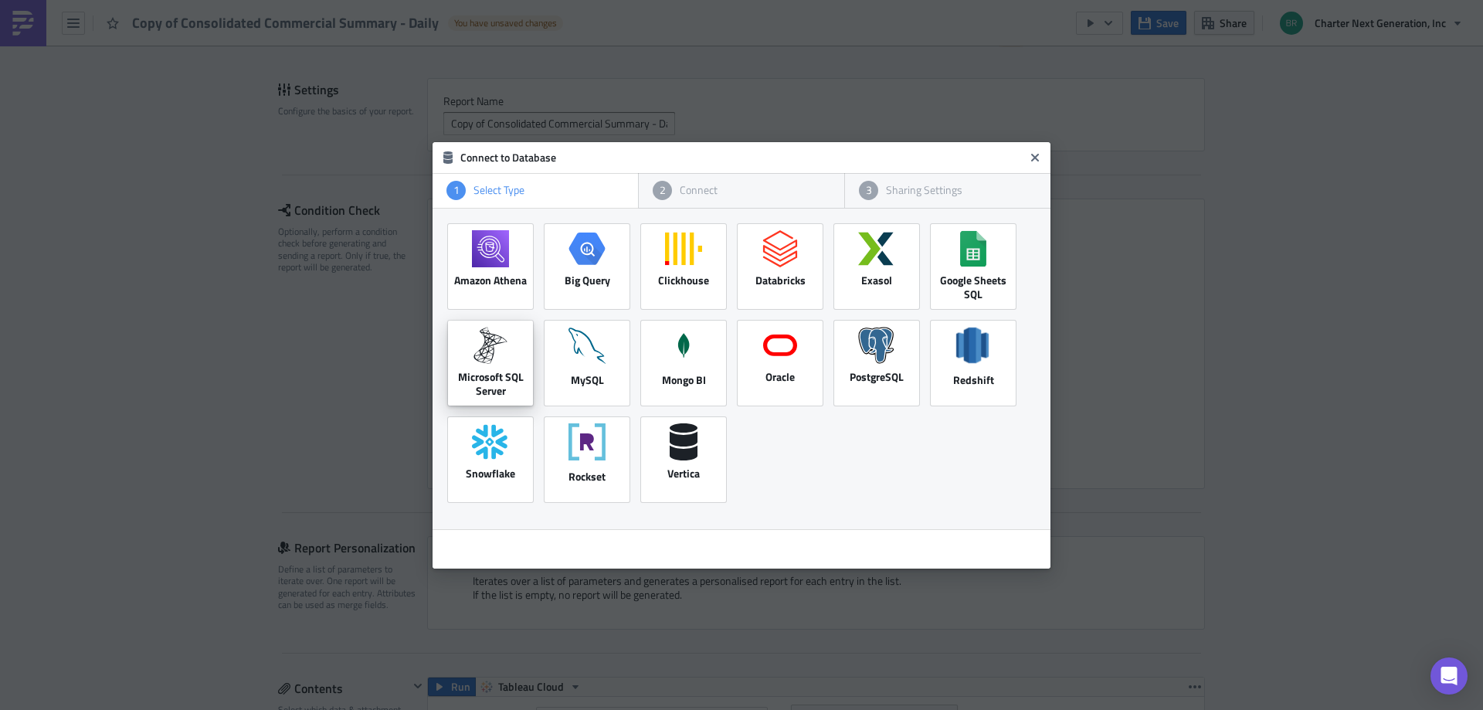
click at [487, 375] on div "Microsoft SQL Server" at bounding box center [490, 384] width 85 height 28
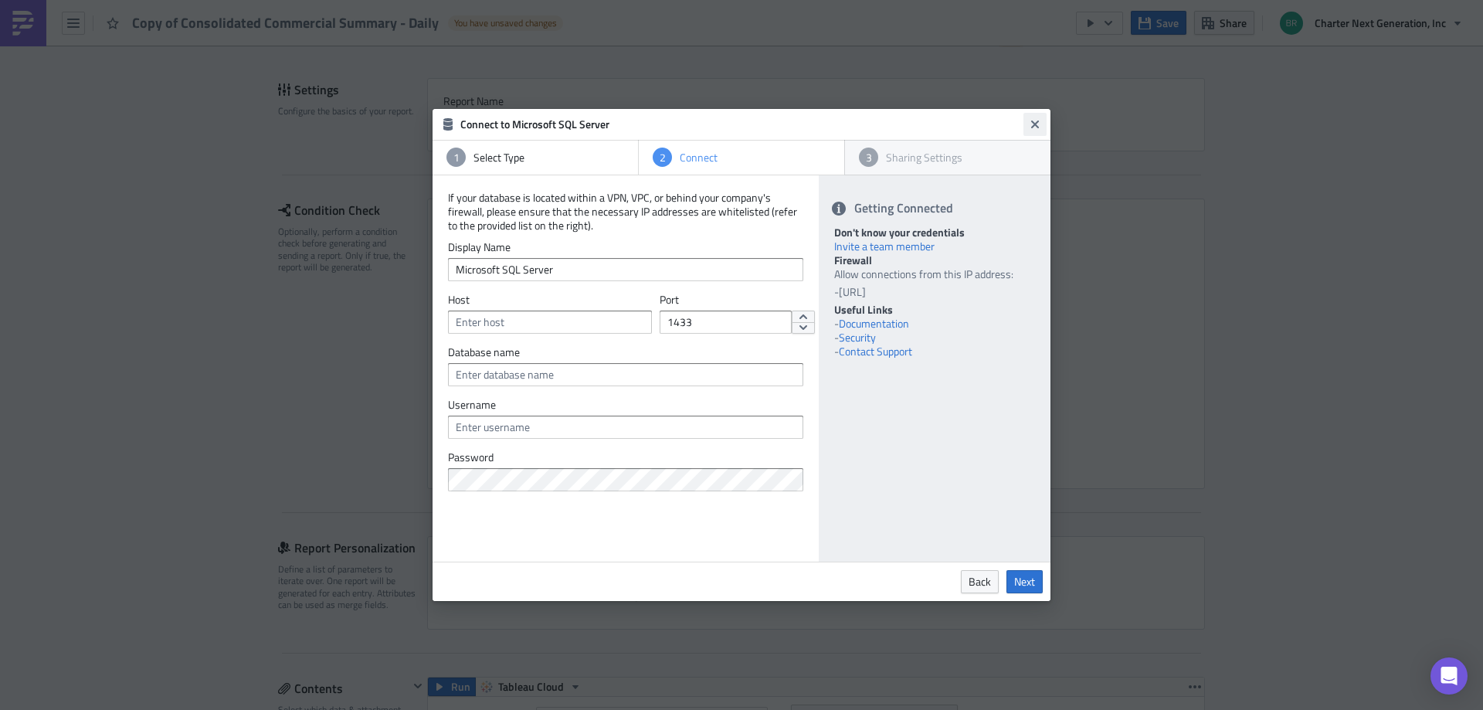
click at [1038, 117] on button "Close" at bounding box center [1034, 124] width 23 height 23
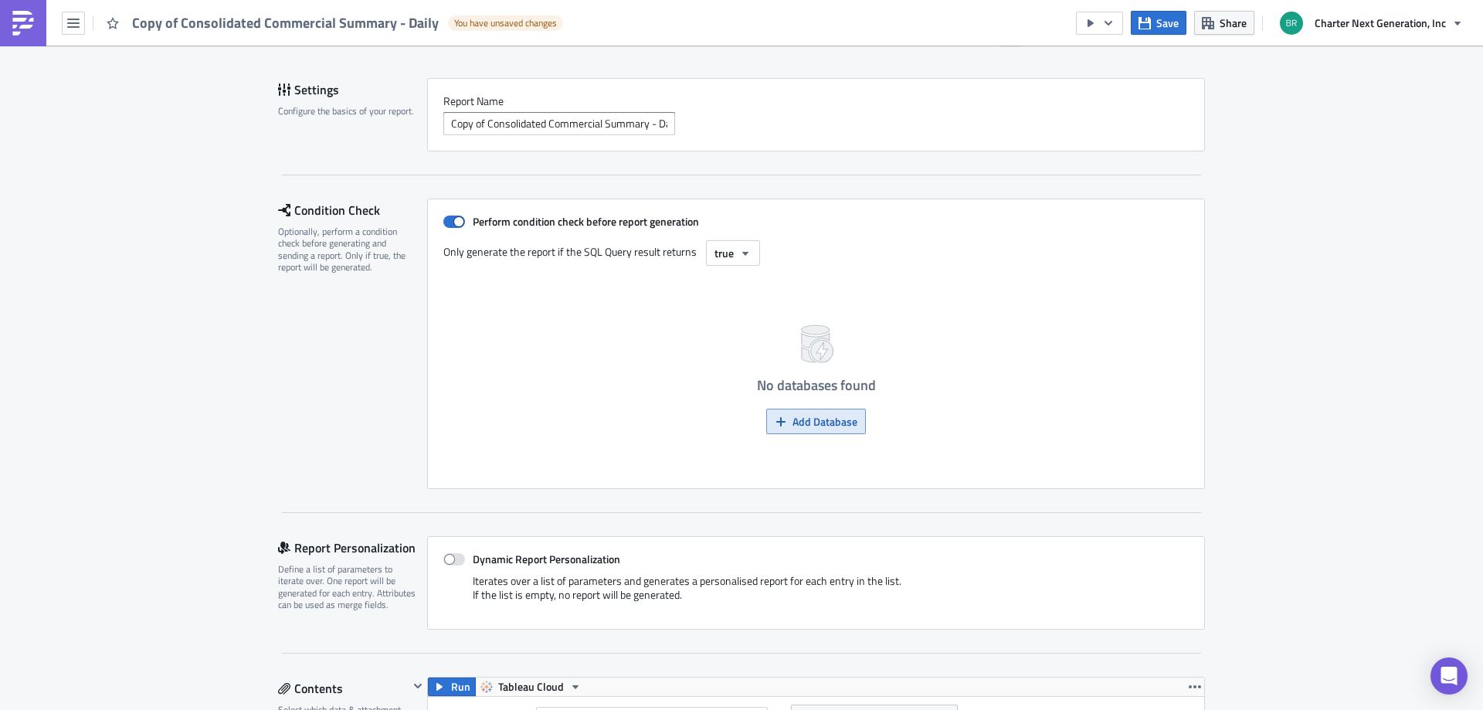
click at [793, 415] on span "Add Database" at bounding box center [824, 421] width 65 height 16
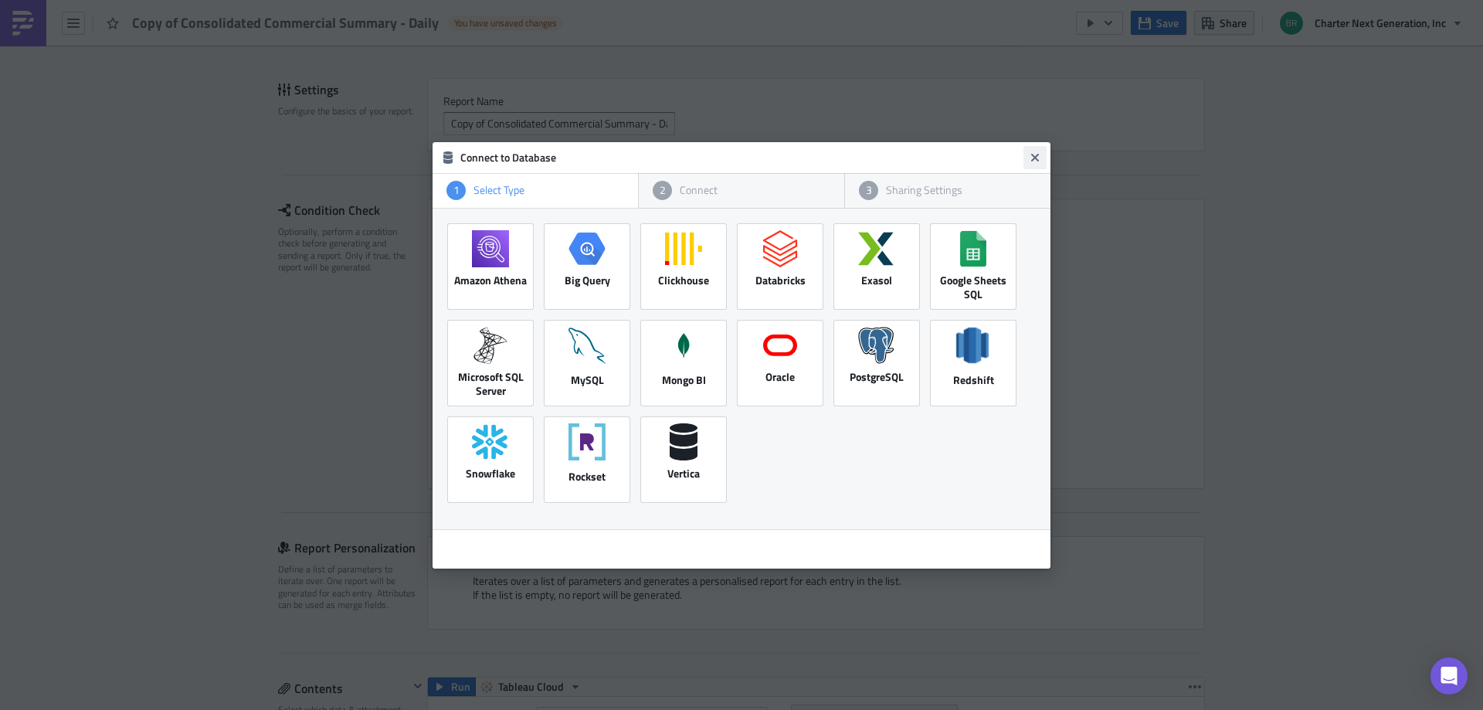
click at [1033, 151] on icon "Close" at bounding box center [1035, 157] width 12 height 12
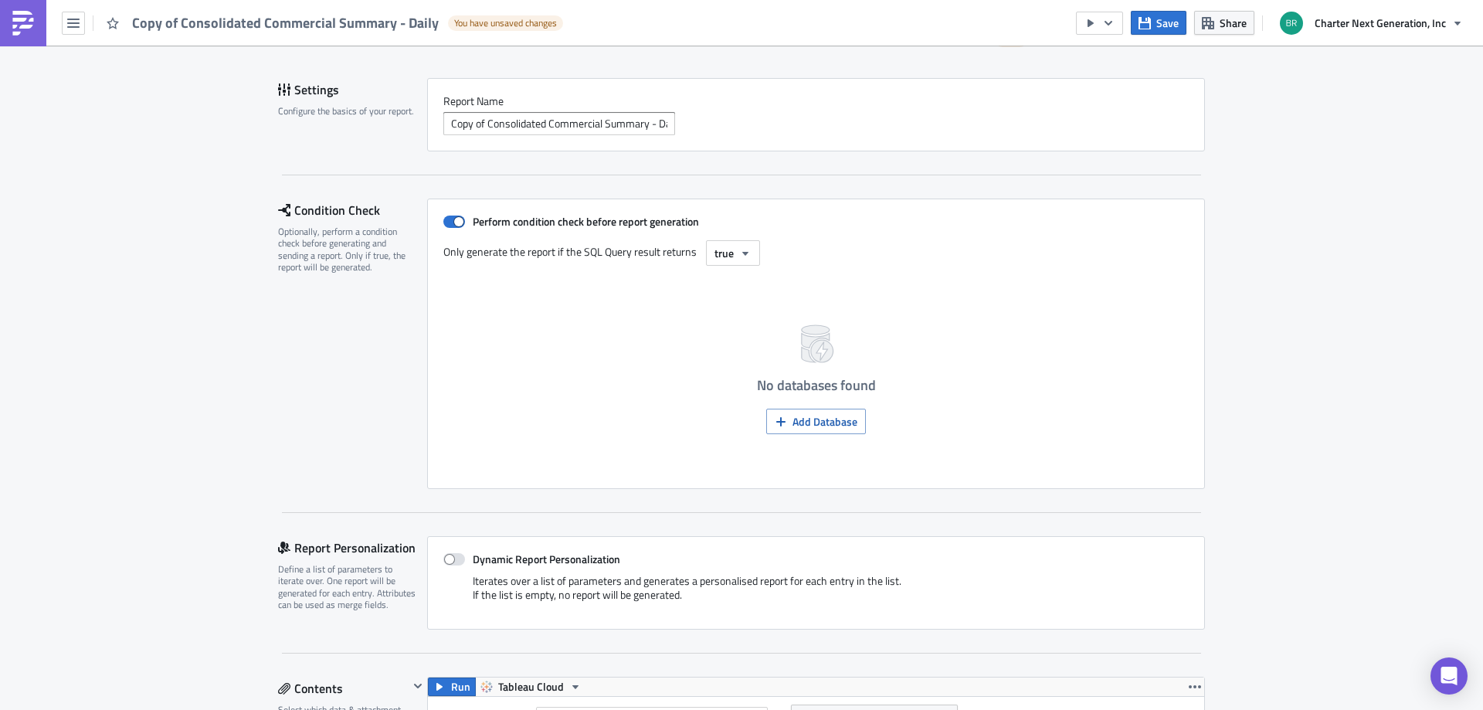
click at [446, 214] on div "Perform condition check before report generation Only generate the report if th…" at bounding box center [816, 343] width 778 height 290
click at [453, 220] on span at bounding box center [454, 221] width 22 height 12
click at [453, 220] on input "Perform condition check before report generation" at bounding box center [451, 222] width 10 height 10
checkbox input "false"
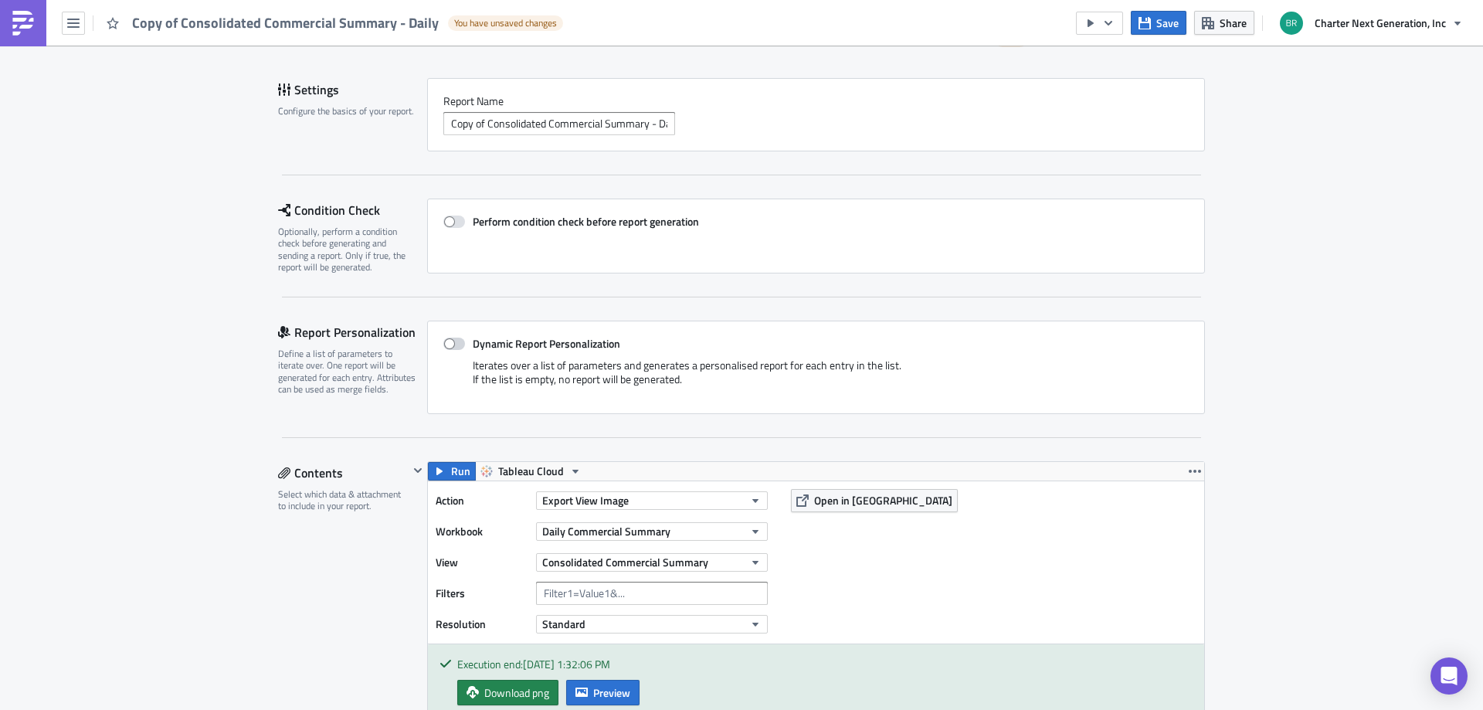
click at [452, 339] on span at bounding box center [454, 343] width 22 height 12
click at [452, 339] on input "Dynamic Report Personalization" at bounding box center [451, 344] width 10 height 10
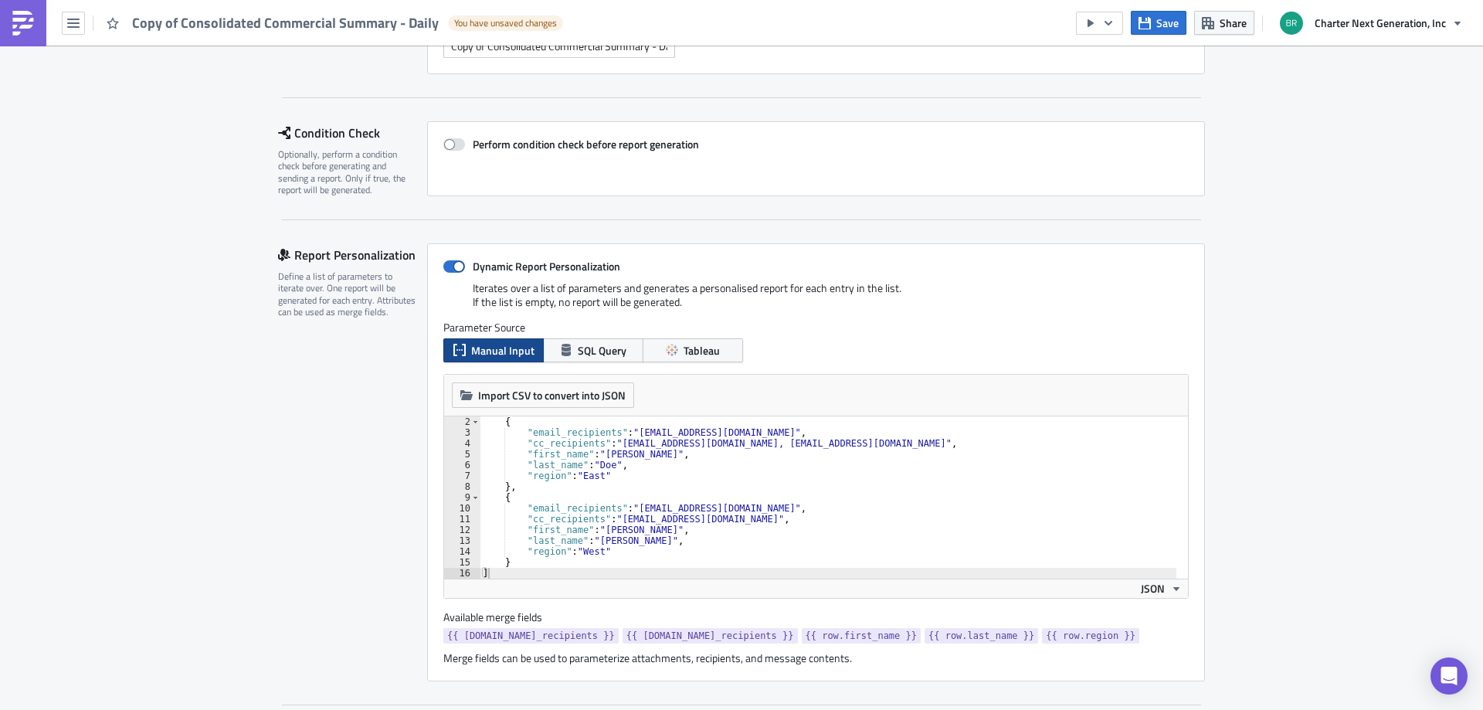
scroll to position [11, 0]
click at [688, 351] on span "Tableau" at bounding box center [701, 350] width 36 height 16
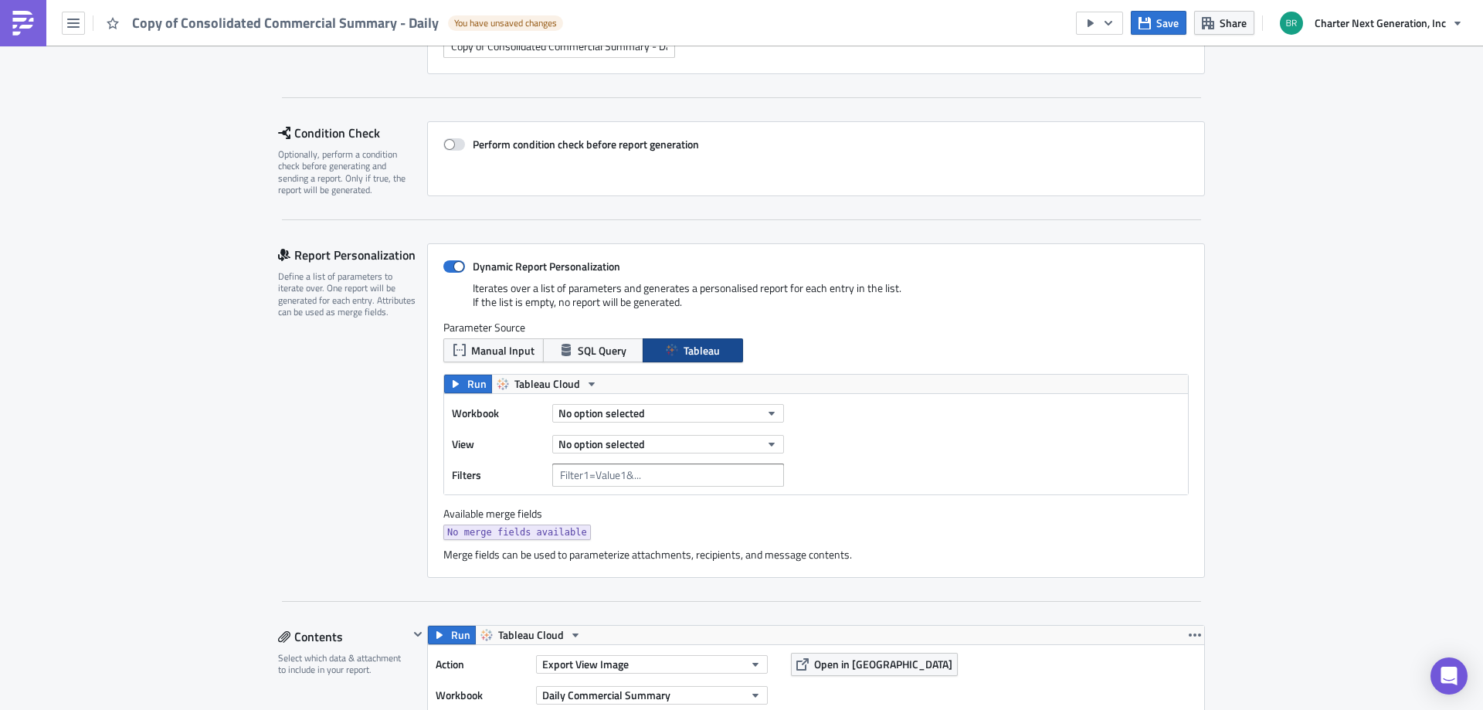
click at [593, 426] on div "Workbook No option selected View No option selected Filters" at bounding box center [622, 444] width 340 height 85
click at [593, 415] on span "No option selected" at bounding box center [601, 413] width 86 height 16
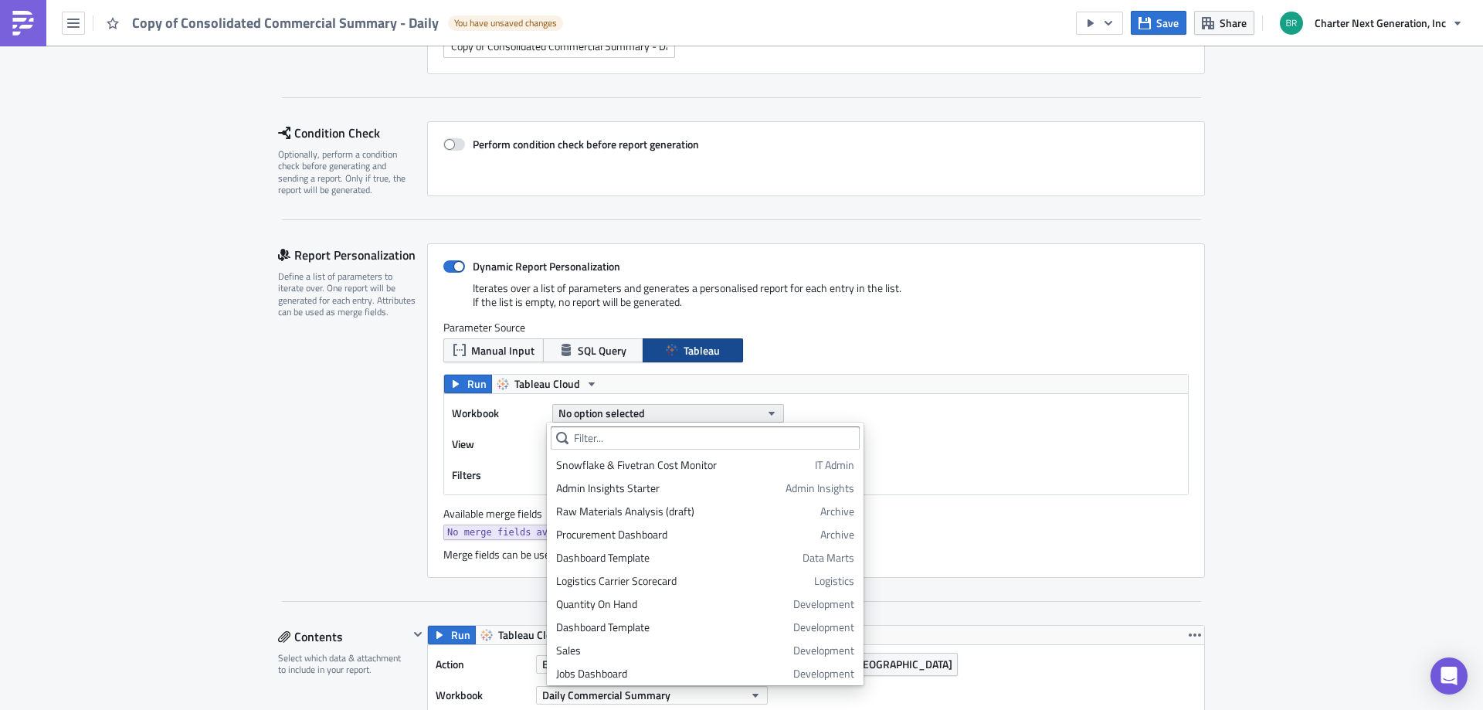
click at [593, 415] on span "No option selected" at bounding box center [601, 413] width 86 height 16
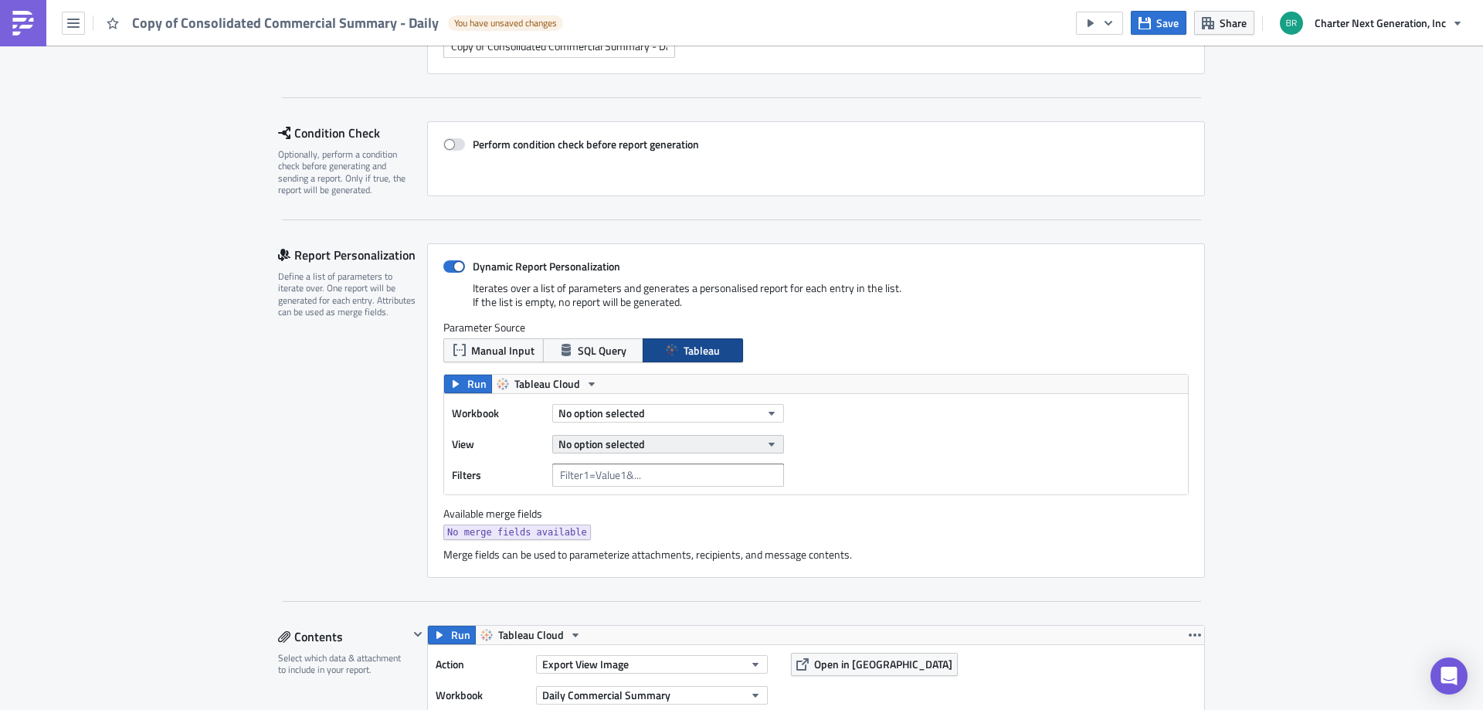
click at [585, 443] on span "No option selected" at bounding box center [601, 444] width 86 height 16
click at [451, 263] on span at bounding box center [454, 266] width 22 height 12
click at [451, 263] on input "Dynamic Report Personalization" at bounding box center [451, 267] width 10 height 10
checkbox input "false"
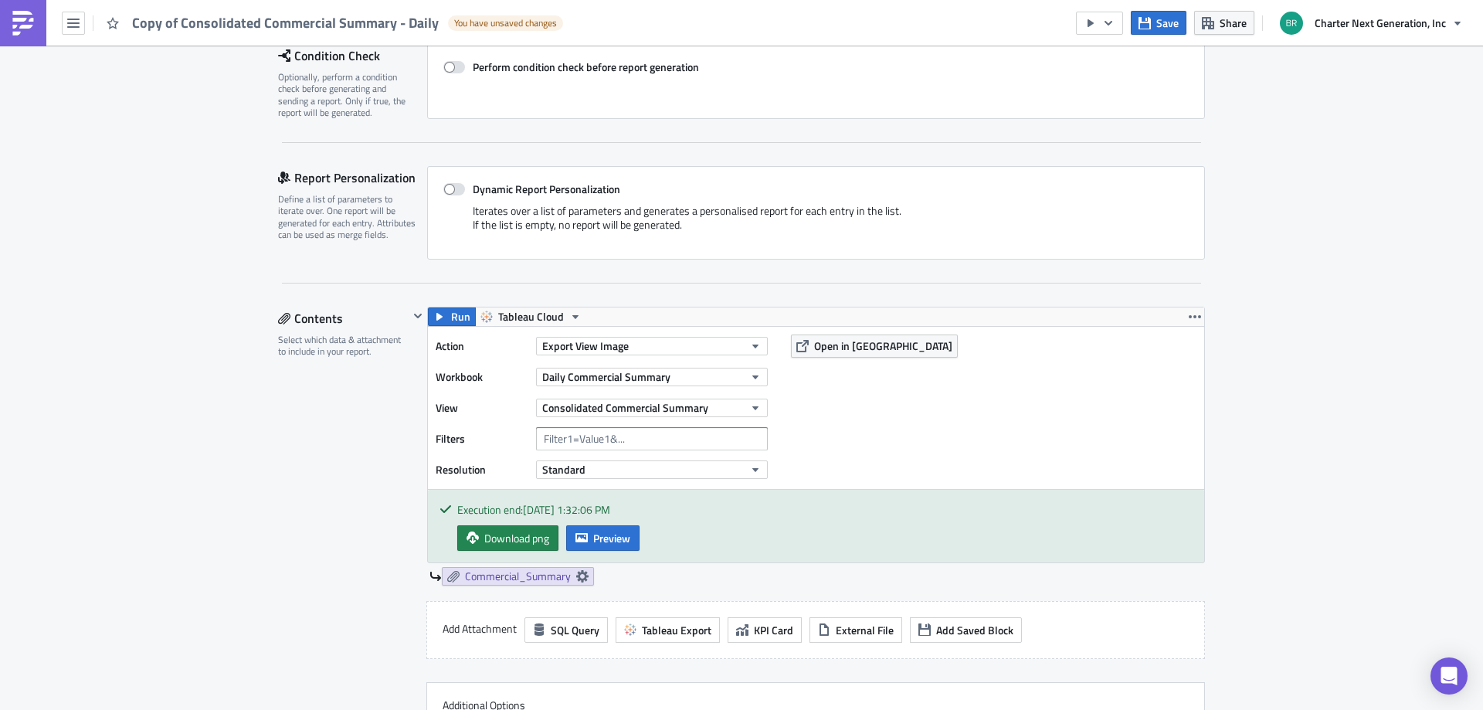
scroll to position [317, 0]
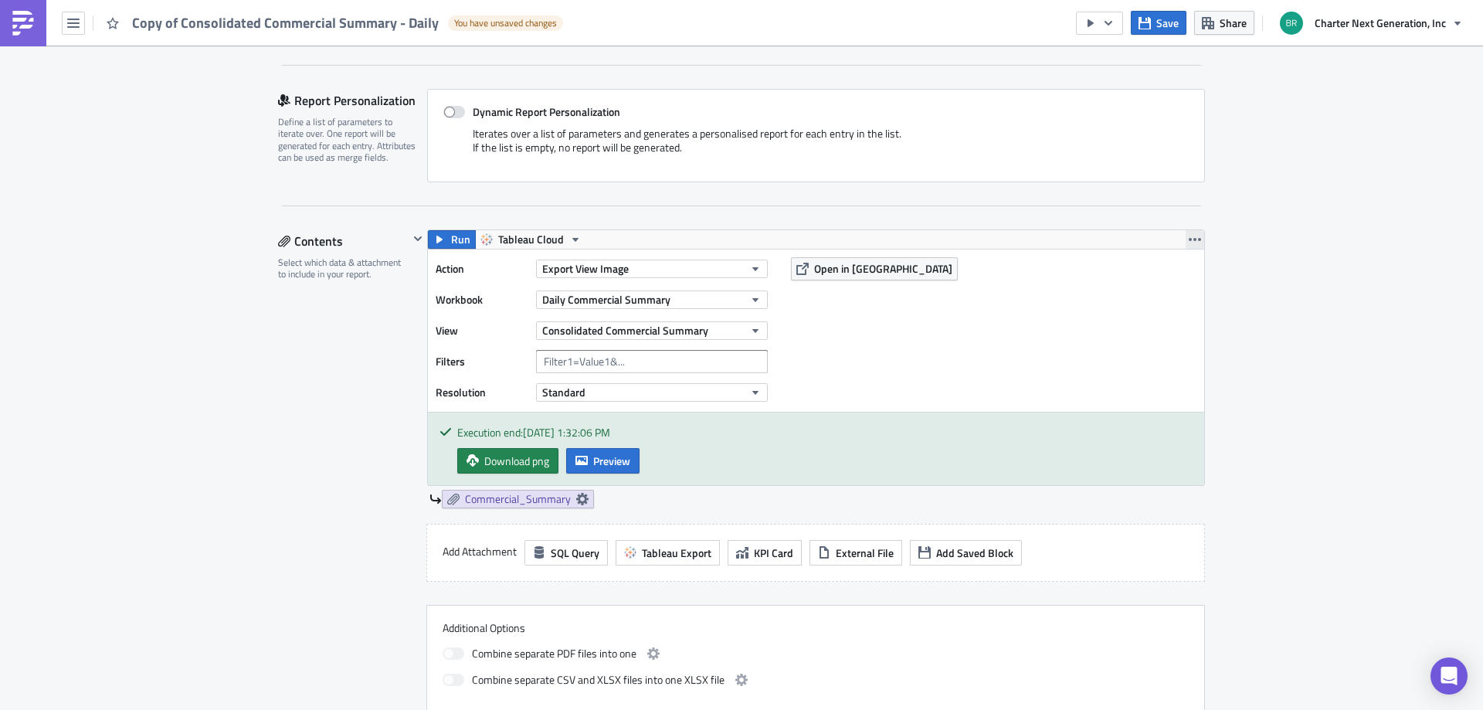
click at [1195, 240] on icon "button" at bounding box center [1195, 239] width 12 height 3
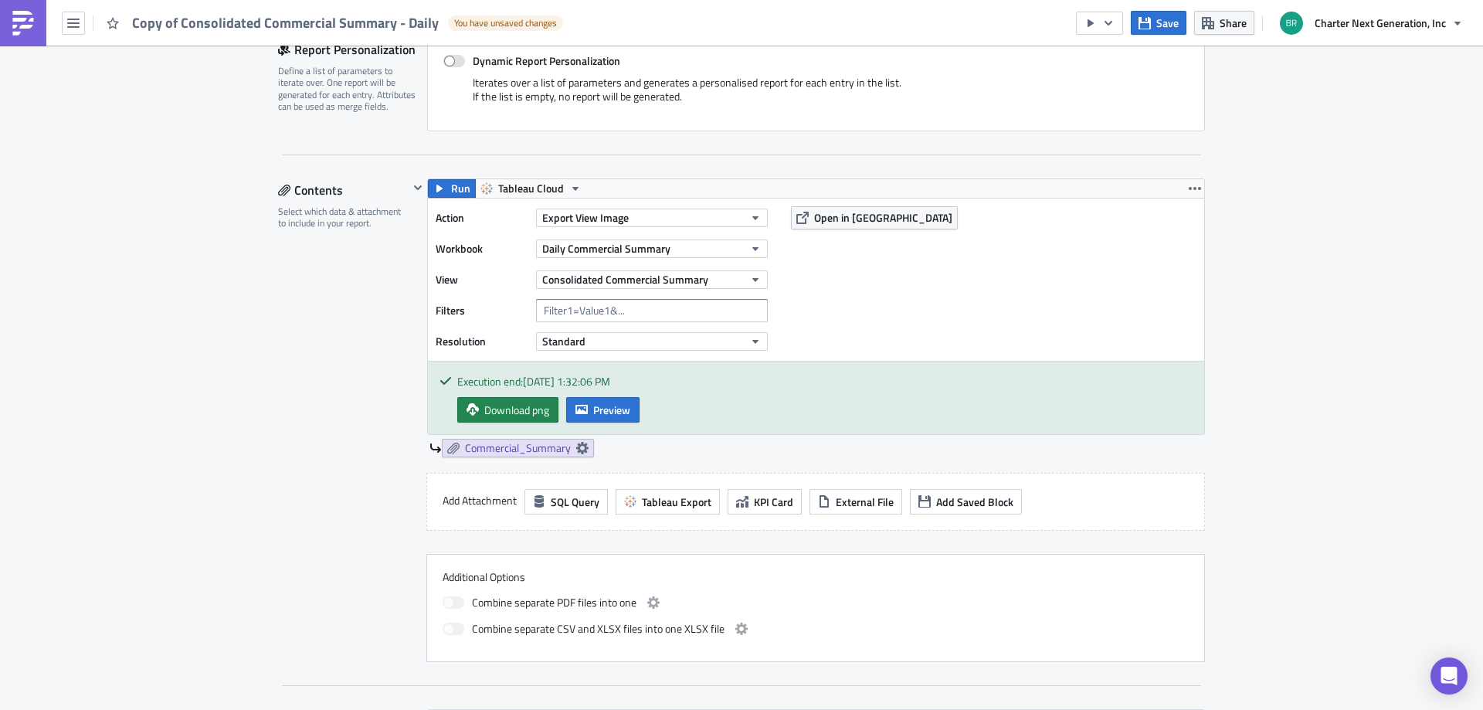
scroll to position [394, 0]
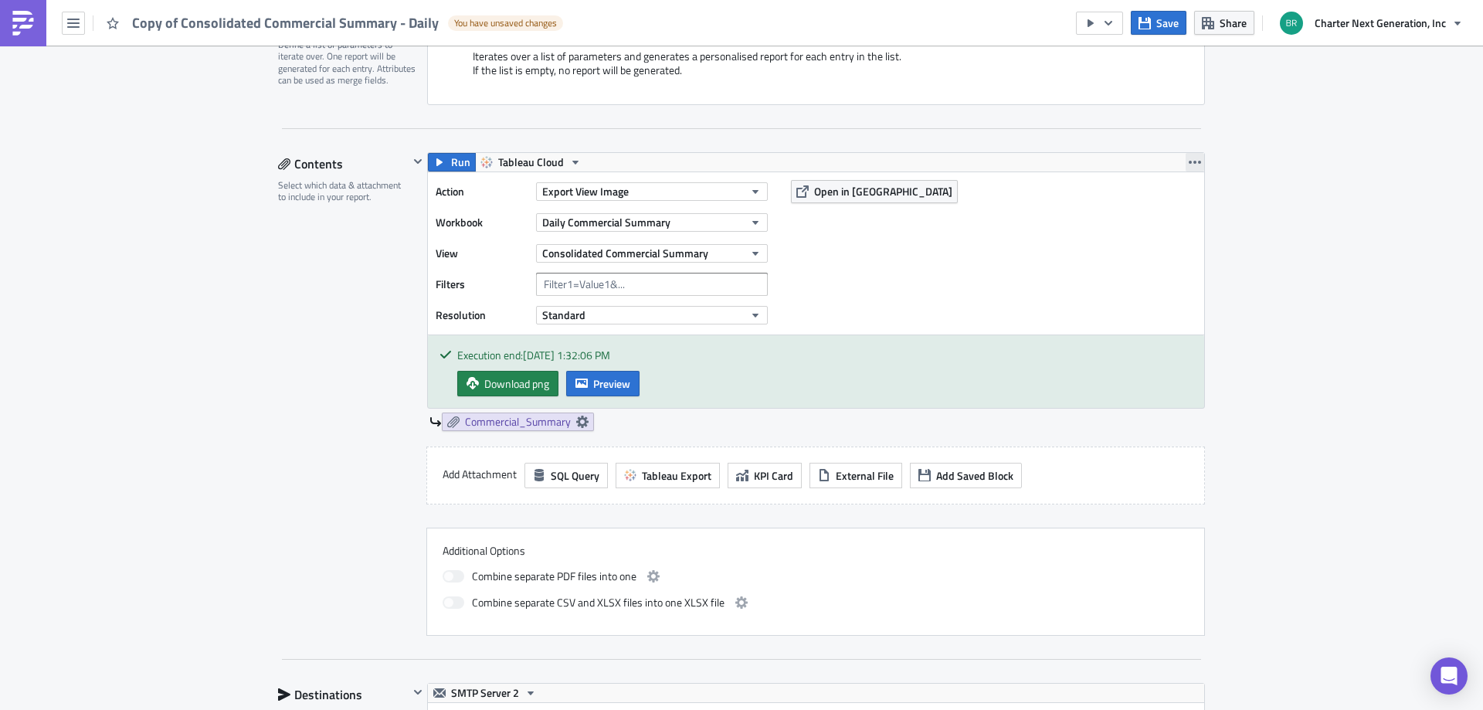
click at [1189, 161] on icon "button" at bounding box center [1195, 162] width 12 height 12
click at [1186, 220] on div "Save Block" at bounding box center [1198, 221] width 103 height 15
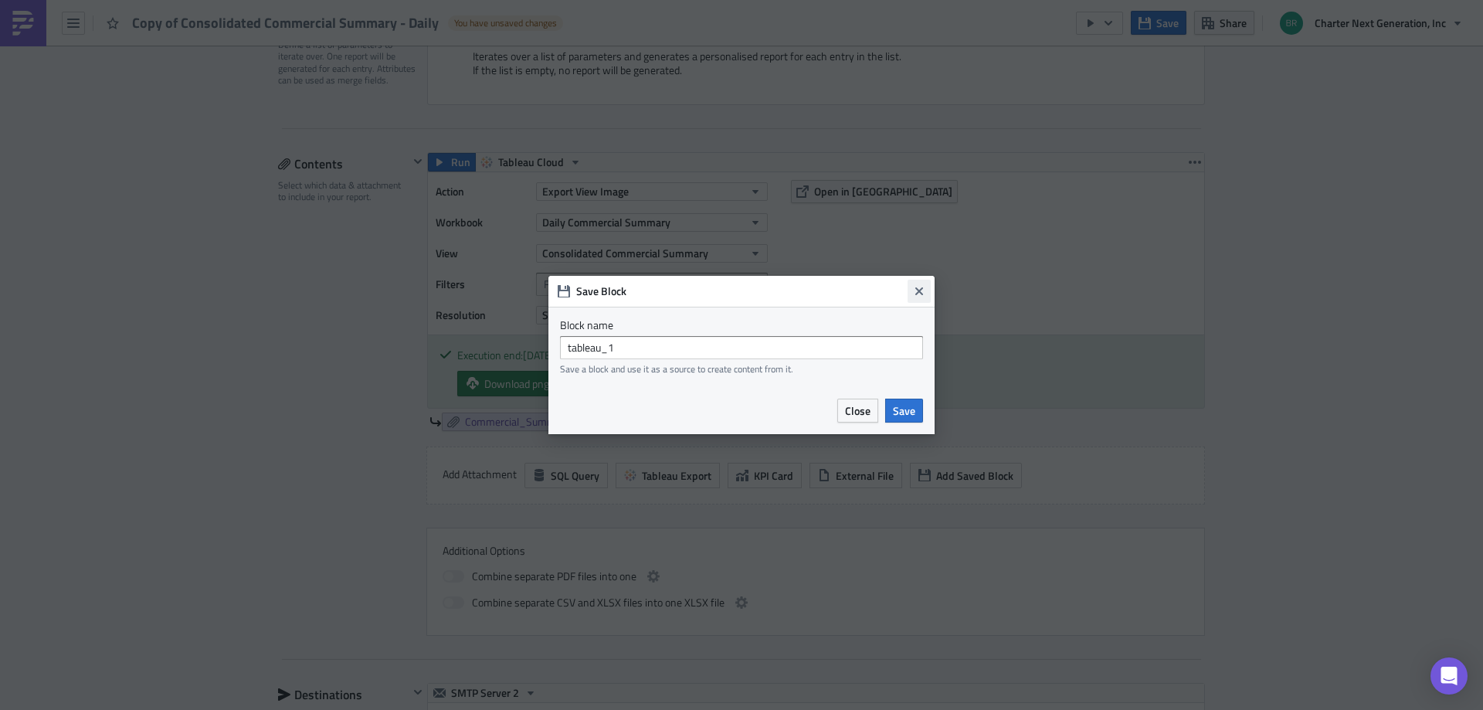
click at [918, 283] on button "Close" at bounding box center [918, 291] width 23 height 23
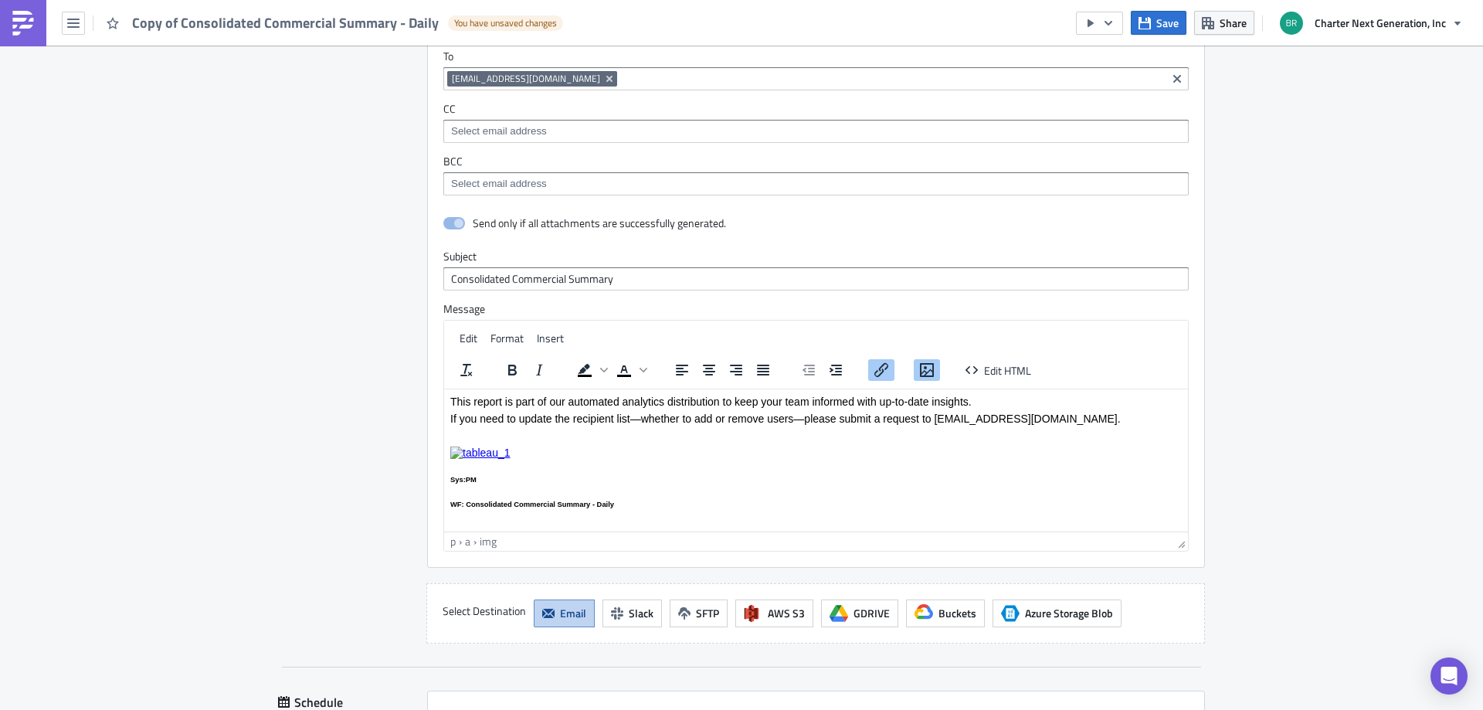
scroll to position [1166, 0]
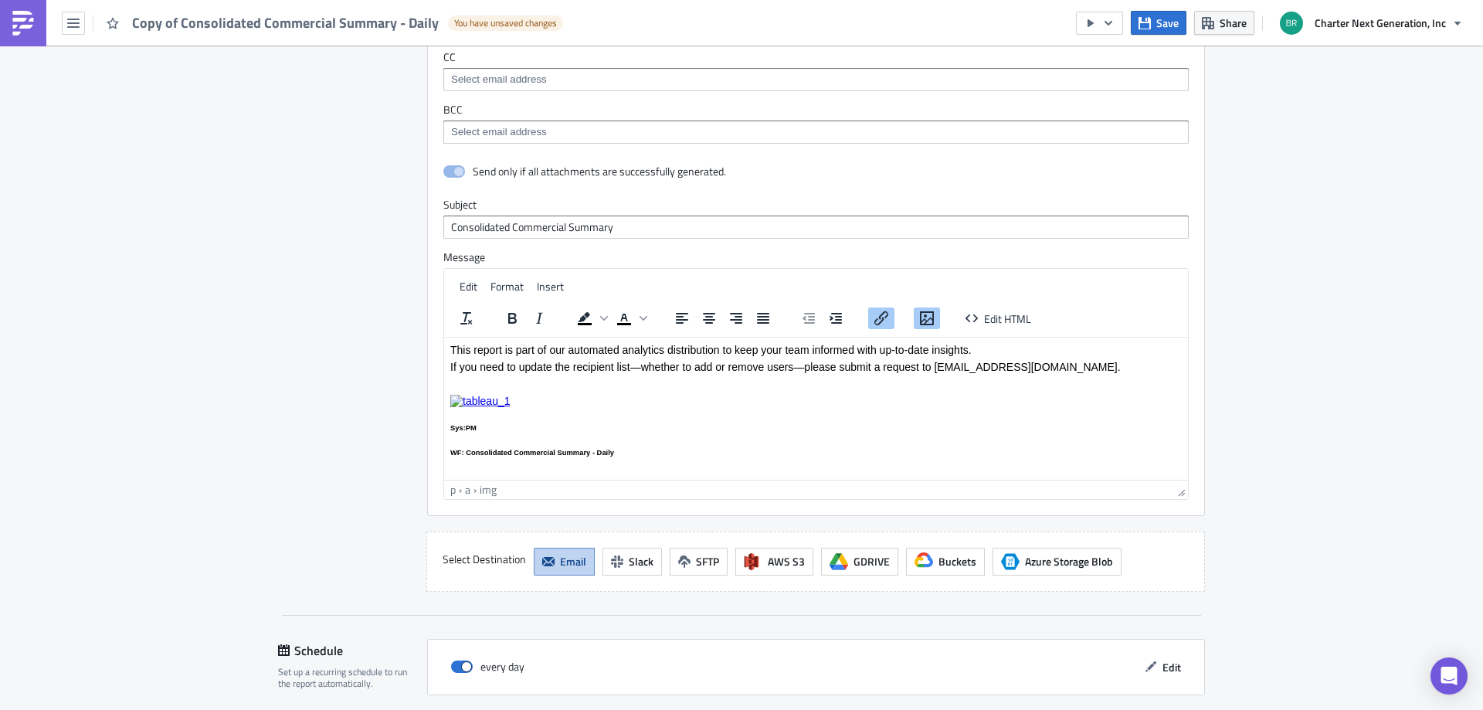
click at [516, 397] on p "Rich Text Area. Press ALT-0 for help." at bounding box center [815, 400] width 731 height 12
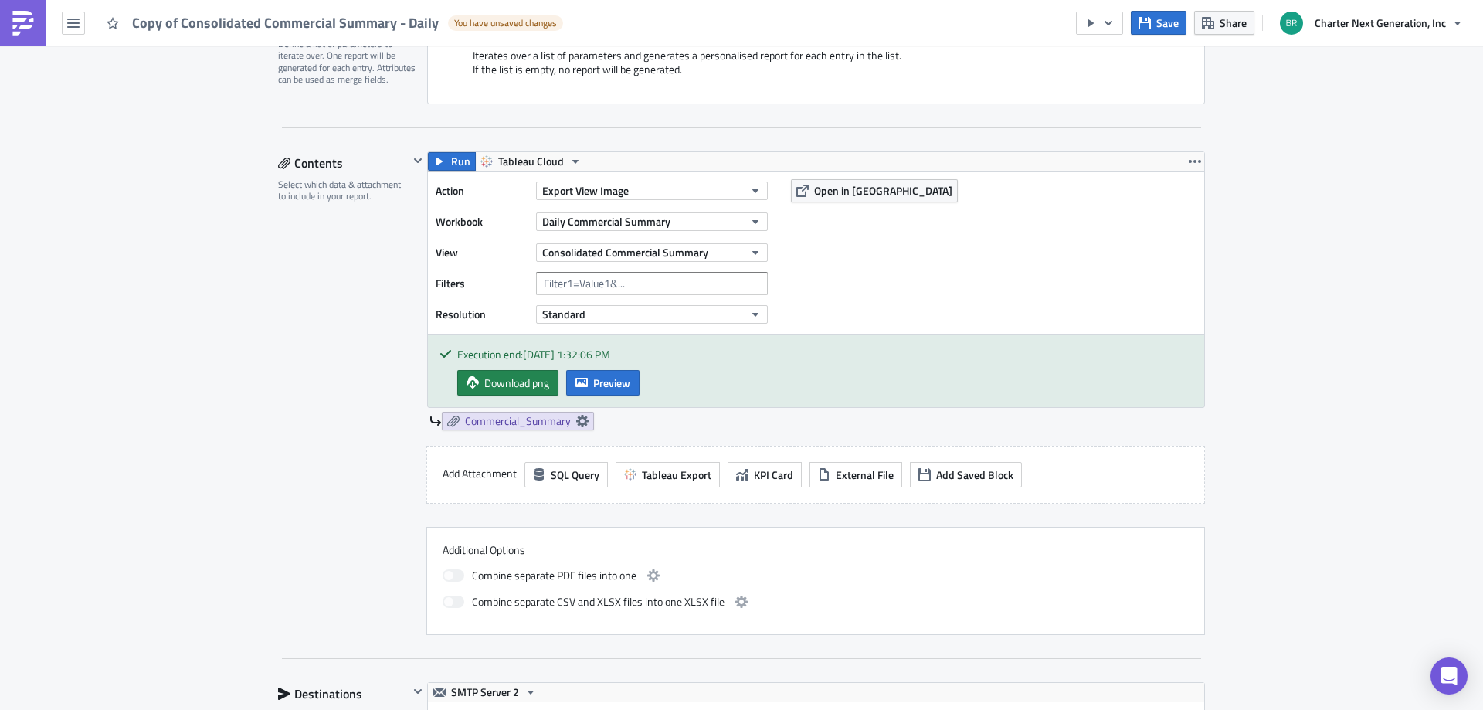
scroll to position [394, 0]
click at [1189, 164] on icon "button" at bounding box center [1195, 162] width 12 height 12
click at [1168, 228] on div "Save Block" at bounding box center [1198, 221] width 103 height 15
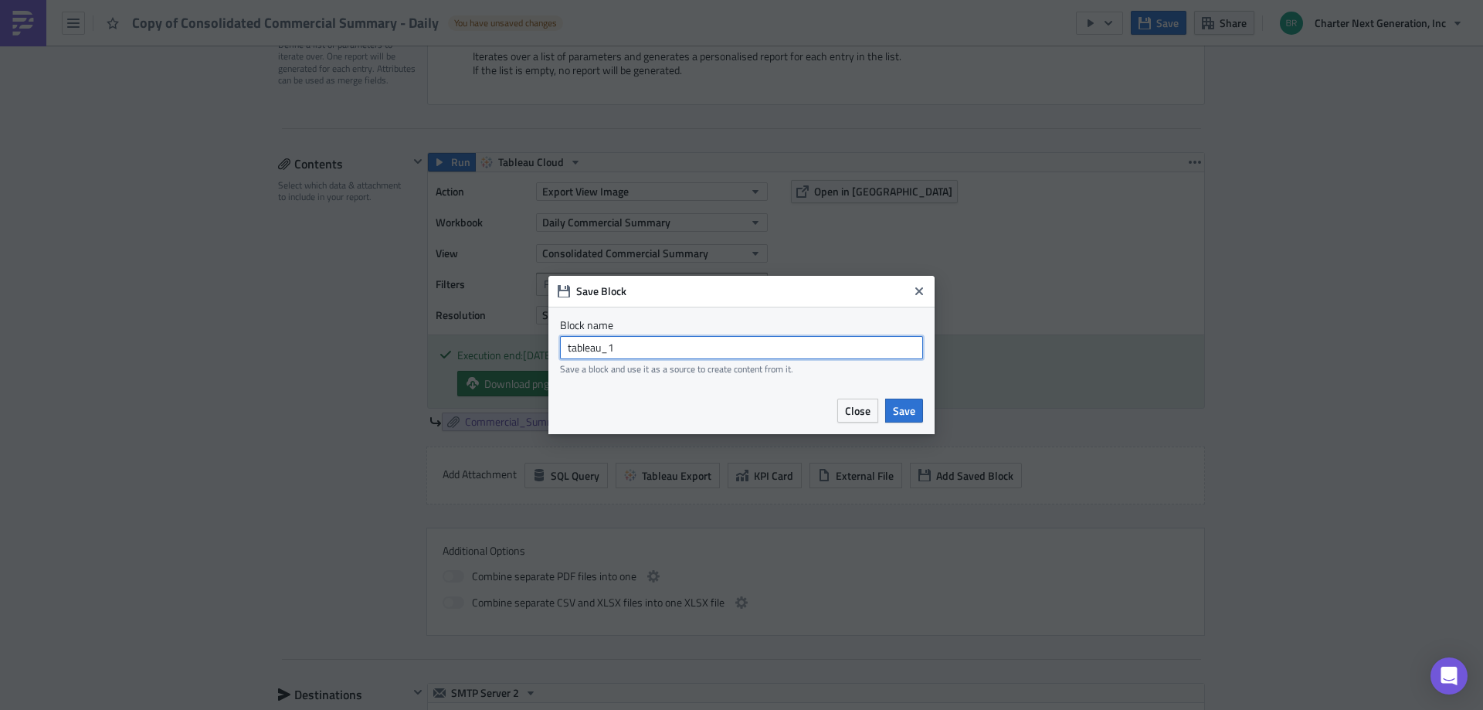
drag, startPoint x: 640, startPoint y: 348, endPoint x: 612, endPoint y: 351, distance: 28.8
click at [612, 351] on input "tableau_1" at bounding box center [741, 347] width 363 height 23
click at [928, 287] on button "Close" at bounding box center [918, 291] width 23 height 23
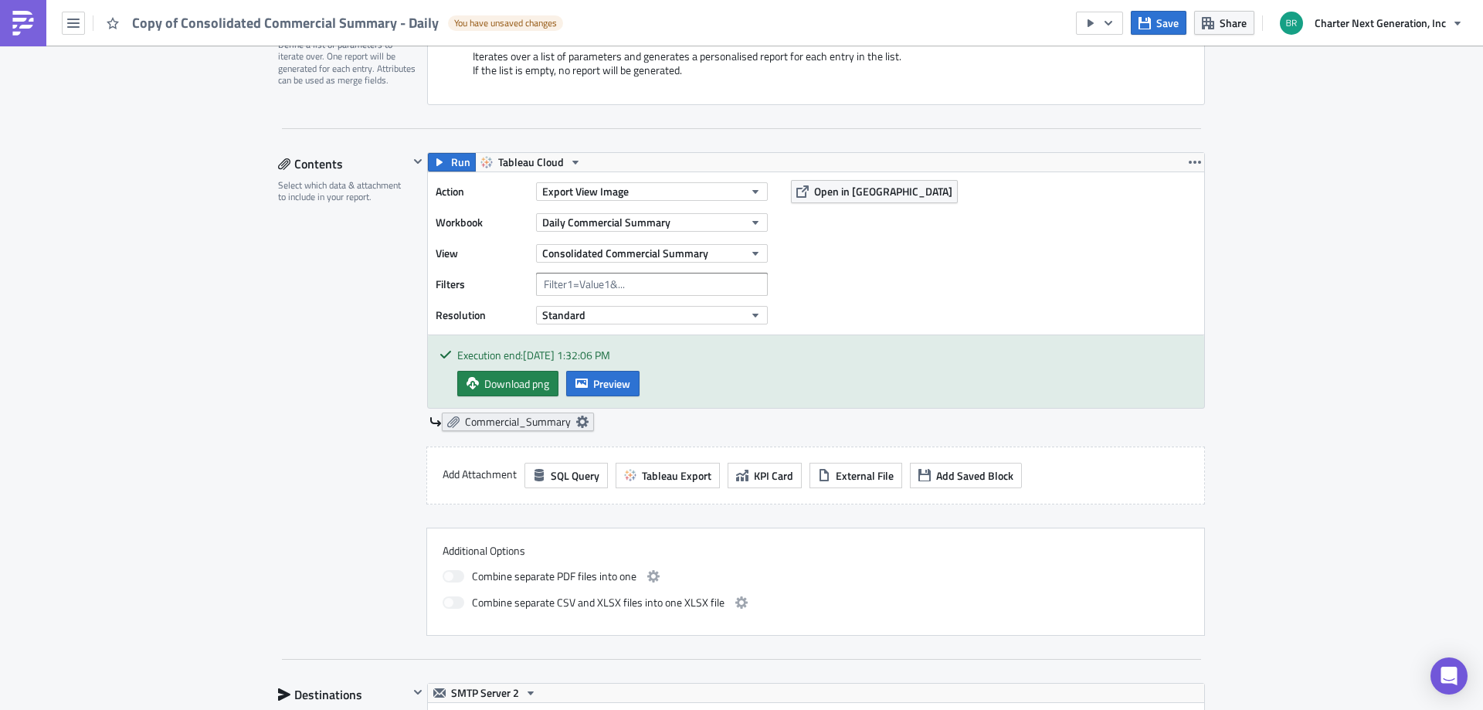
click at [572, 428] on link "Commercial_Summary" at bounding box center [518, 421] width 152 height 19
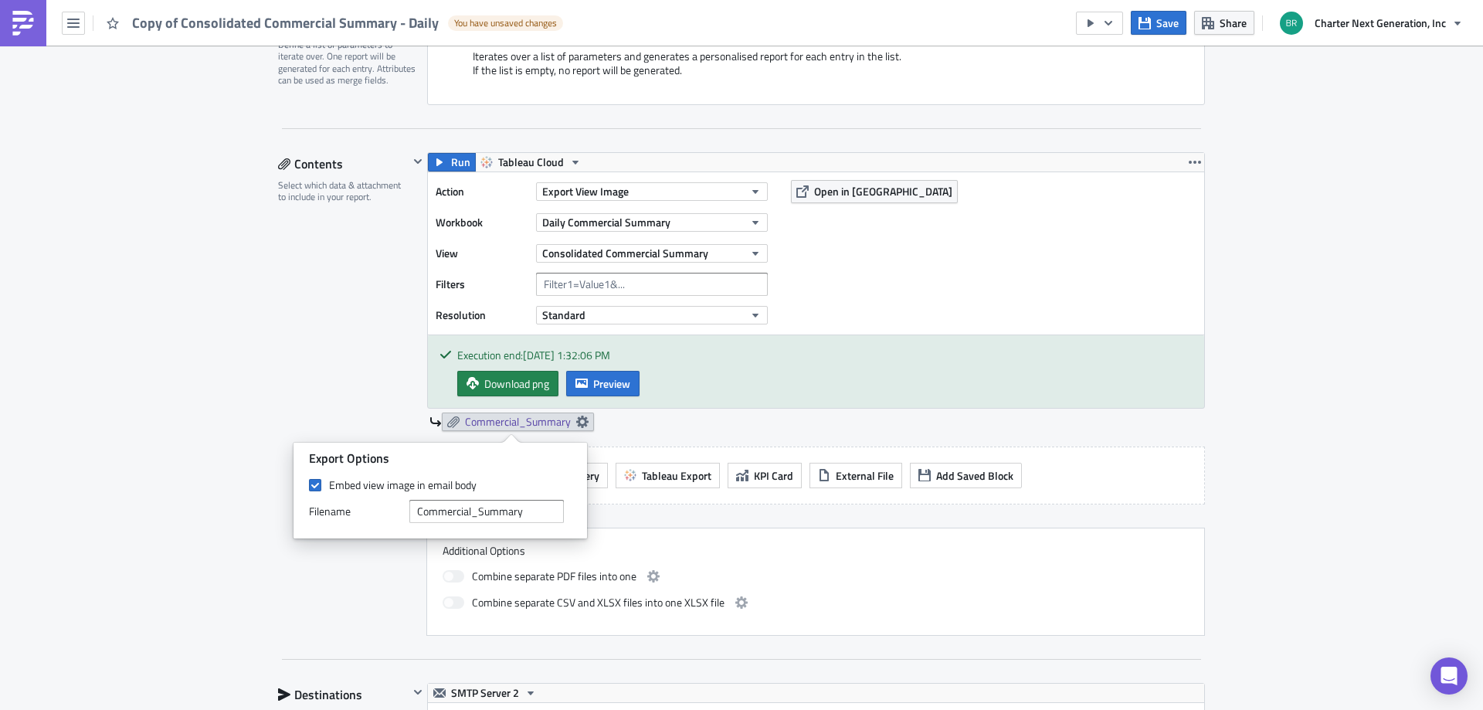
click at [897, 422] on div "Commercial_Summary" at bounding box center [816, 421] width 775 height 19
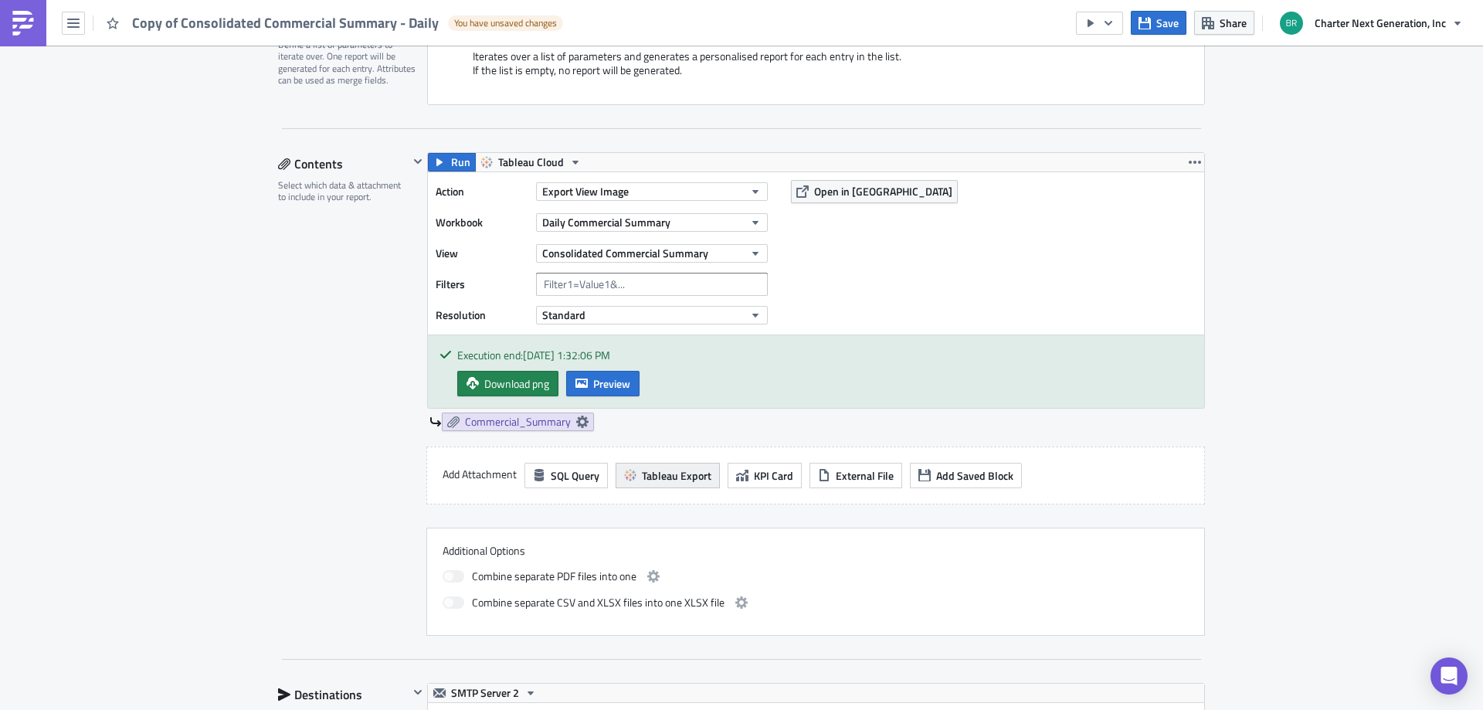
click at [692, 486] on button "Tableau Export" at bounding box center [668, 475] width 104 height 25
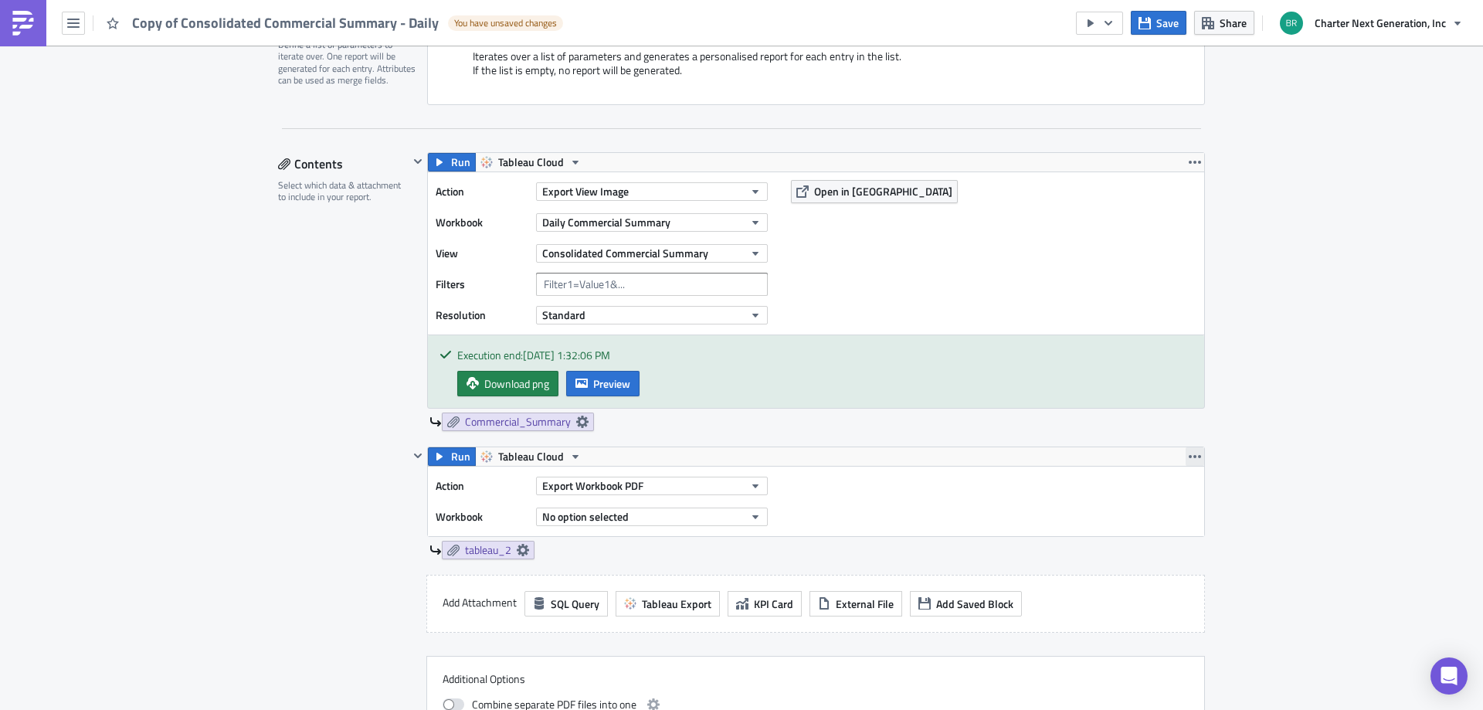
click at [1195, 461] on button "button" at bounding box center [1194, 456] width 19 height 19
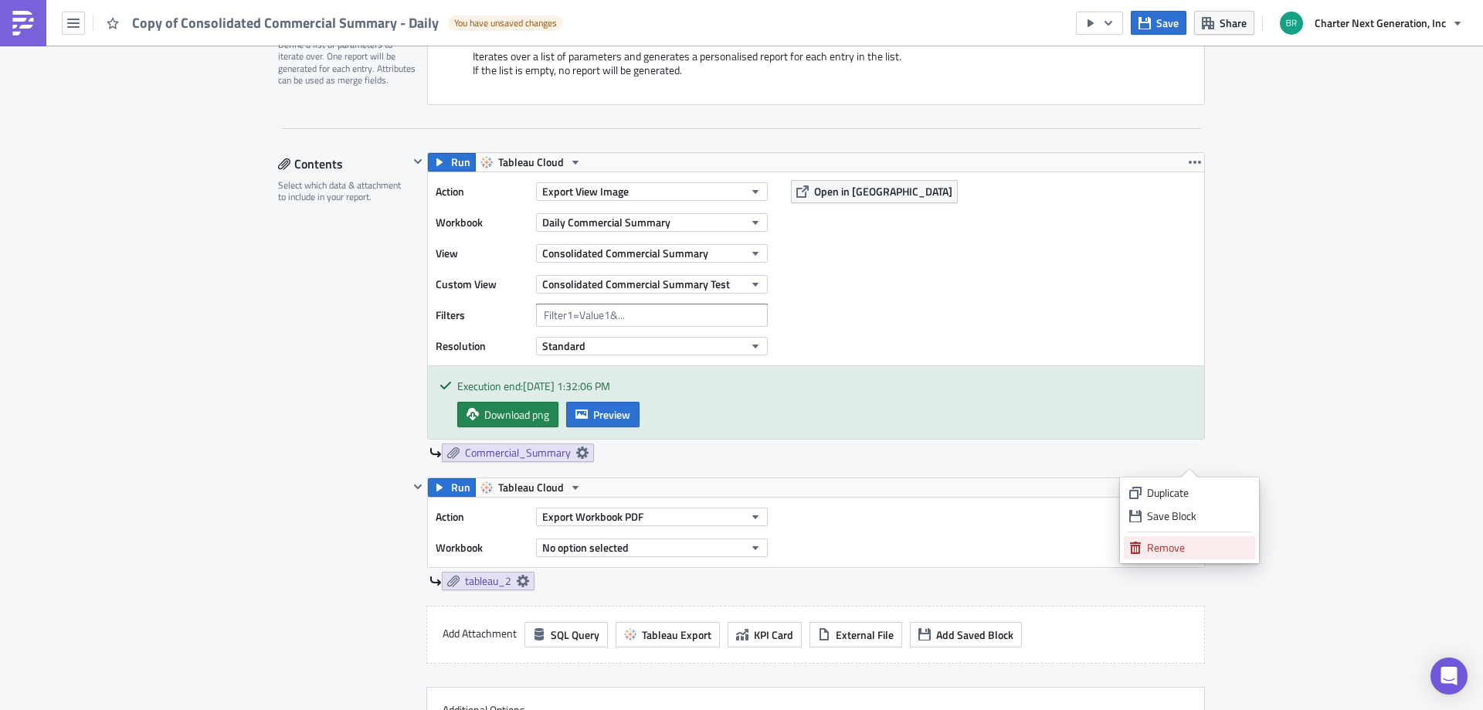
click at [1166, 549] on div "Remove" at bounding box center [1198, 547] width 103 height 15
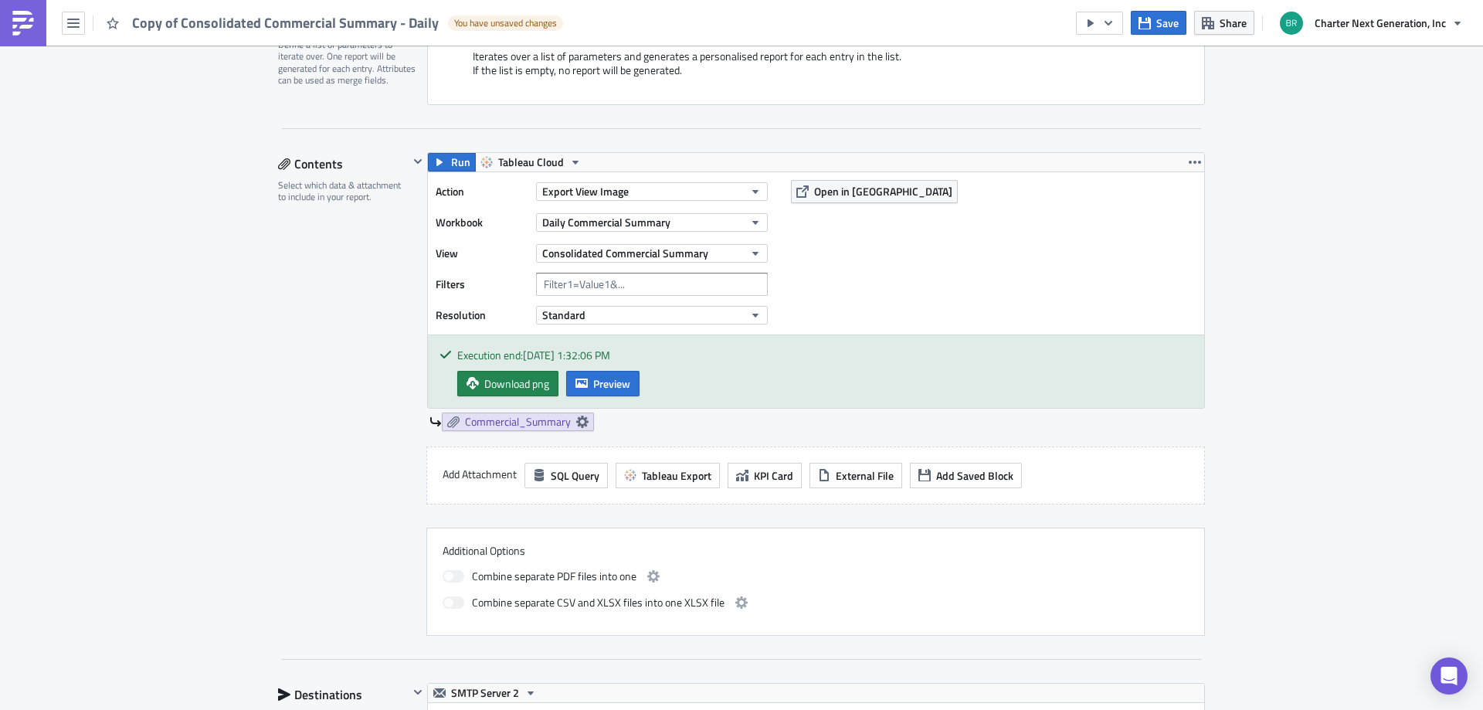
click at [1308, 451] on div "Executive Reporting Execution Log Edit " Copy of Consolidated Commercial Summar…" at bounding box center [741, 650] width 1483 height 1997
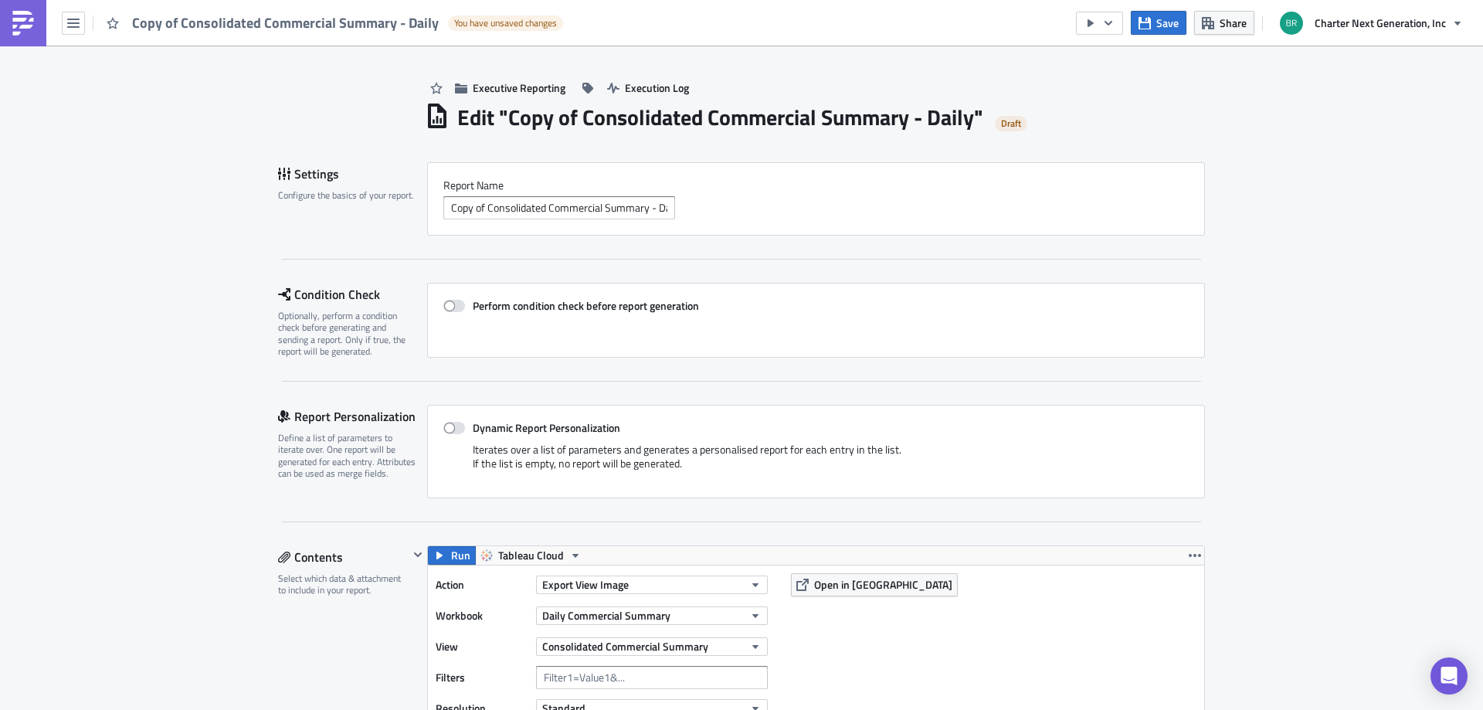
scroll to position [0, 0]
click at [72, 17] on icon "button" at bounding box center [73, 23] width 12 height 12
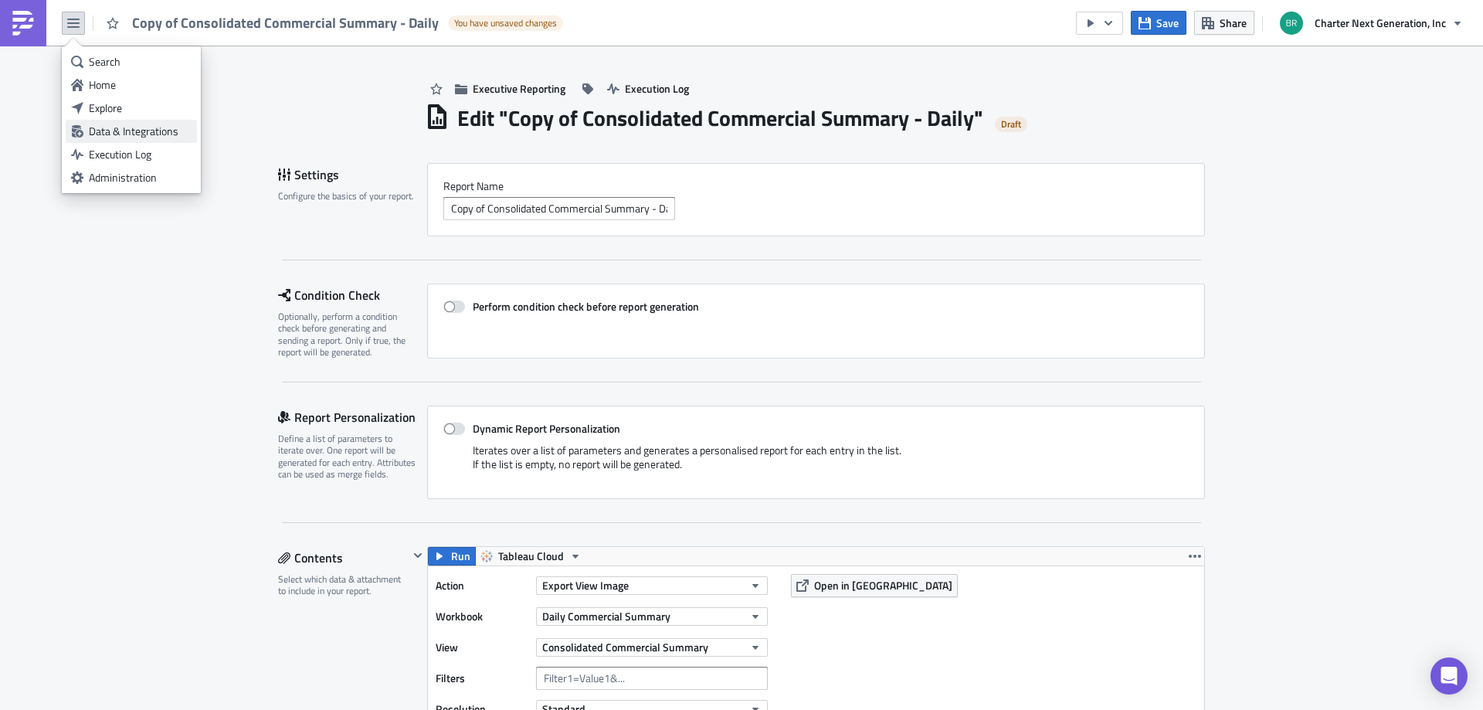
click at [127, 134] on div "Data & Integrations" at bounding box center [140, 131] width 103 height 15
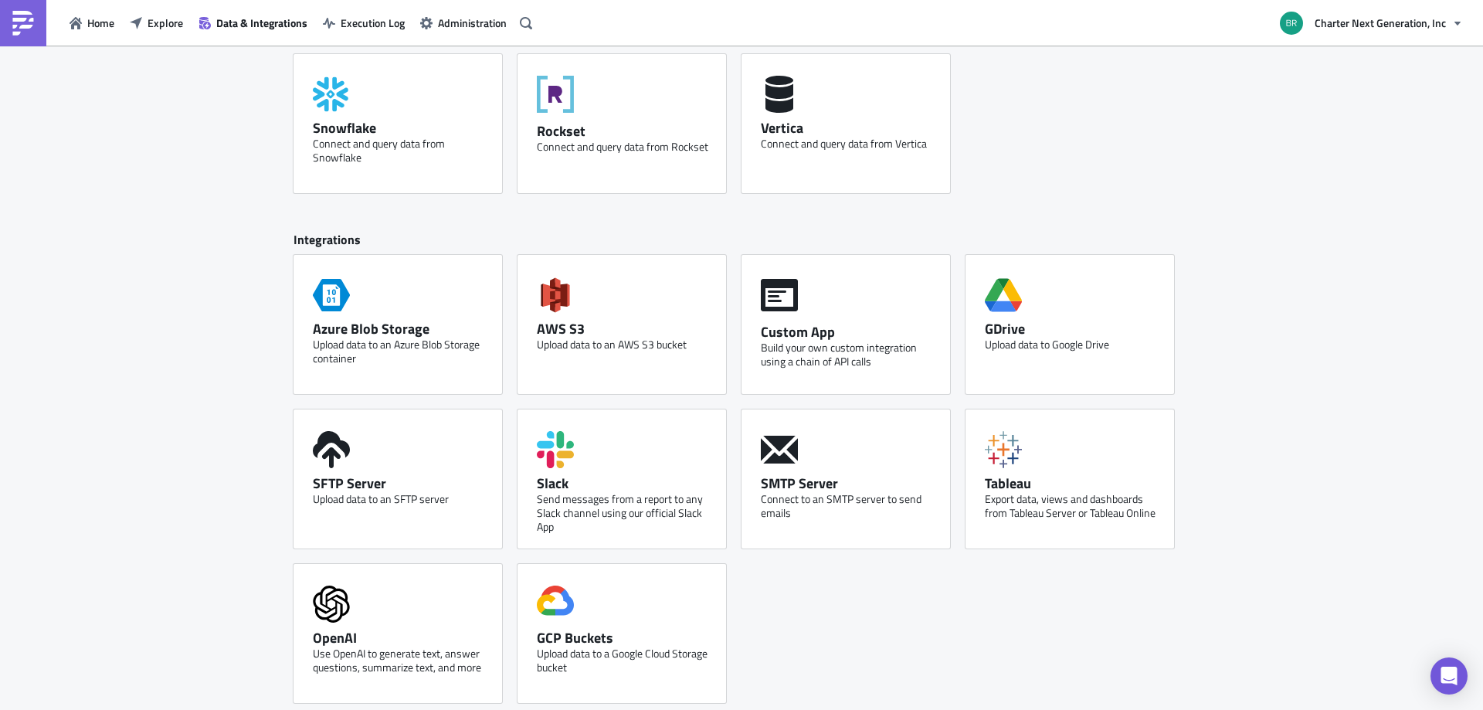
scroll to position [547, 0]
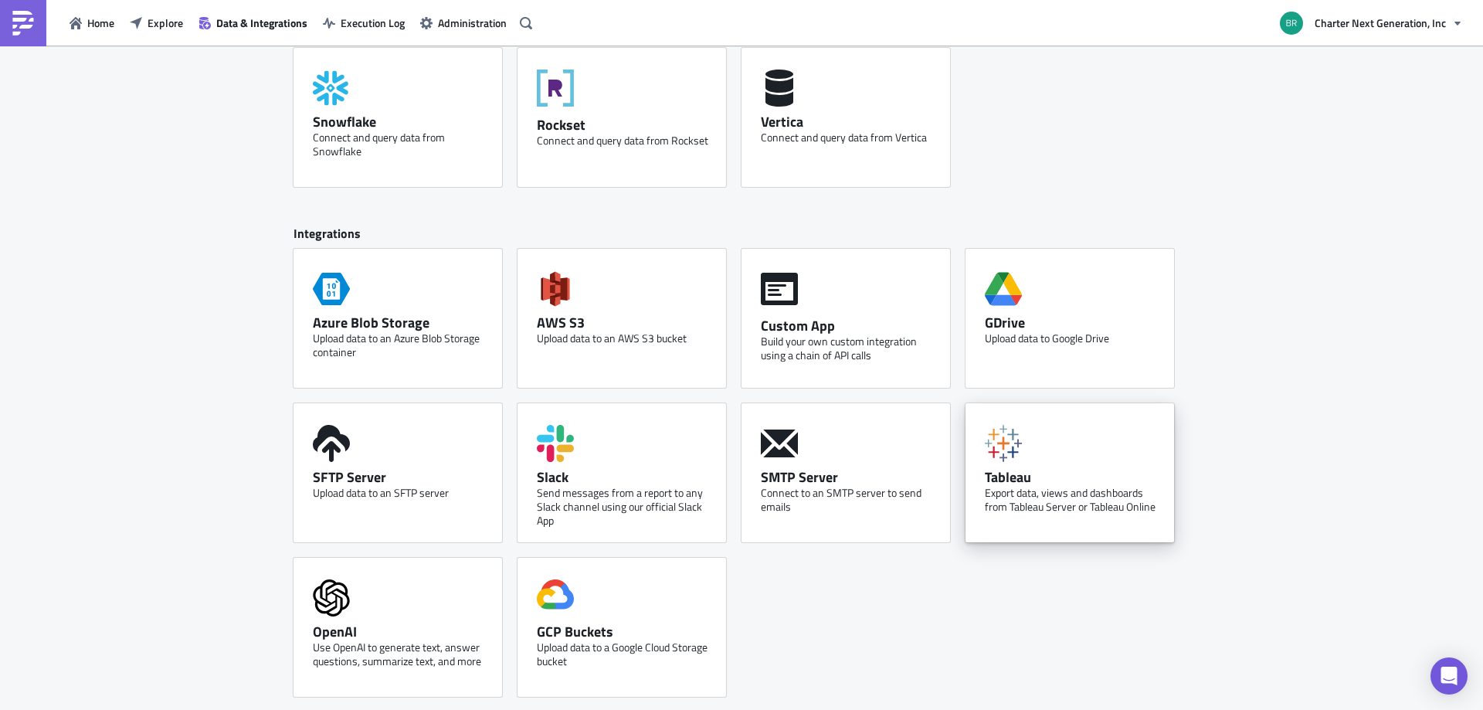
click at [1049, 461] on div "Tableau Export data, views and dashboards from Tableau Server or Tableau Online" at bounding box center [1069, 472] width 209 height 139
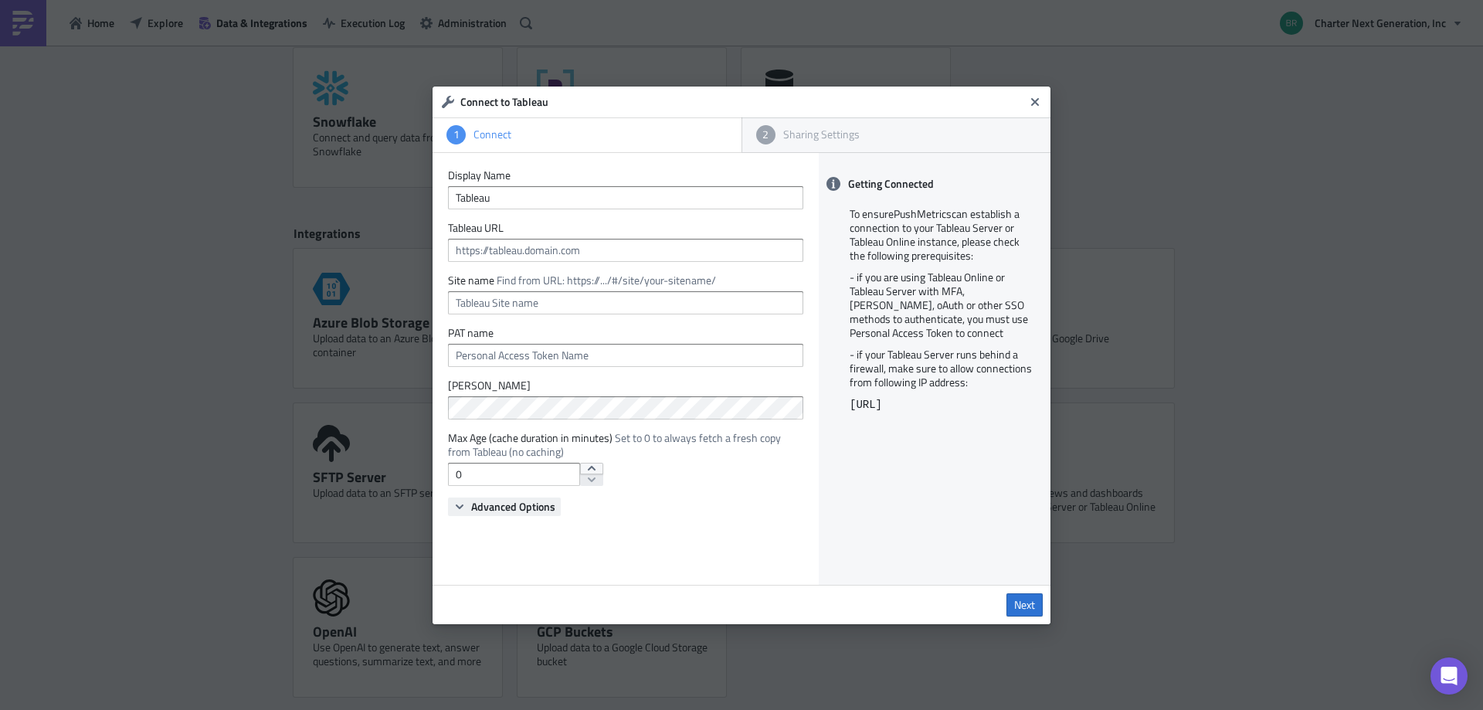
click at [539, 498] on span "Advanced Options" at bounding box center [513, 506] width 84 height 16
click at [1030, 105] on icon "Close" at bounding box center [1035, 102] width 12 height 12
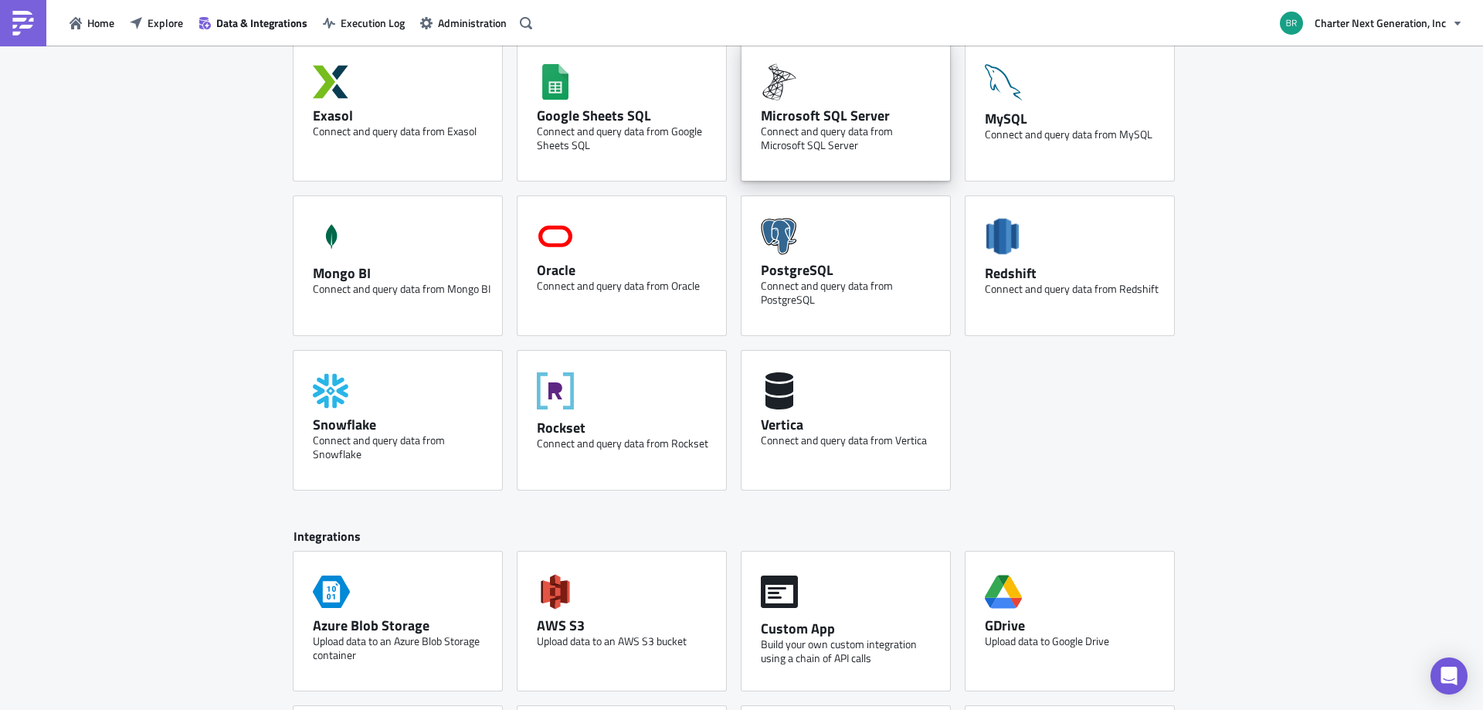
scroll to position [0, 0]
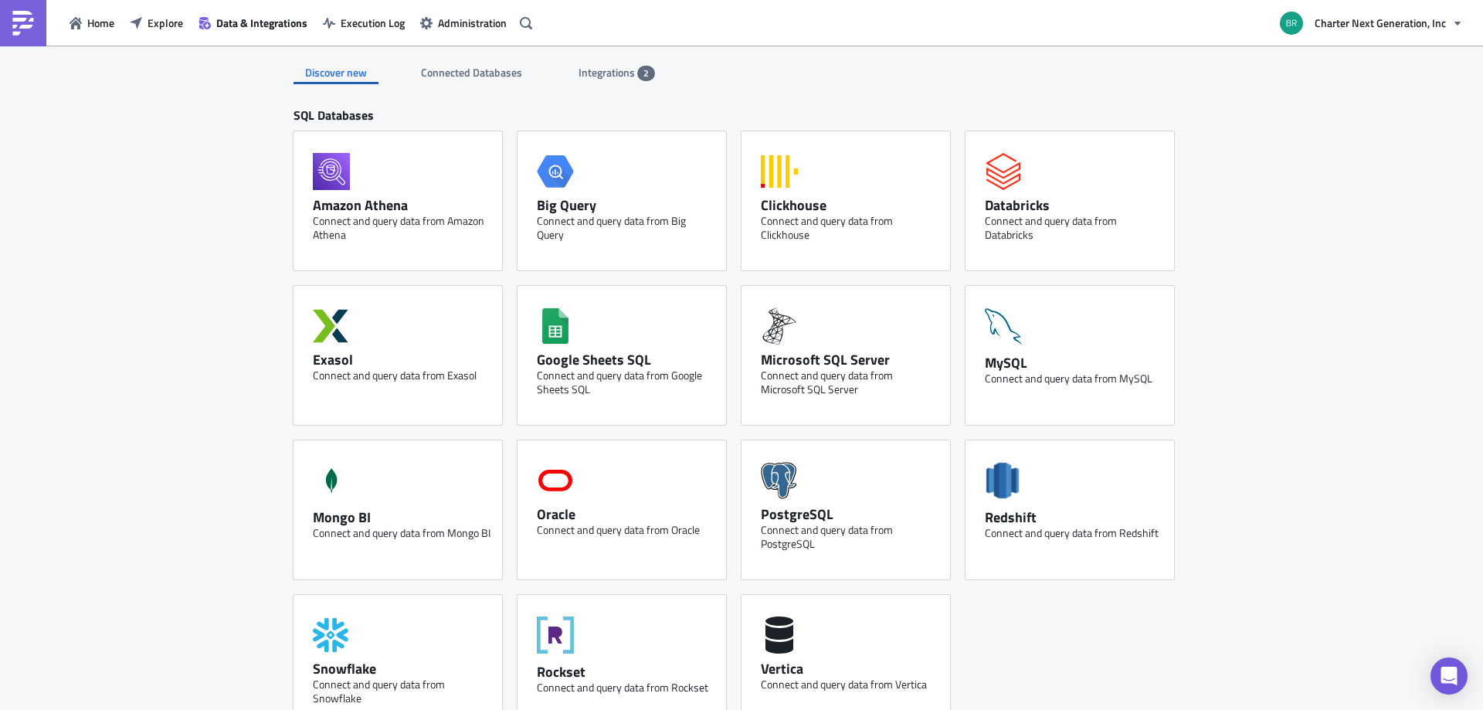
click at [578, 70] on span "Integrations" at bounding box center [607, 72] width 59 height 16
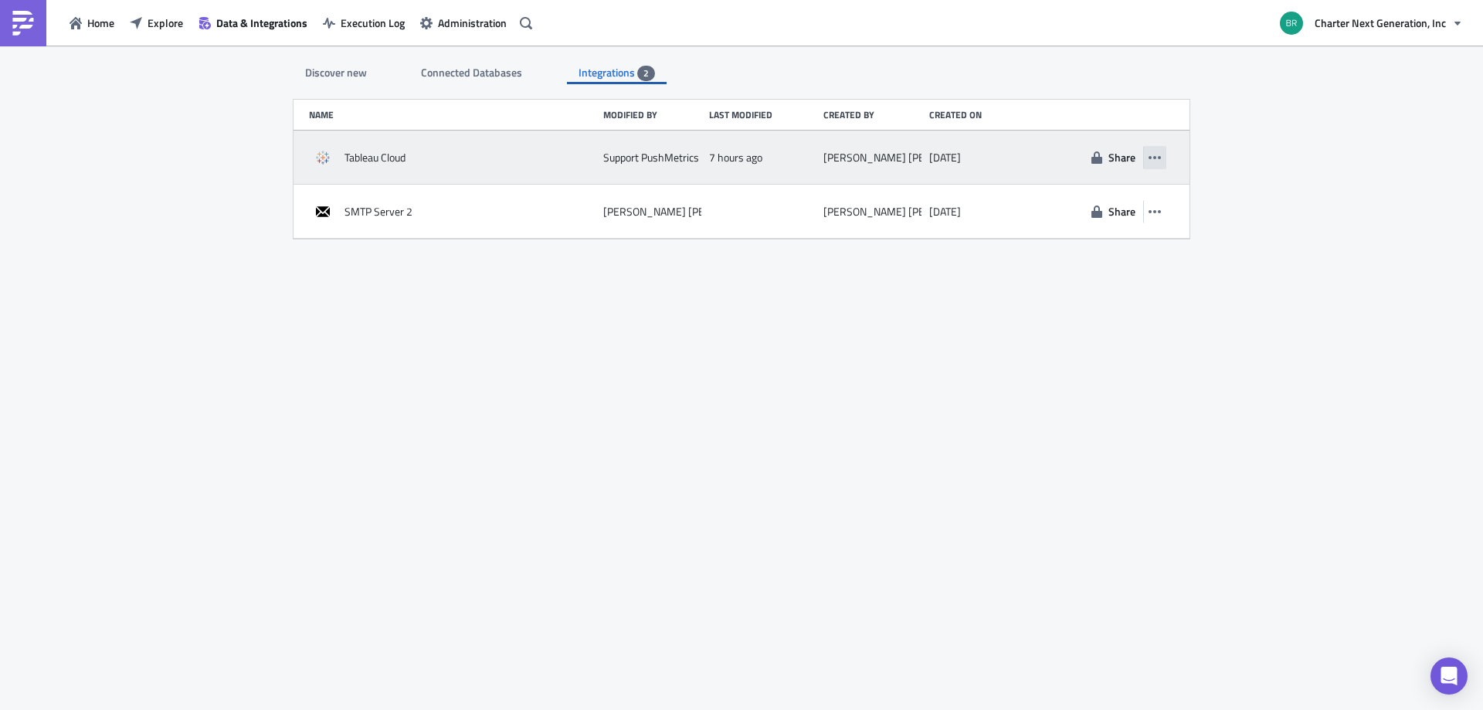
click at [1158, 158] on icon "button" at bounding box center [1154, 157] width 12 height 3
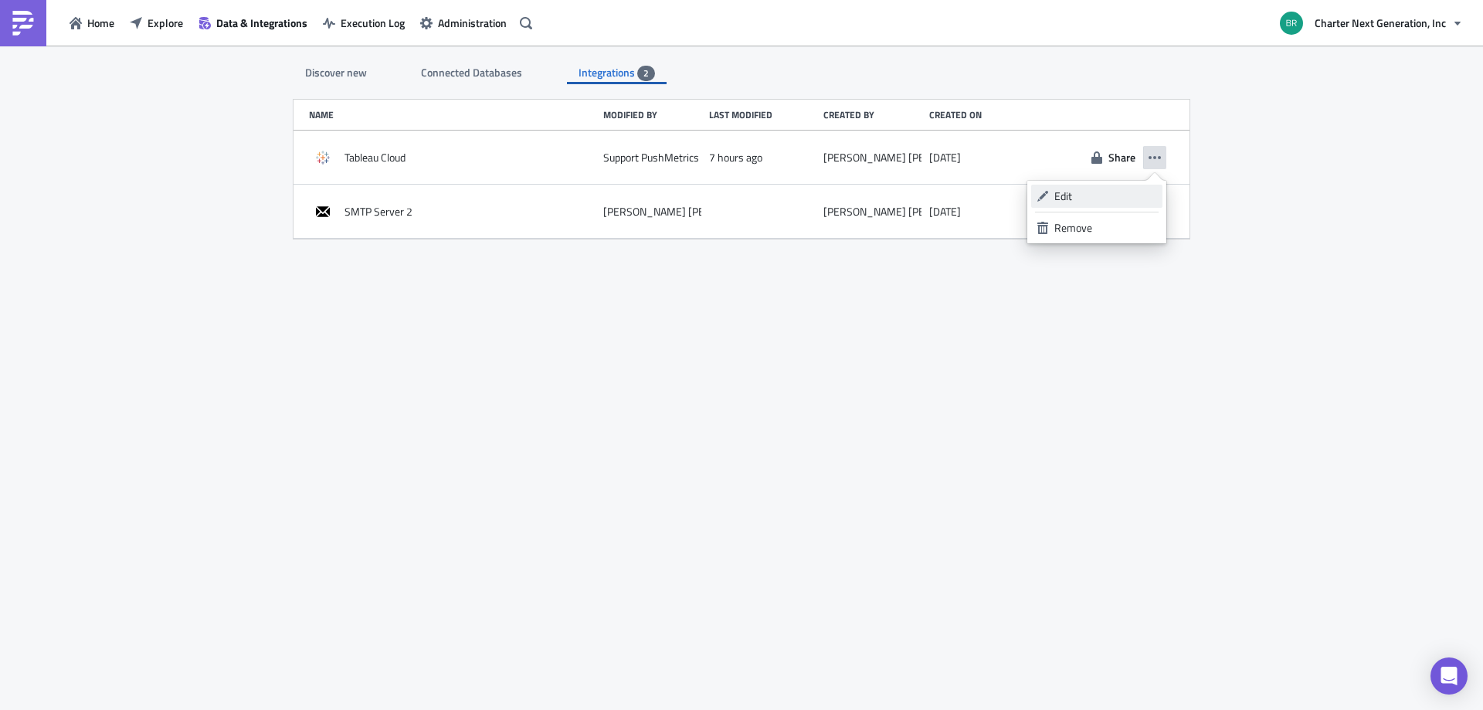
click at [1071, 196] on div "Edit" at bounding box center [1105, 195] width 103 height 15
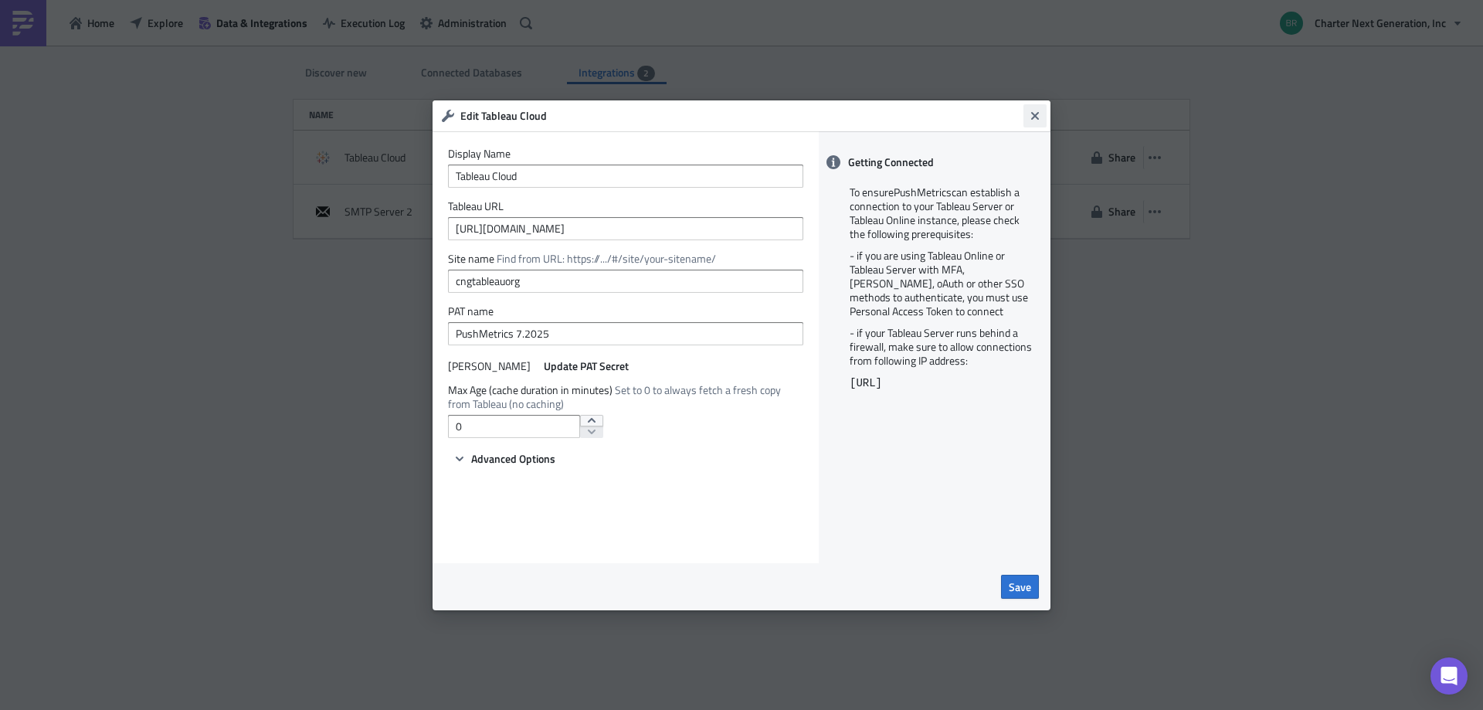
click at [1033, 116] on icon "Close" at bounding box center [1035, 116] width 12 height 12
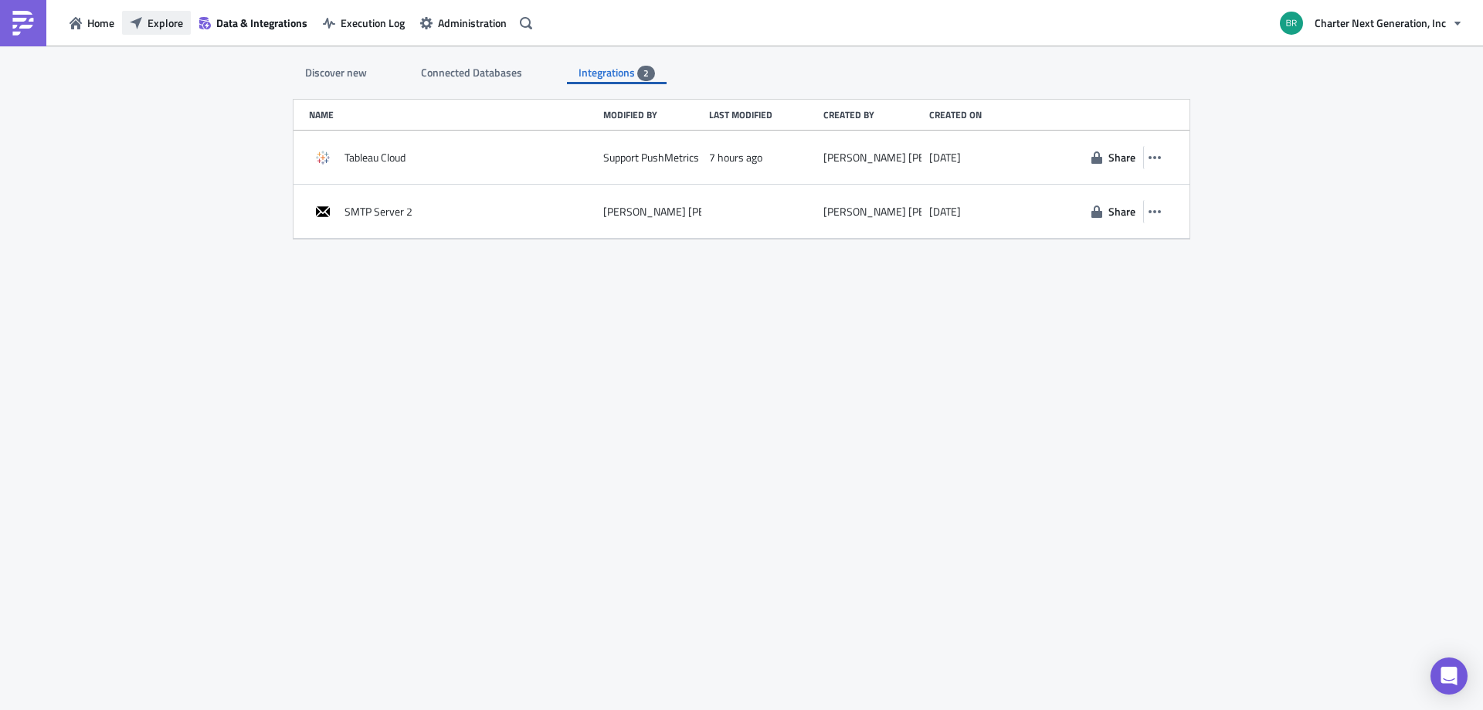
click at [153, 20] on span "Explore" at bounding box center [166, 23] width 36 height 16
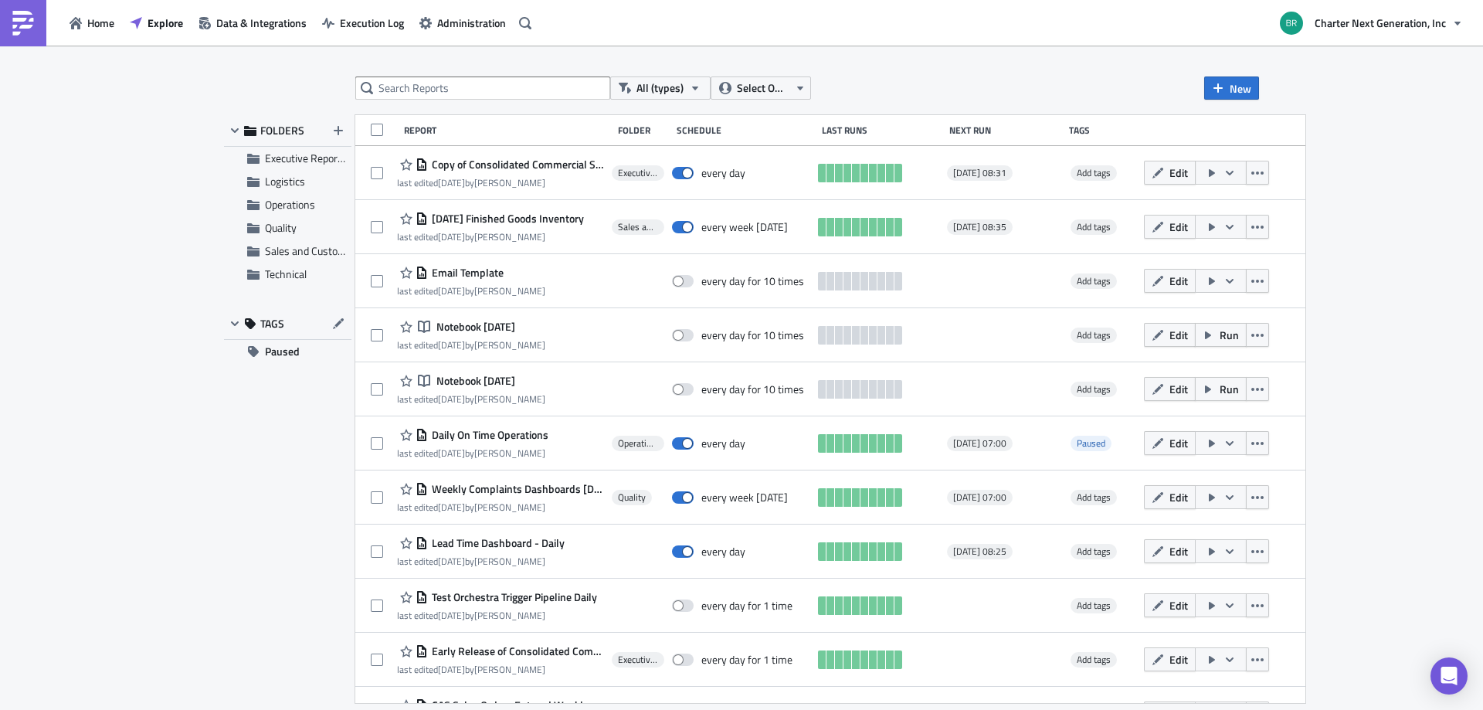
click at [1188, 178] on span "Edit" at bounding box center [1178, 172] width 19 height 16
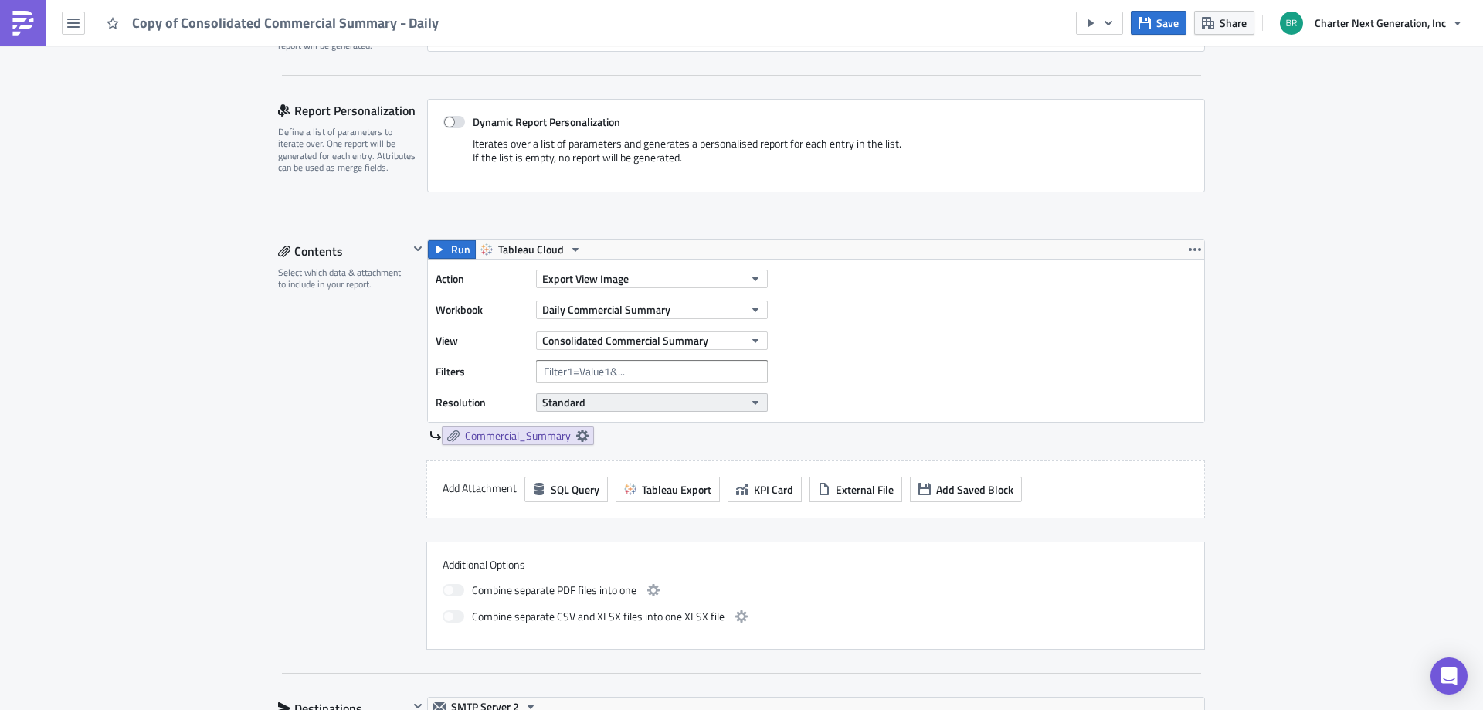
scroll to position [309, 0]
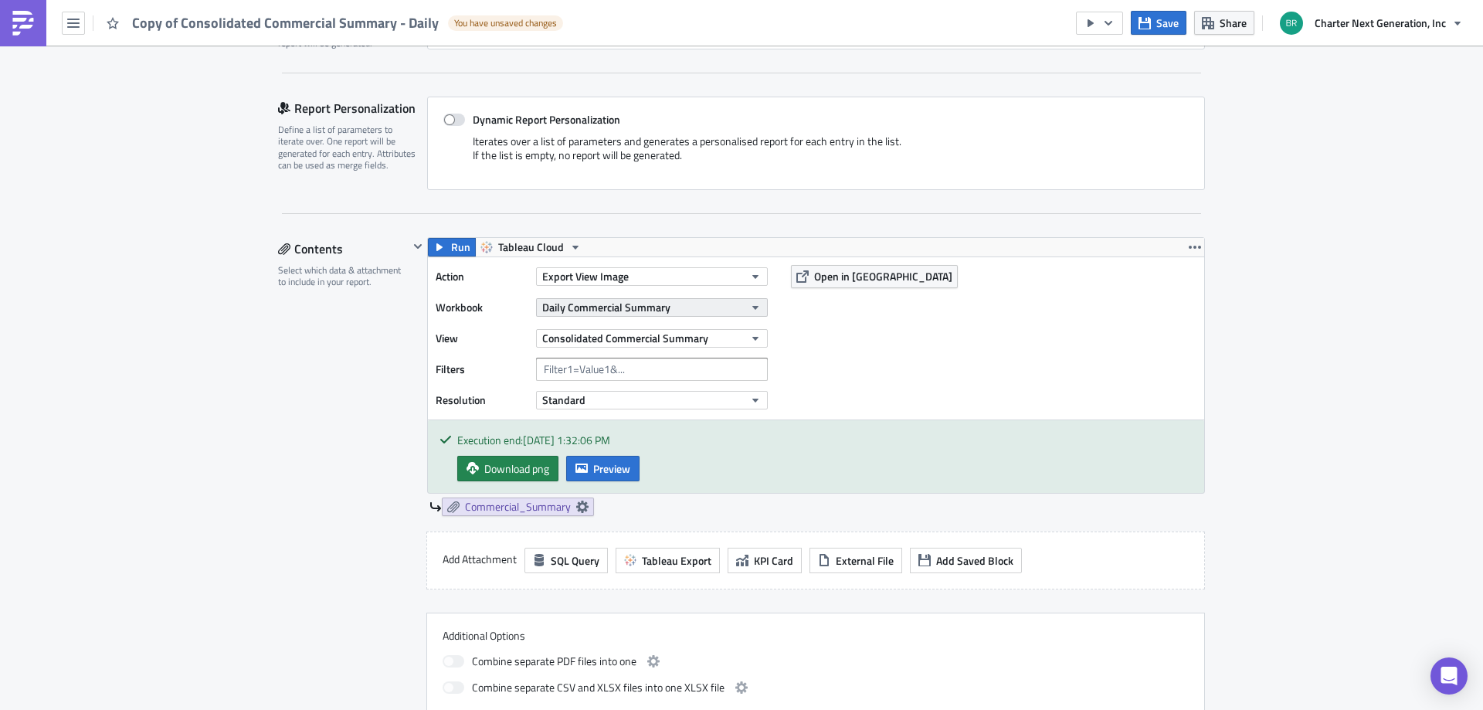
click at [582, 309] on span "Daily Commercial Summary" at bounding box center [606, 307] width 128 height 16
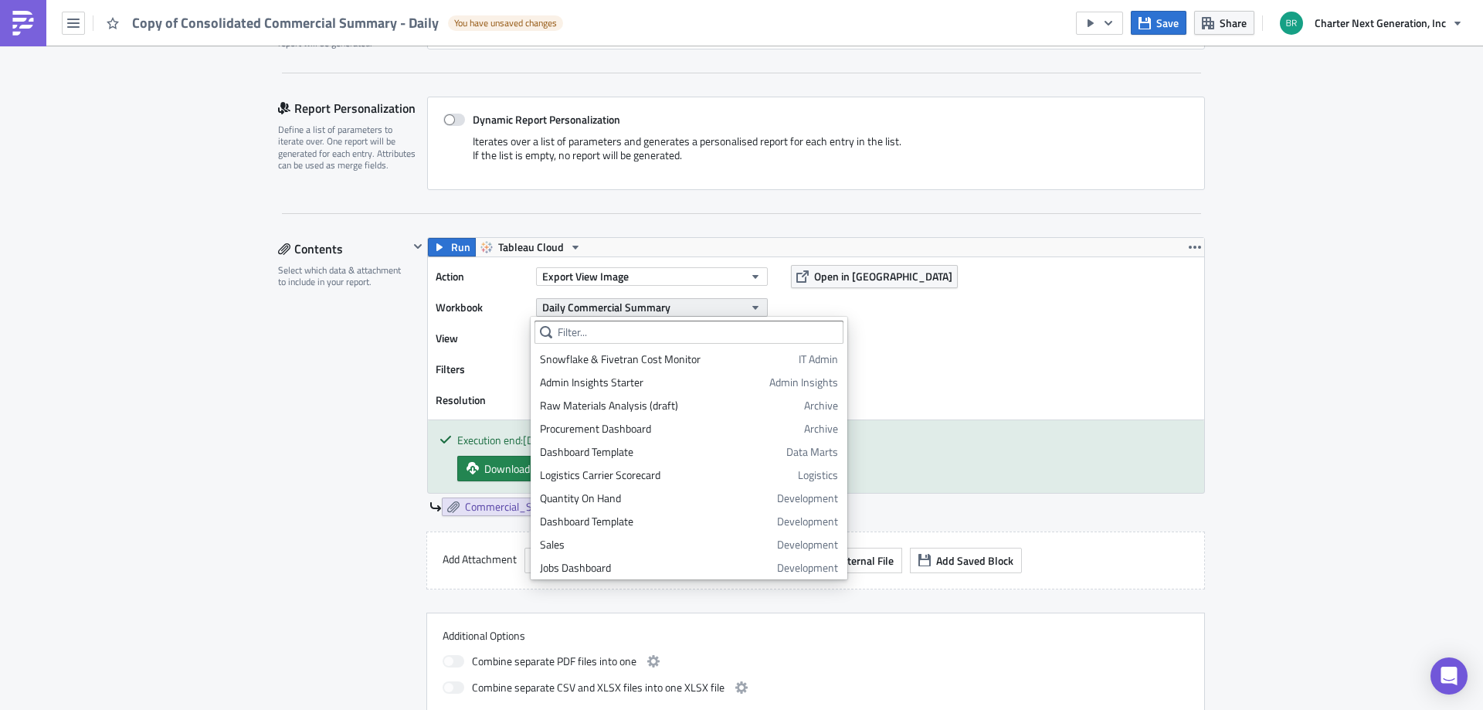
scroll to position [1139, 0]
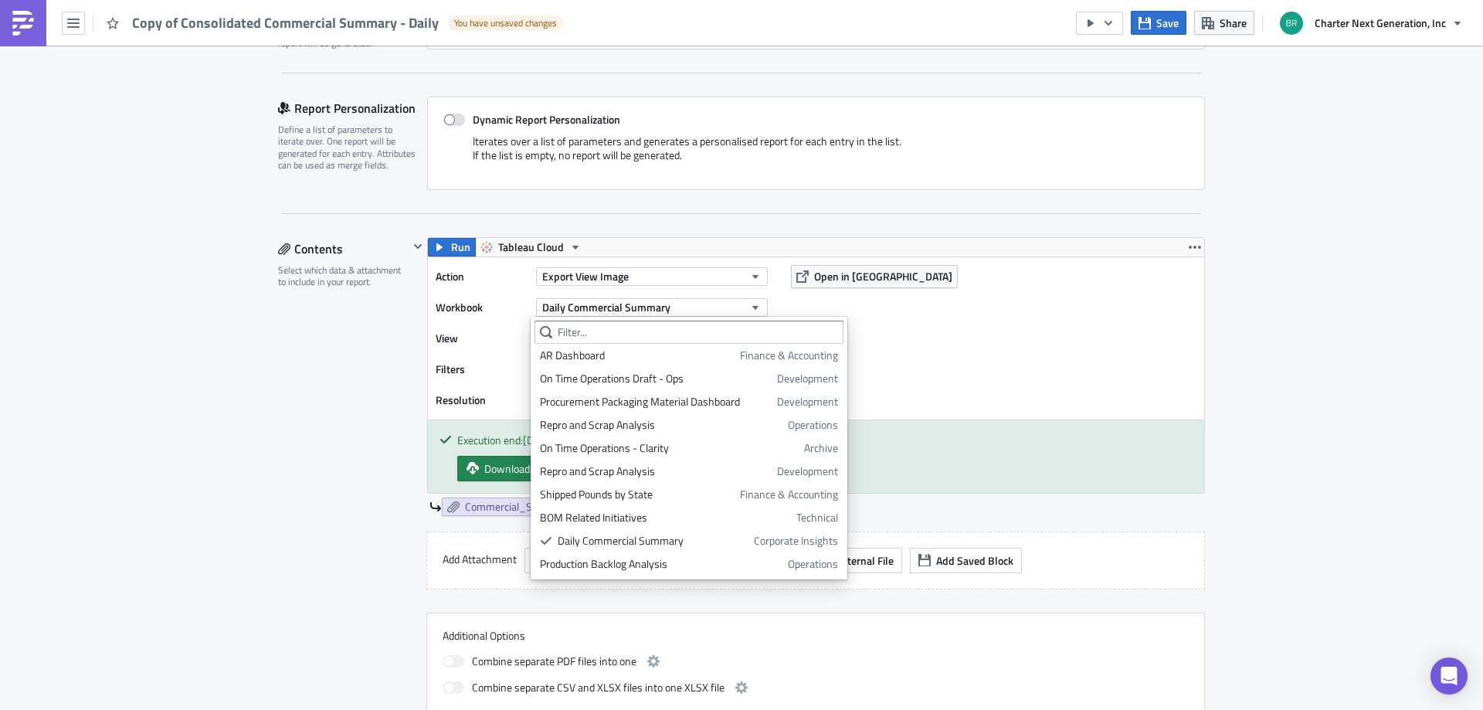
click at [870, 314] on div "Action Export View Image Workbook Daily Commercial Summary View Consolidated Co…" at bounding box center [816, 338] width 776 height 162
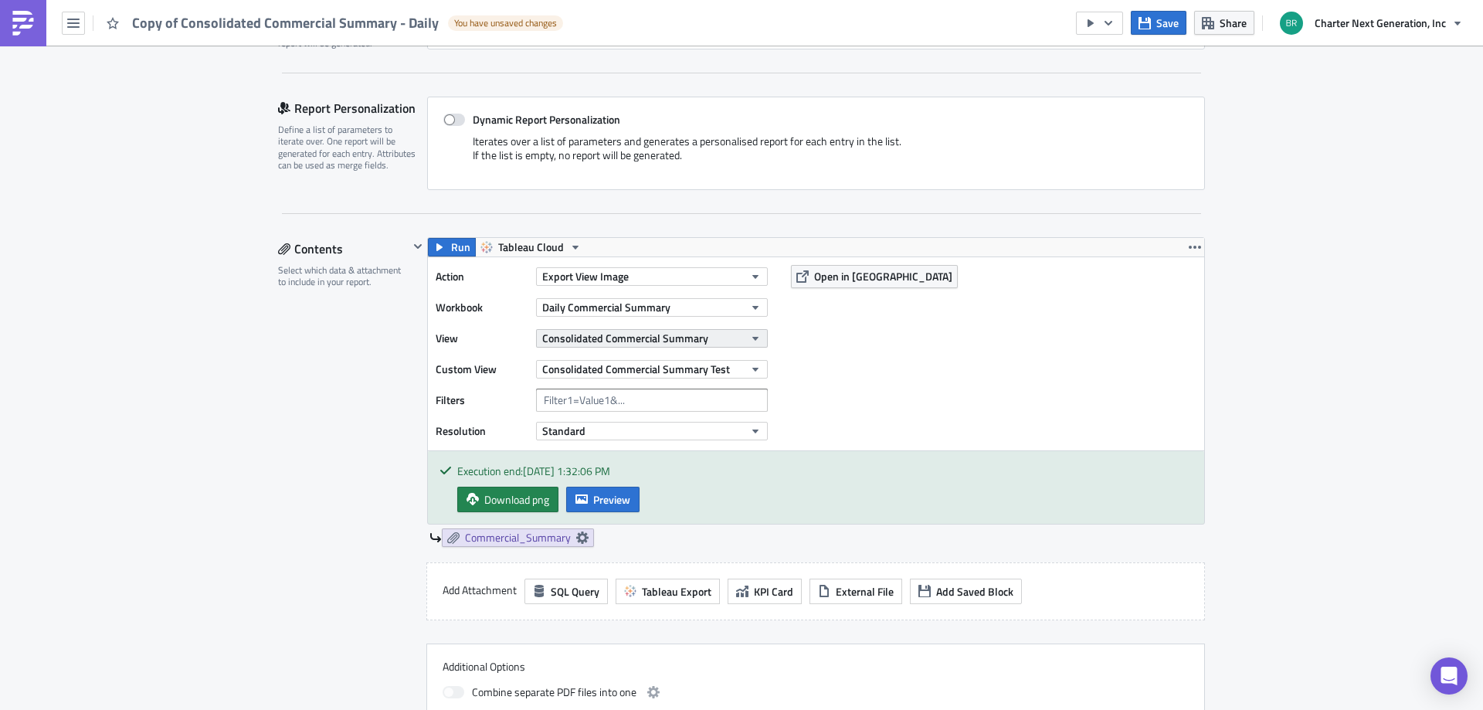
click at [655, 344] on span "Consolidated Commercial Summary" at bounding box center [625, 338] width 166 height 16
click at [880, 368] on div "Action Export View Image Workbook Daily Commercial Summary View Consolidated Co…" at bounding box center [816, 353] width 776 height 193
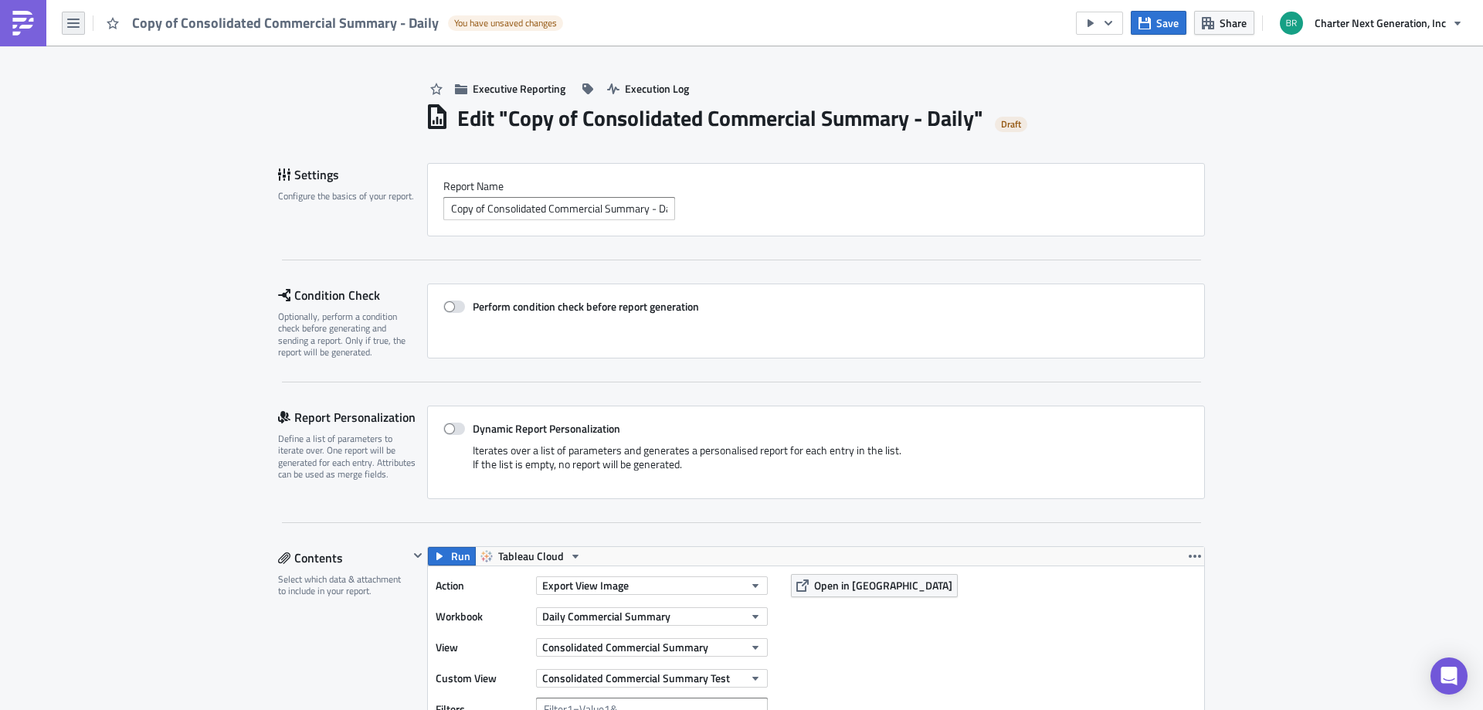
click at [77, 28] on icon "button" at bounding box center [73, 23] width 12 height 12
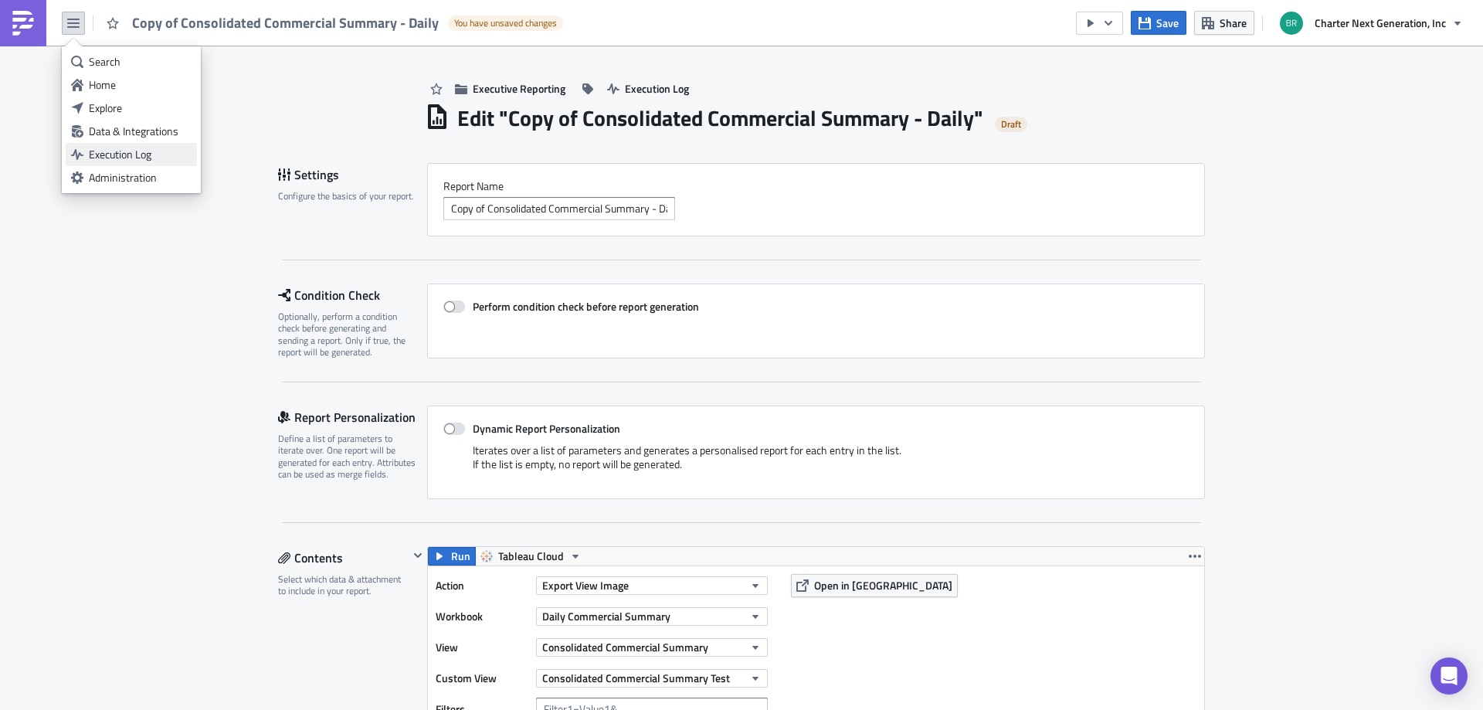
click at [118, 158] on div "Execution Log" at bounding box center [140, 154] width 103 height 15
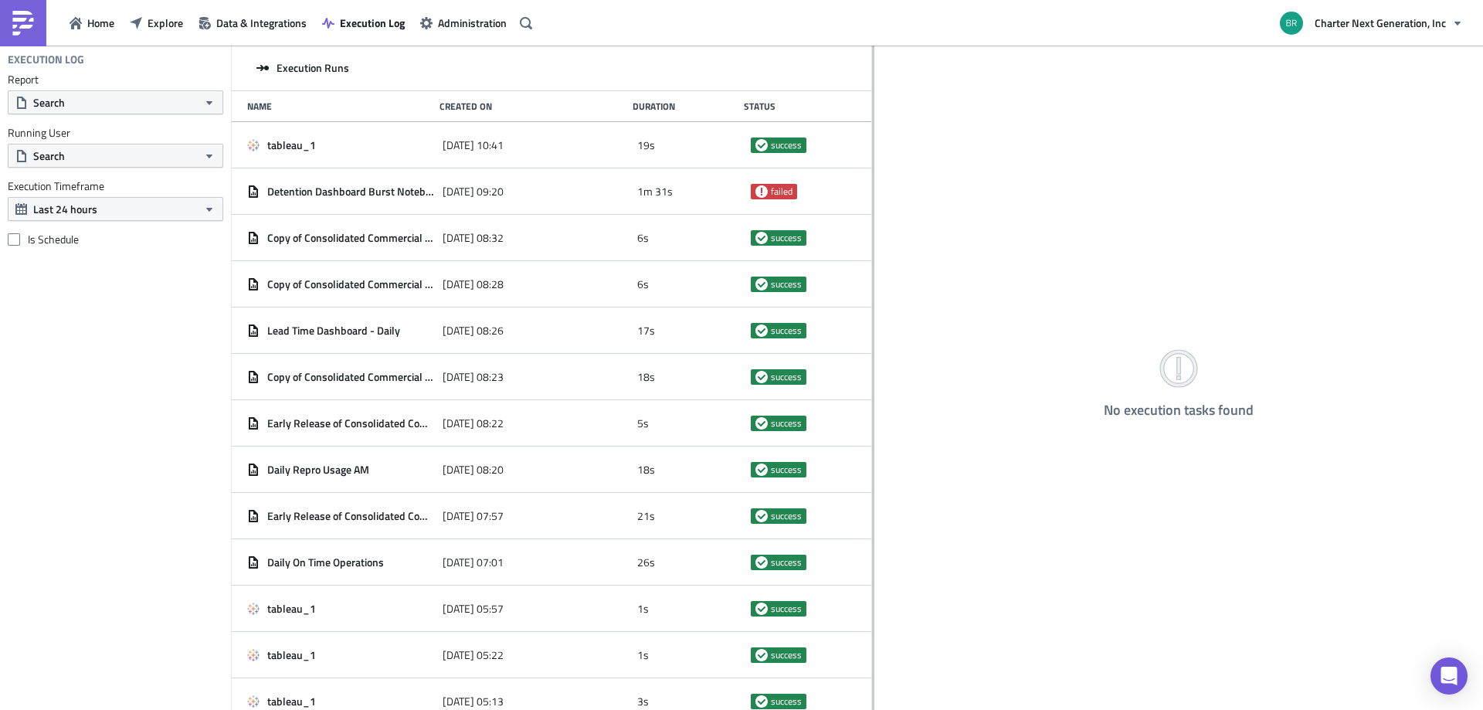
drag, startPoint x: 483, startPoint y: 337, endPoint x: 872, endPoint y: 399, distance: 394.1
click at [872, 399] on div at bounding box center [873, 379] width 2 height 666
